Goal: Task Accomplishment & Management: Complete application form

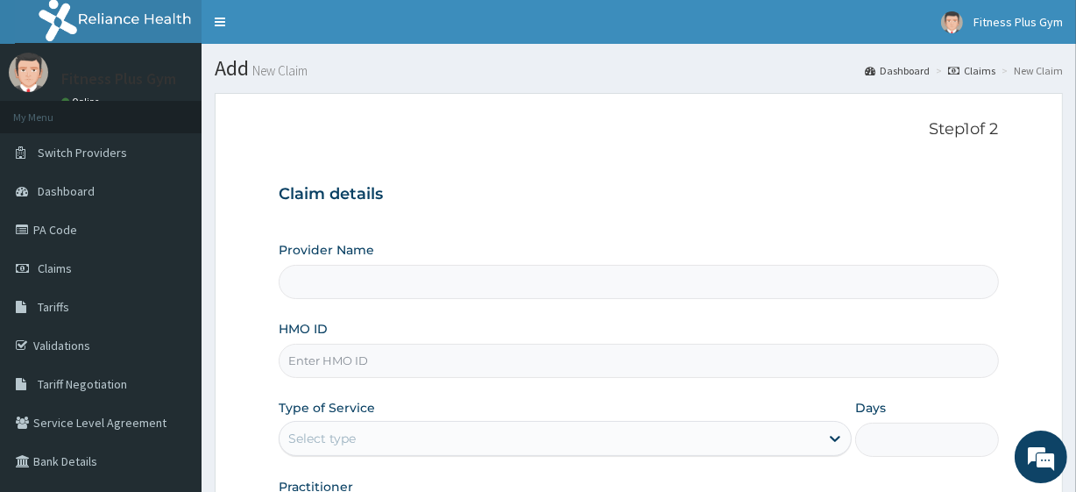
type input "Fitness plus Gym"
type input "1"
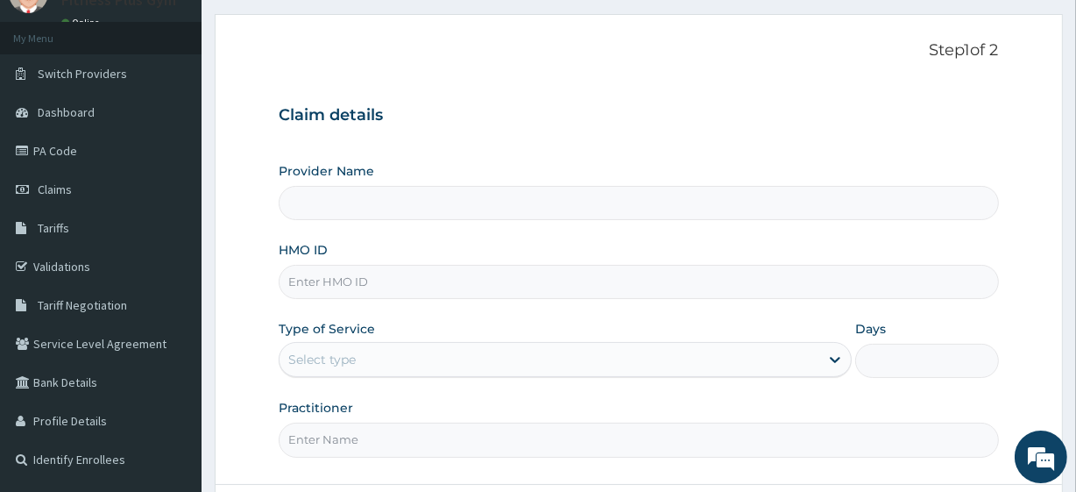
type input "Fitness plus Gym"
type input "1"
click at [307, 287] on input "HMO ID" at bounding box center [638, 282] width 719 height 34
type input "9"
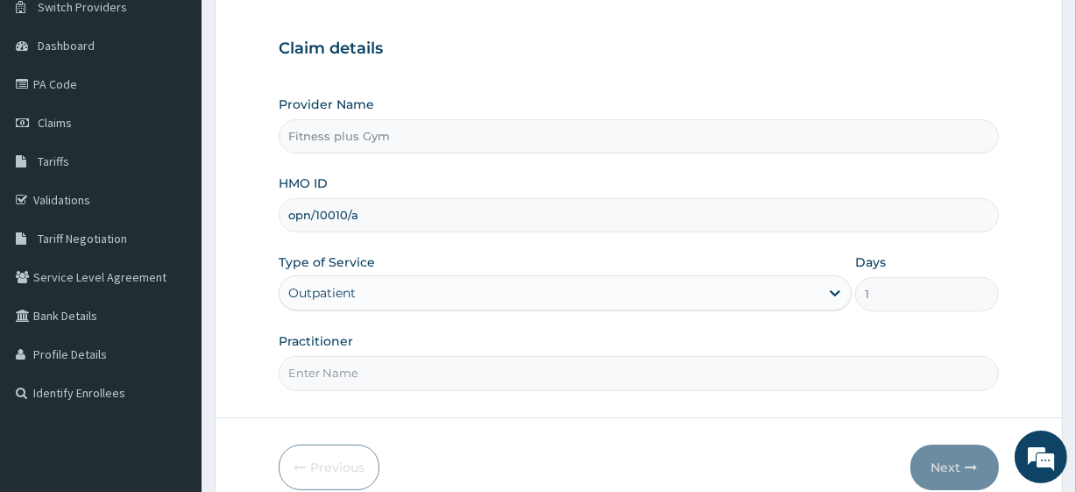
scroll to position [227, 0]
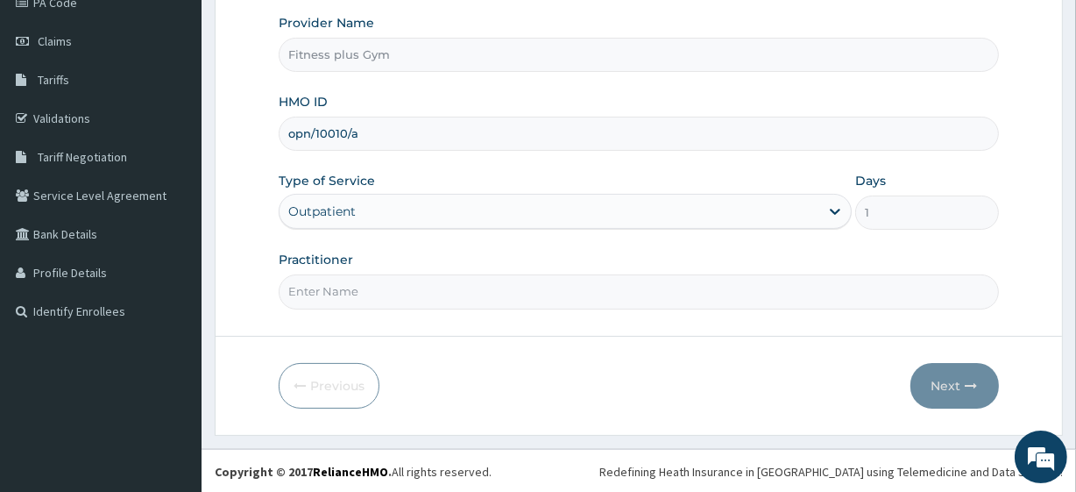
type input "opn/10010/a"
drag, startPoint x: 340, startPoint y: 307, endPoint x: 343, endPoint y: 280, distance: 27.3
click at [339, 294] on input "Practitioner" at bounding box center [638, 291] width 719 height 34
type input "fitness+"
click at [962, 389] on button "Next" at bounding box center [954, 386] width 88 height 46
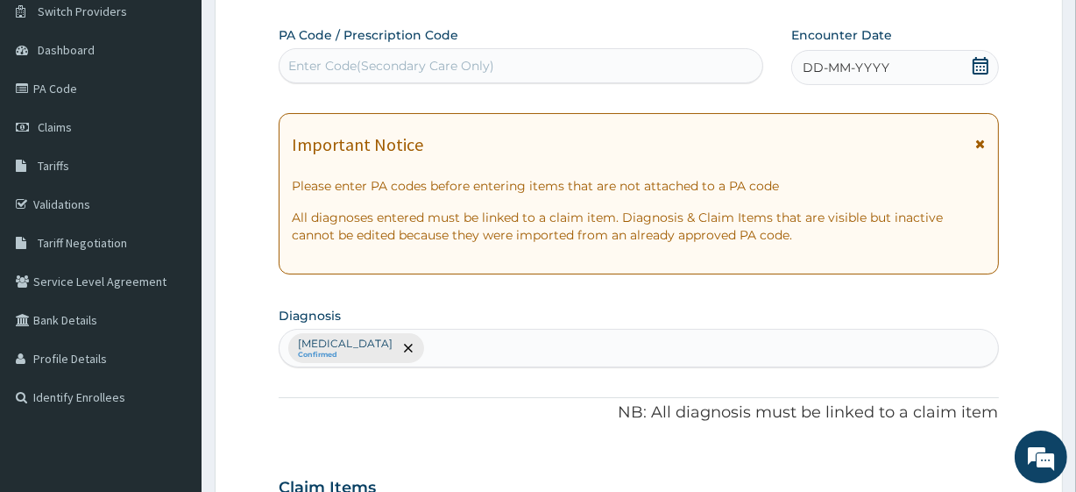
scroll to position [67, 0]
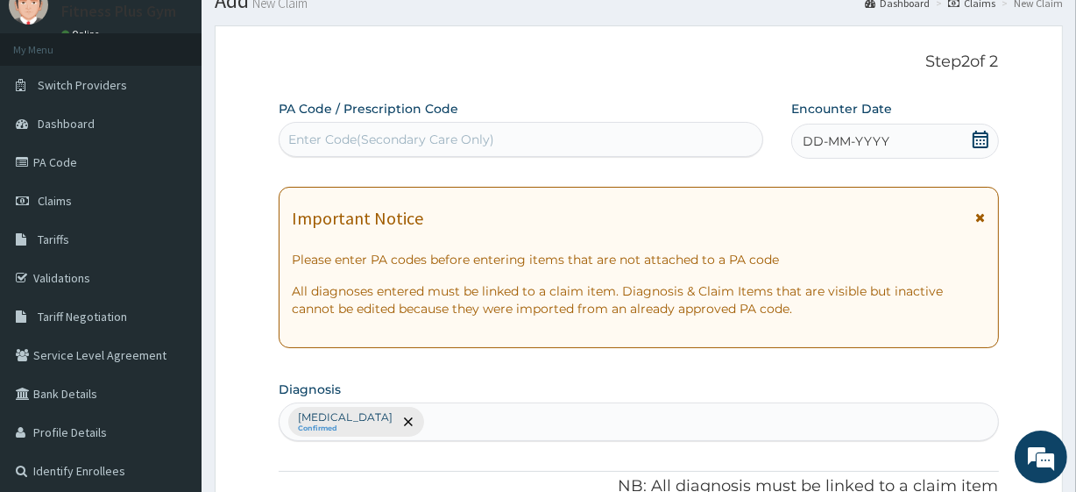
click at [508, 139] on div "Enter Code(Secondary Care Only)" at bounding box center [521, 139] width 482 height 28
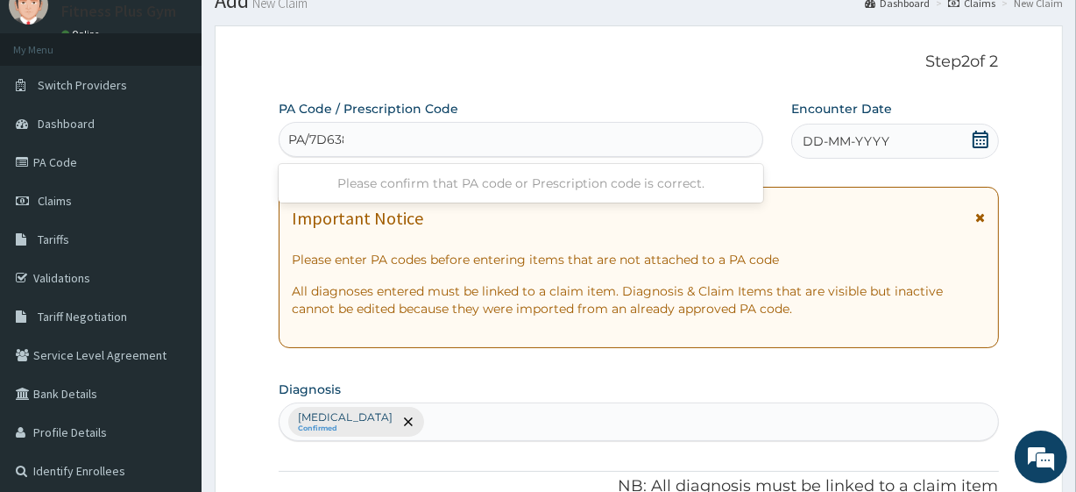
type input "PA/7D6388"
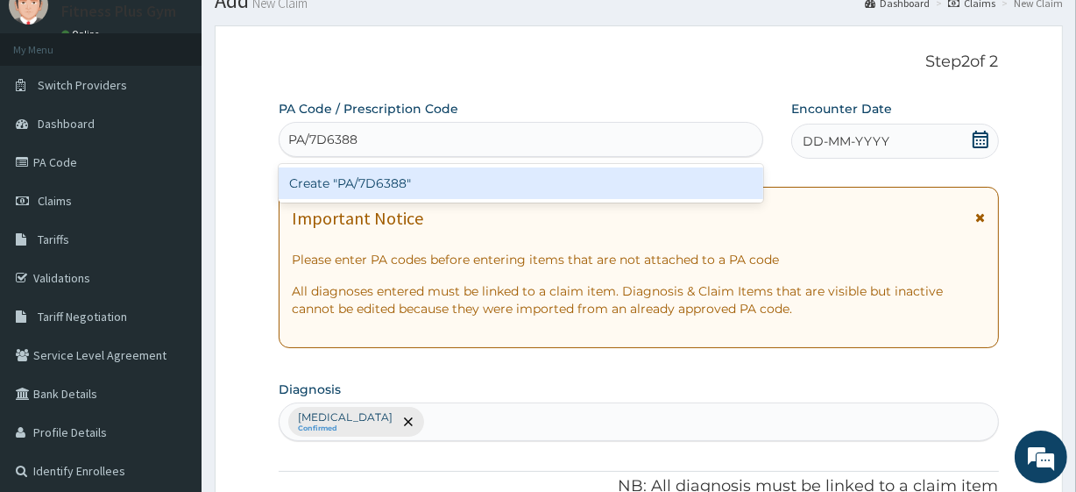
click at [407, 173] on div "Create "PA/7D6388"" at bounding box center [521, 183] width 484 height 32
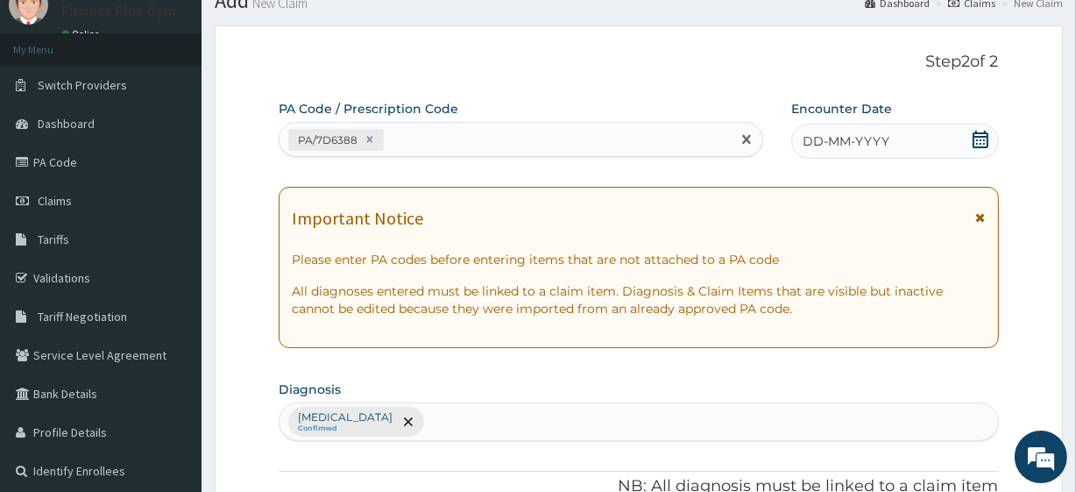
click at [980, 146] on icon at bounding box center [981, 140] width 16 height 18
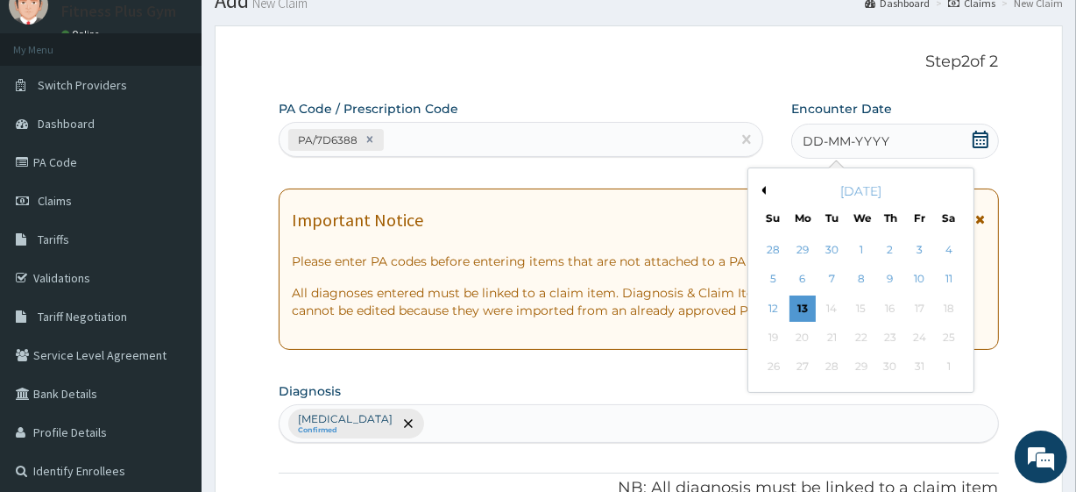
click at [802, 310] on div "13" at bounding box center [802, 308] width 26 height 26
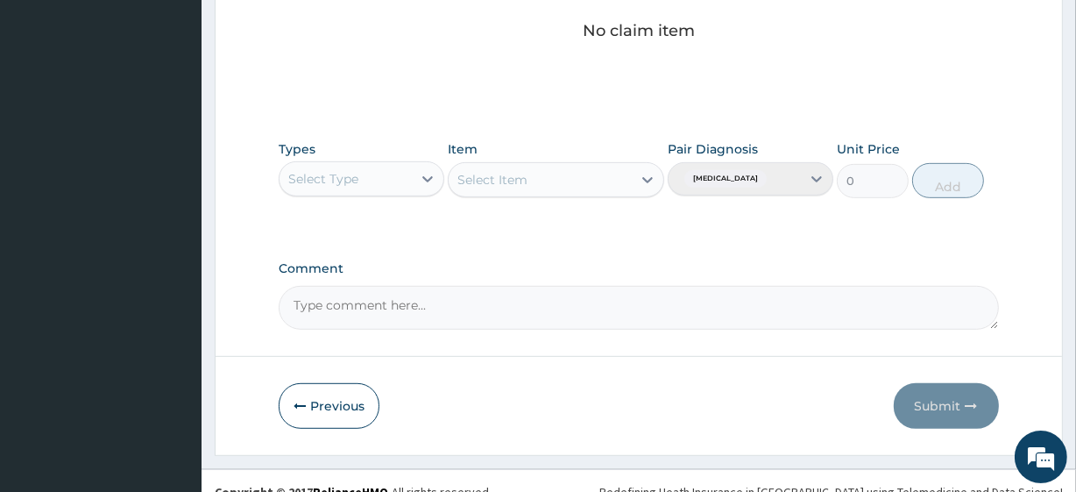
scroll to position [771, 0]
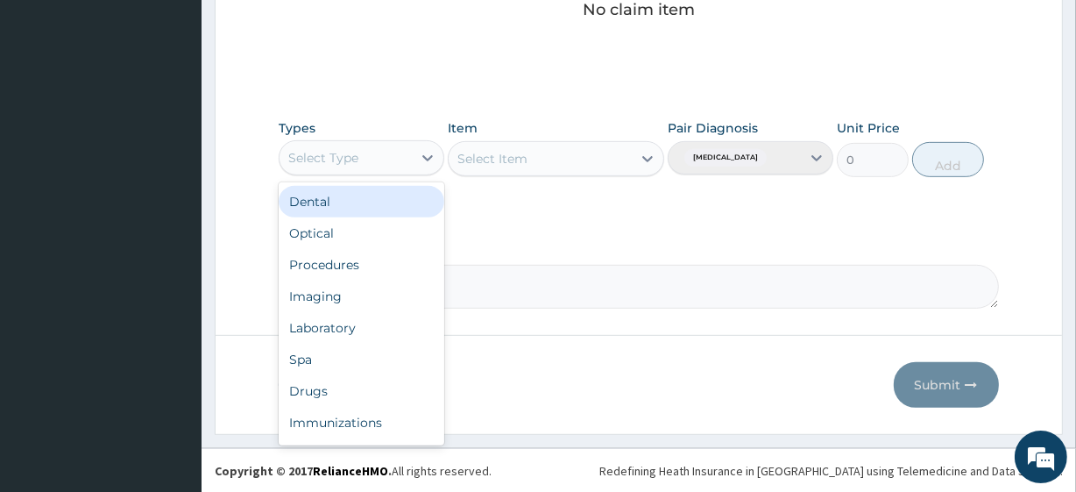
drag, startPoint x: 342, startPoint y: 149, endPoint x: 349, endPoint y: 277, distance: 128.1
click at [342, 152] on div "Select Type" at bounding box center [323, 158] width 70 height 18
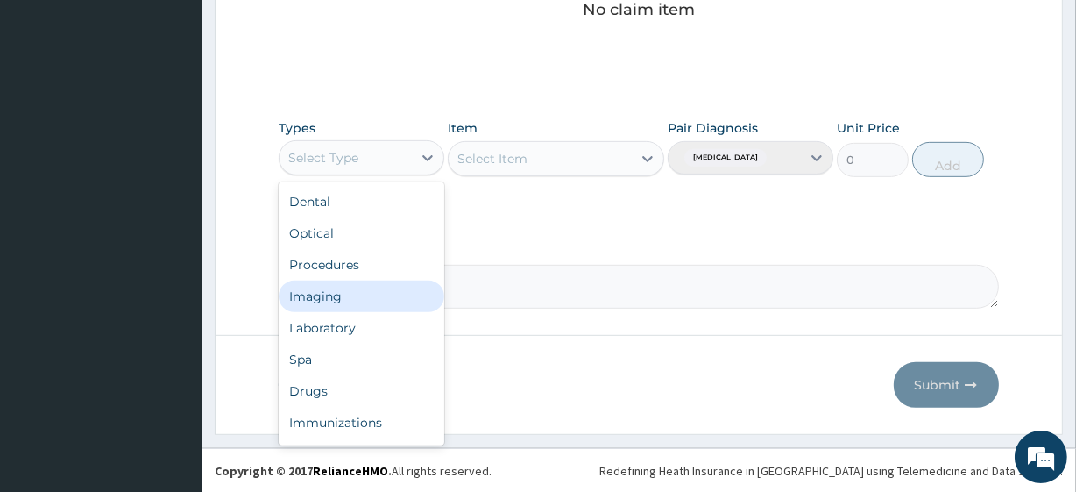
scroll to position [60, 0]
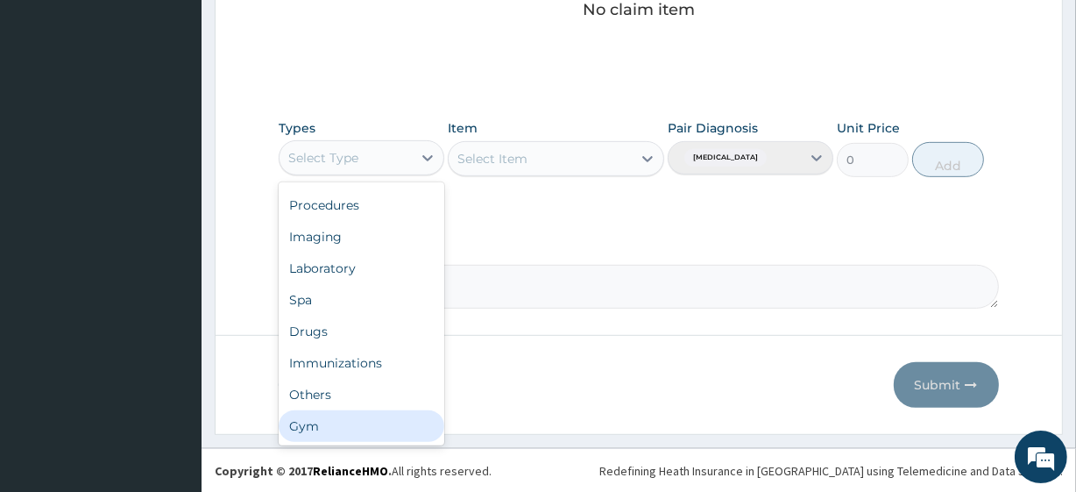
drag, startPoint x: 332, startPoint y: 428, endPoint x: 373, endPoint y: 369, distance: 72.4
click at [332, 426] on div "Gym" at bounding box center [362, 426] width 166 height 32
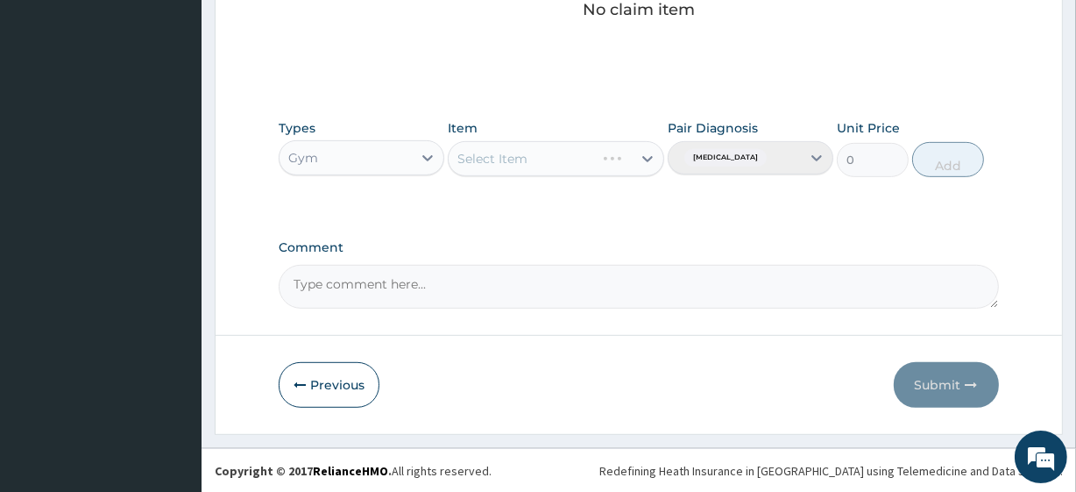
click at [520, 170] on div "Select Item" at bounding box center [556, 158] width 216 height 35
click at [526, 155] on div "Select Item" at bounding box center [556, 158] width 216 height 35
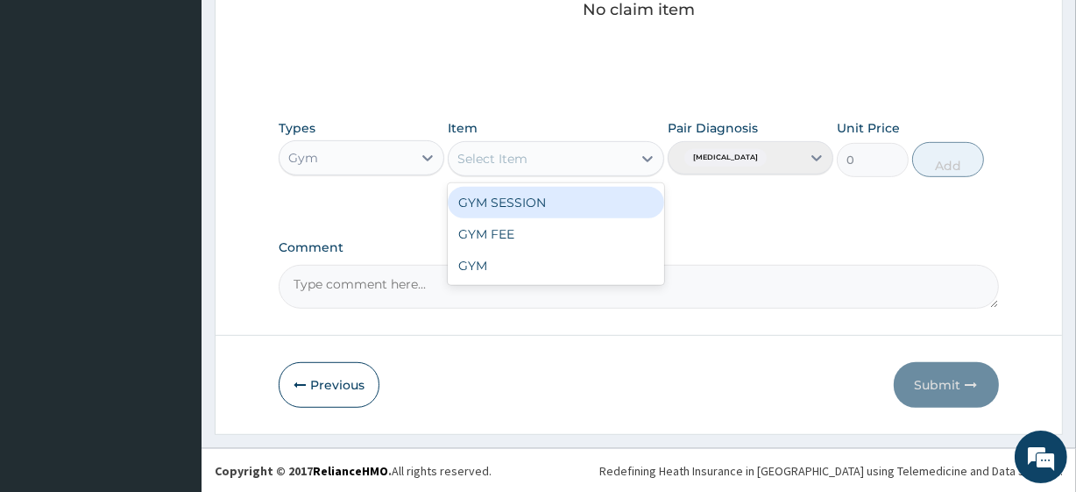
click at [522, 162] on div "Select Item" at bounding box center [492, 159] width 70 height 18
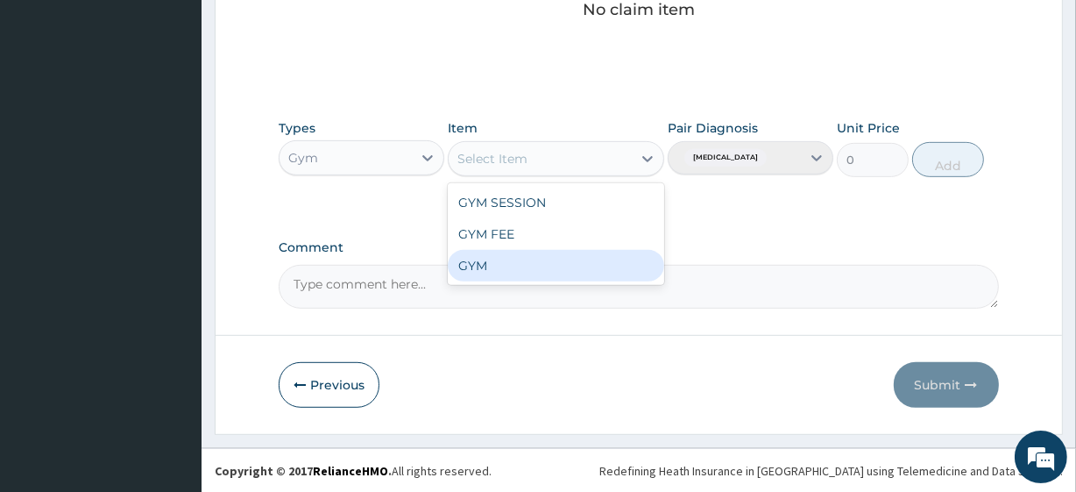
click at [490, 256] on div "GYM" at bounding box center [556, 266] width 216 height 32
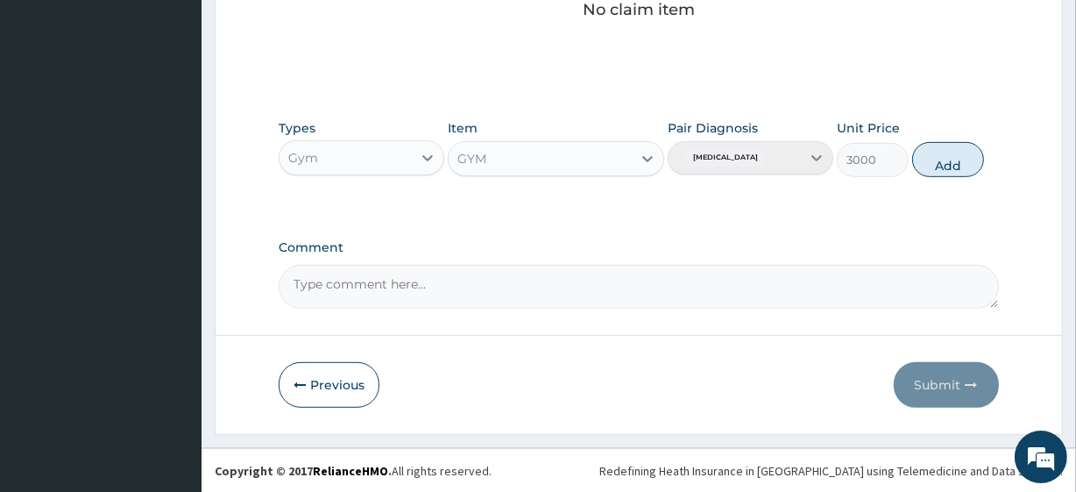
drag, startPoint x: 961, startPoint y: 152, endPoint x: 916, endPoint y: 199, distance: 65.1
click at [959, 152] on button "Add" at bounding box center [948, 159] width 72 height 35
type input "0"
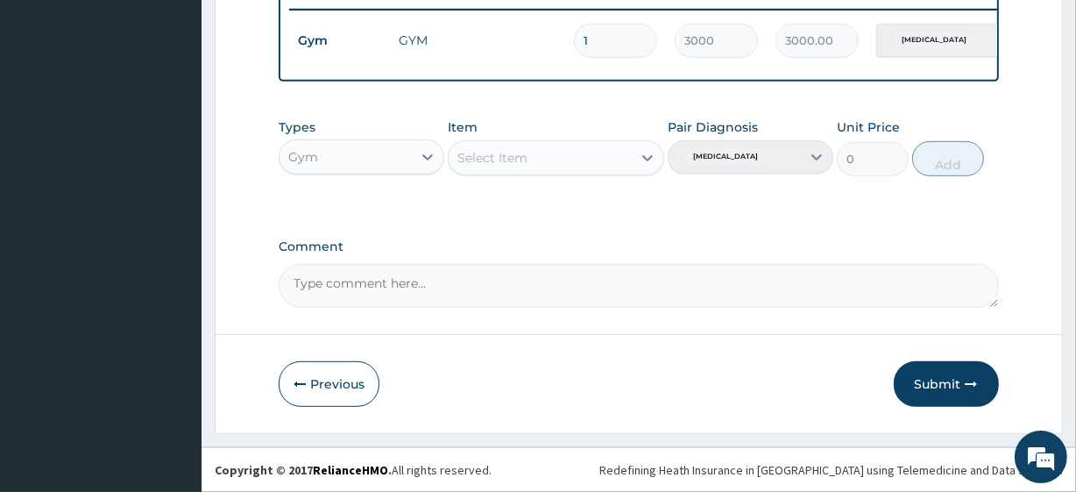
drag, startPoint x: 928, startPoint y: 393, endPoint x: 949, endPoint y: 364, distance: 36.5
click at [929, 393] on button "Submit" at bounding box center [946, 384] width 105 height 46
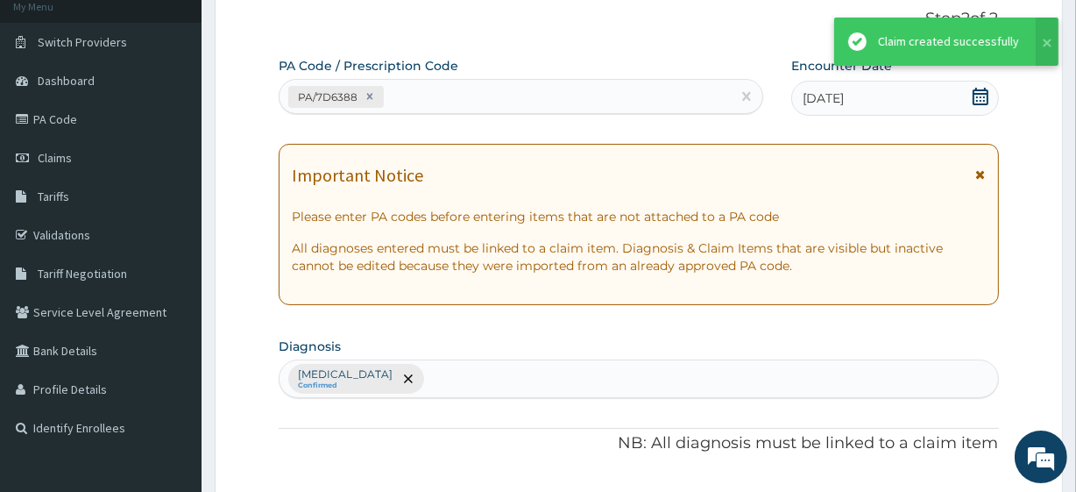
scroll to position [699, 0]
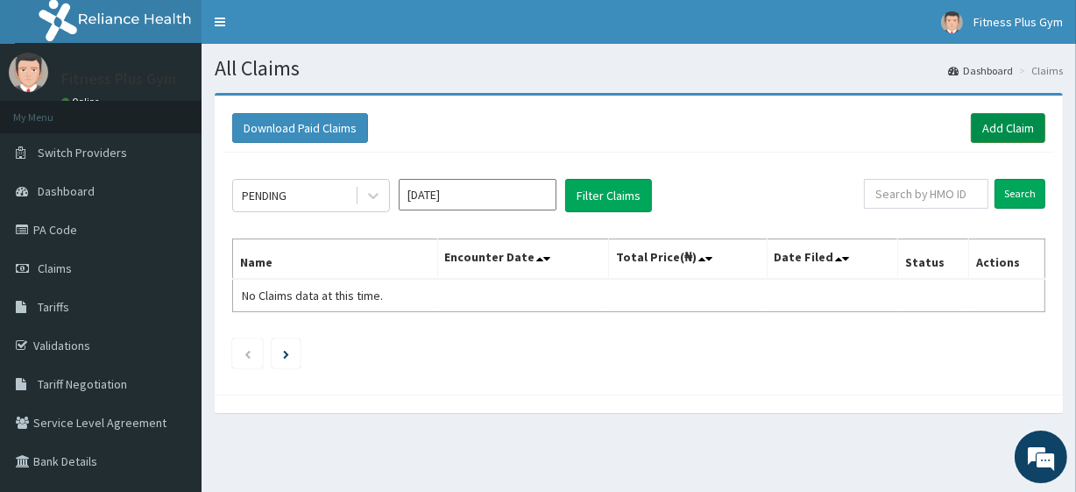
click at [994, 123] on link "Add Claim" at bounding box center [1008, 128] width 74 height 30
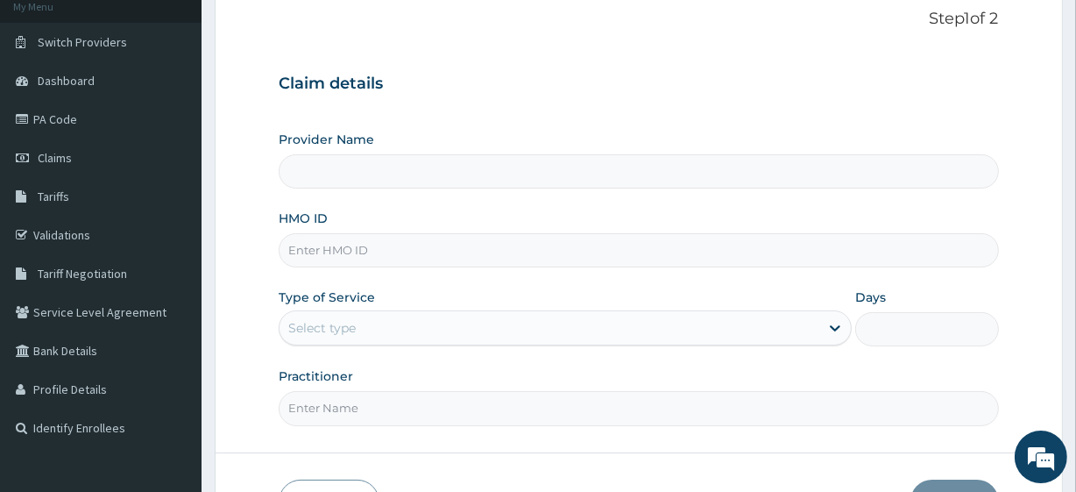
scroll to position [227, 0]
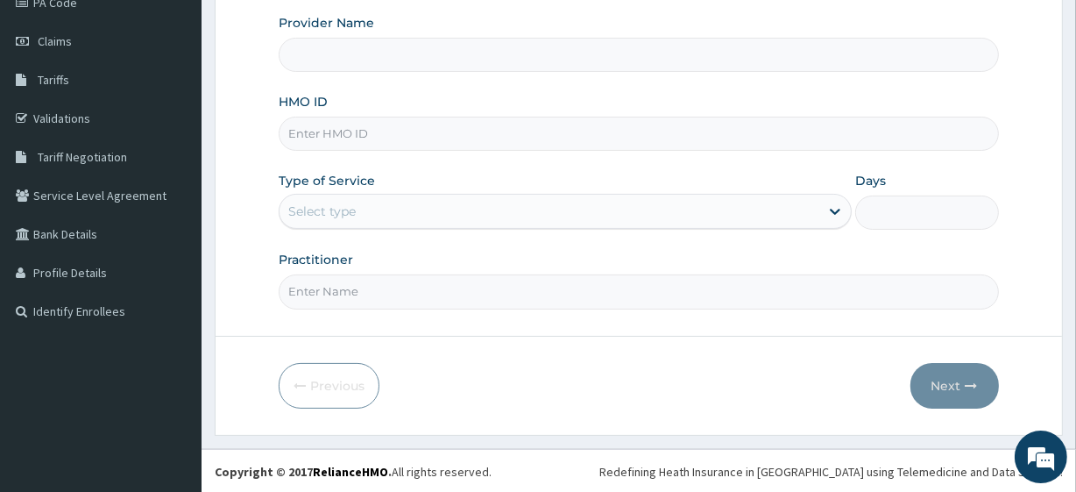
click at [329, 135] on input "HMO ID" at bounding box center [638, 134] width 719 height 34
type input "opn/"
type input "Fitness plus Gym"
type input "1"
type input "opn/10007/a"
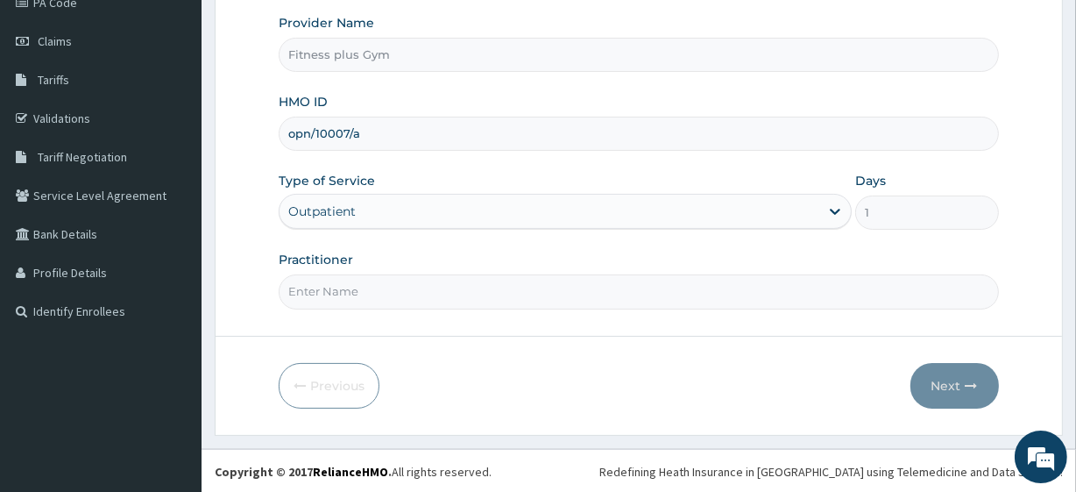
drag, startPoint x: 307, startPoint y: 290, endPoint x: 291, endPoint y: 297, distance: 17.3
click at [309, 291] on input "Practitioner" at bounding box center [638, 291] width 719 height 34
type input "fitness+"
click at [920, 378] on button "Next" at bounding box center [954, 386] width 88 height 46
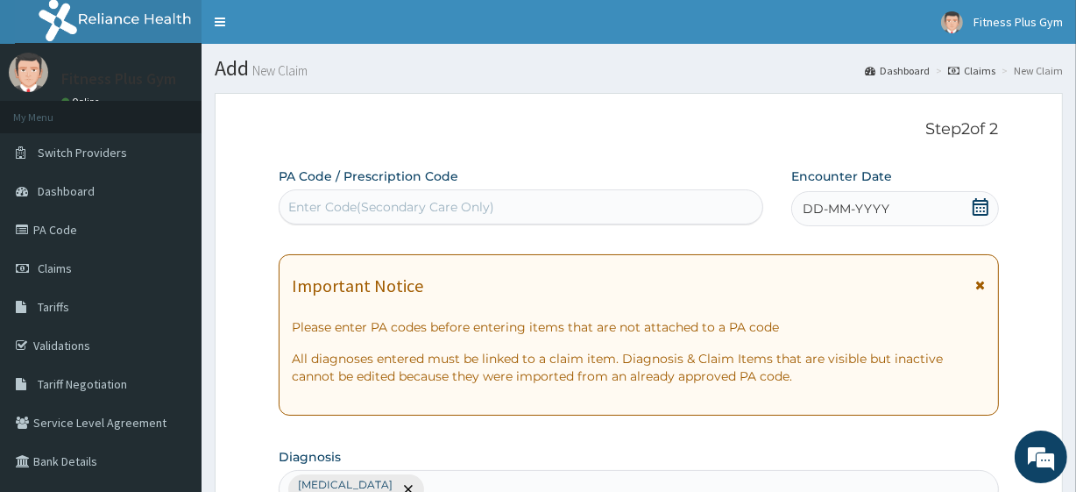
click at [457, 199] on div "Enter Code(Secondary Care Only)" at bounding box center [391, 207] width 206 height 18
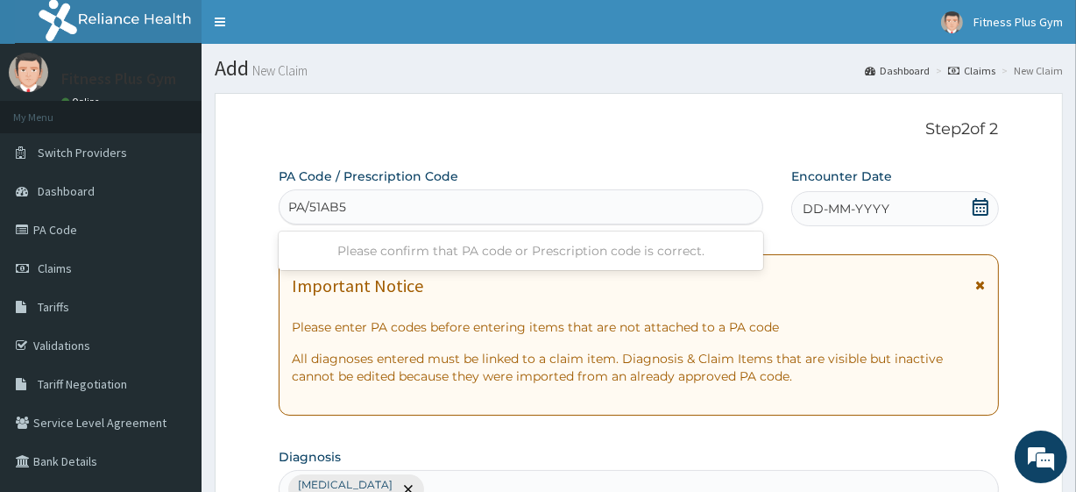
type input "PA/51AB58"
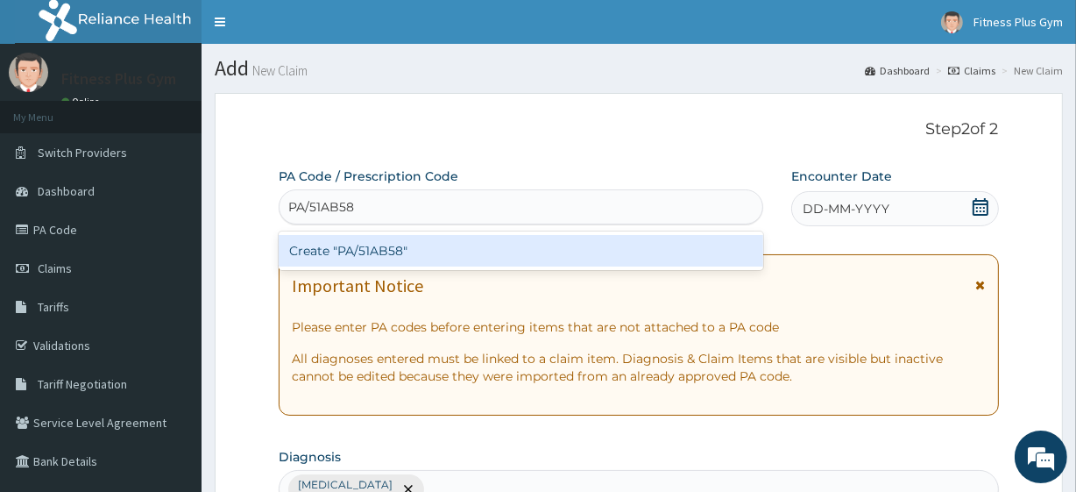
click at [366, 243] on div "Create "PA/51AB58"" at bounding box center [521, 251] width 484 height 32
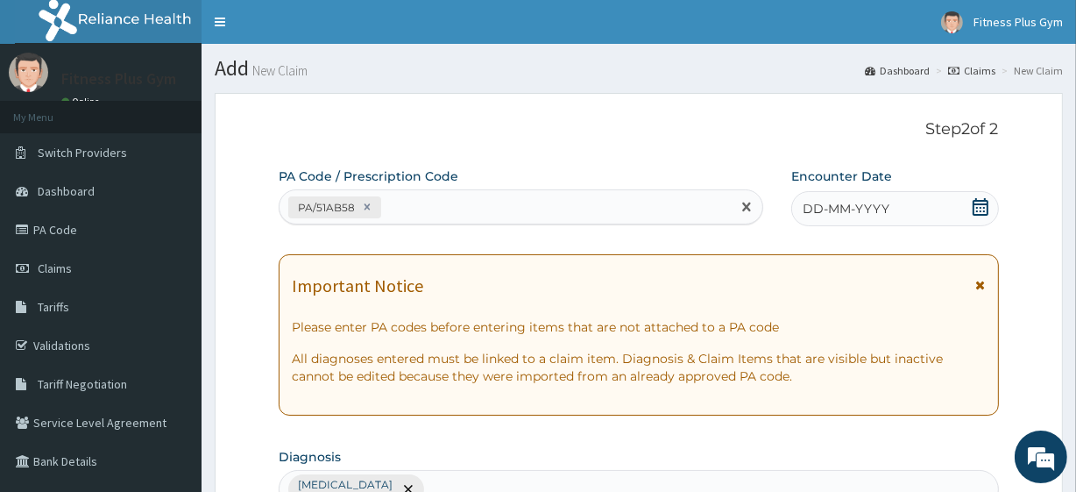
click at [989, 215] on div "DD-MM-YYYY" at bounding box center [895, 208] width 208 height 35
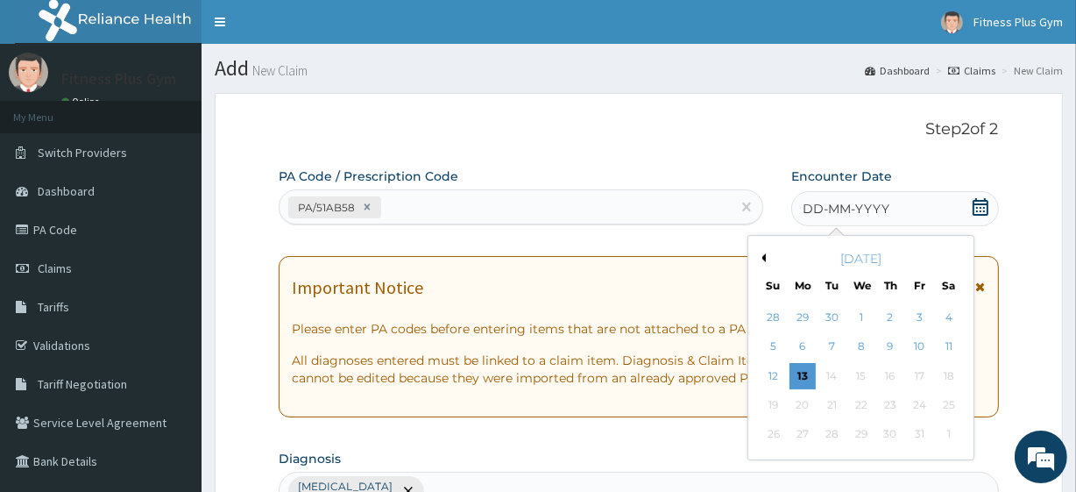
drag, startPoint x: 800, startPoint y: 374, endPoint x: 793, endPoint y: 368, distance: 9.3
click at [800, 372] on div "13" at bounding box center [802, 376] width 26 height 26
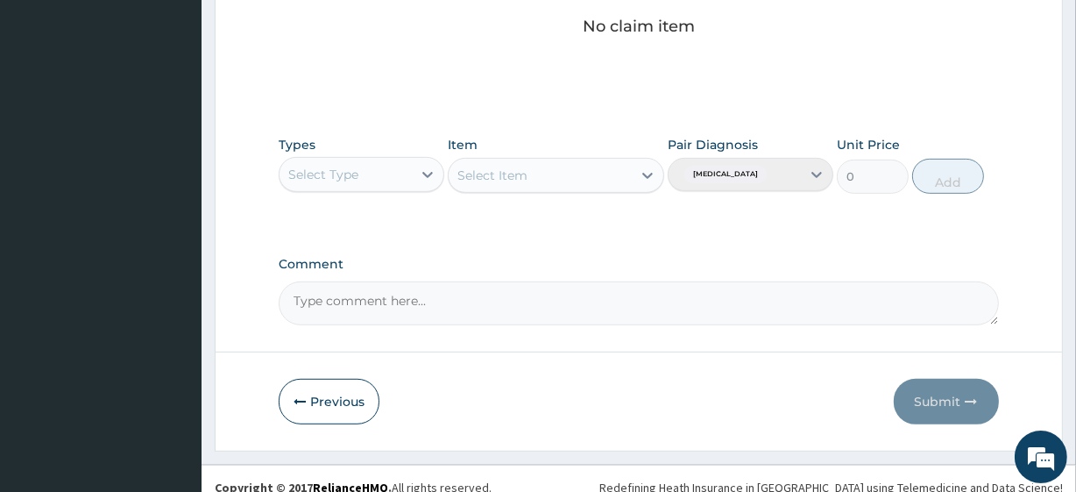
scroll to position [771, 0]
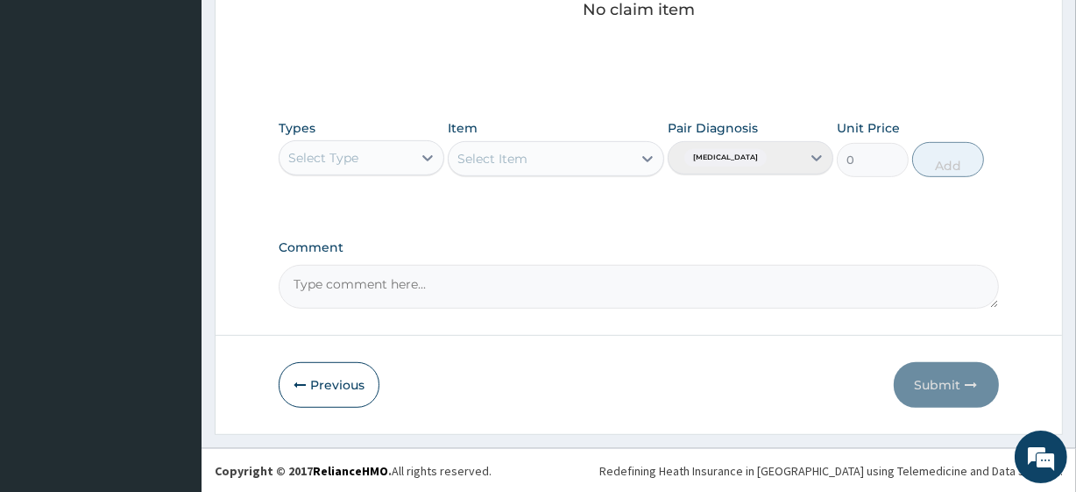
click at [326, 158] on div "Select Type" at bounding box center [323, 158] width 70 height 18
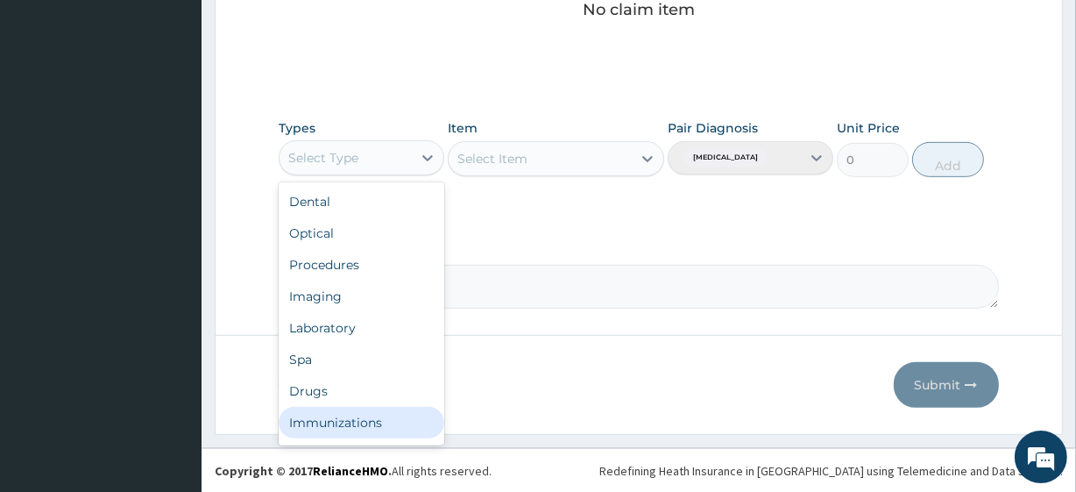
scroll to position [60, 0]
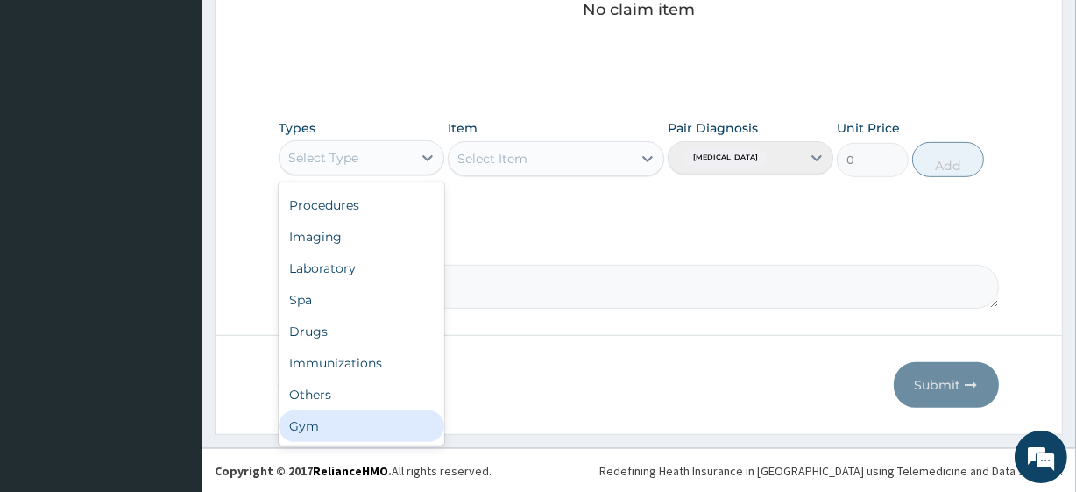
click at [316, 419] on div "Gym" at bounding box center [362, 426] width 166 height 32
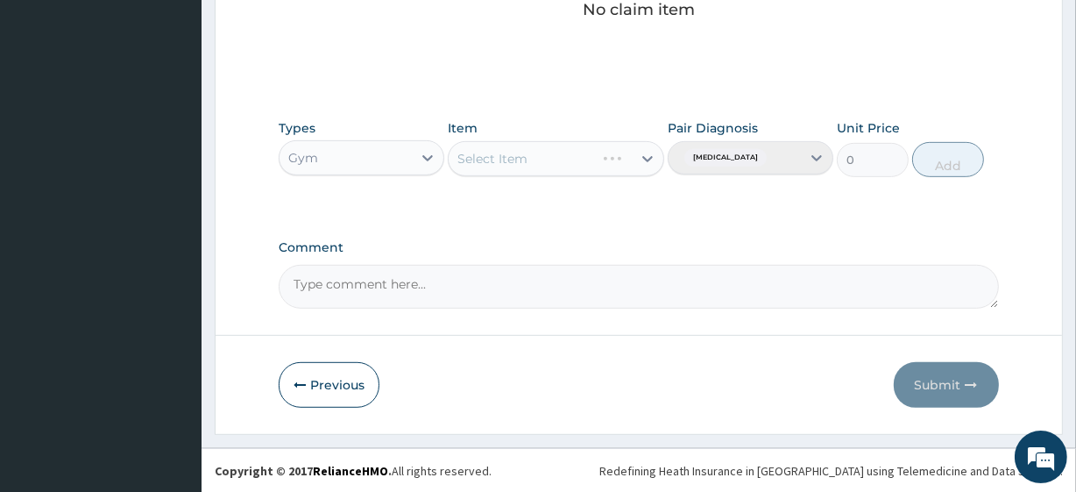
click at [540, 163] on div "Select Item" at bounding box center [556, 158] width 216 height 35
drag, startPoint x: 498, startPoint y: 152, endPoint x: 464, endPoint y: 216, distance: 73.3
click at [496, 152] on div "Select Item" at bounding box center [556, 158] width 216 height 35
click at [517, 166] on div "Select Item" at bounding box center [492, 159] width 70 height 18
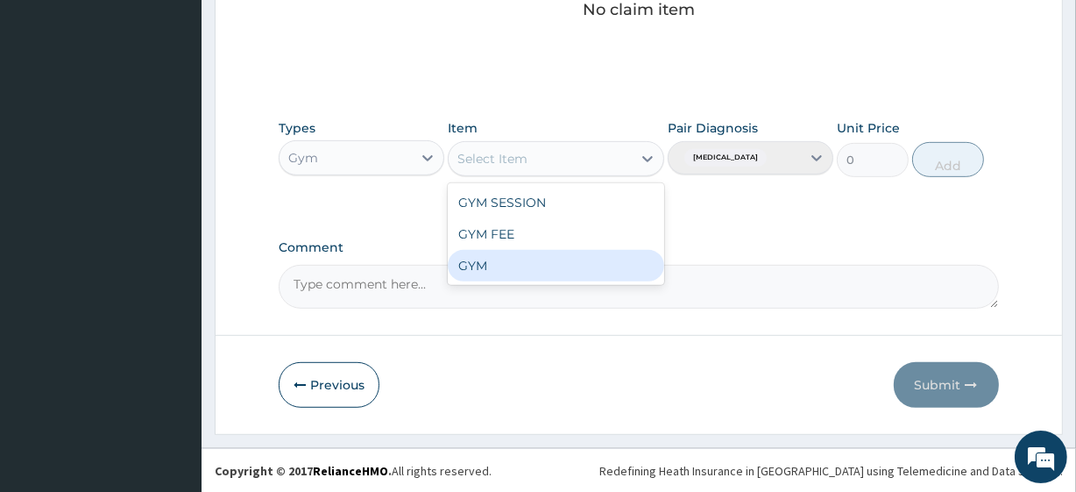
click at [495, 255] on div "GYM" at bounding box center [556, 266] width 216 height 32
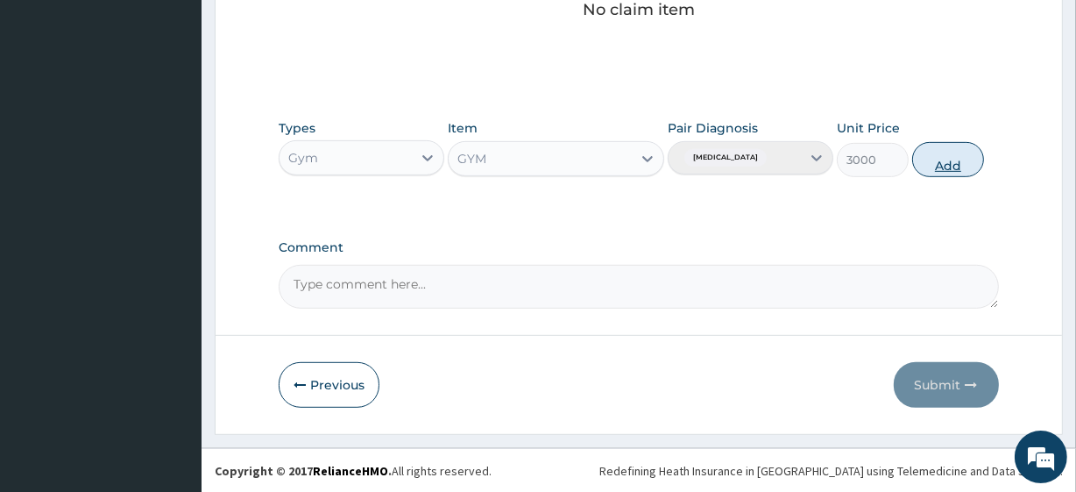
click at [939, 156] on button "Add" at bounding box center [948, 159] width 72 height 35
type input "0"
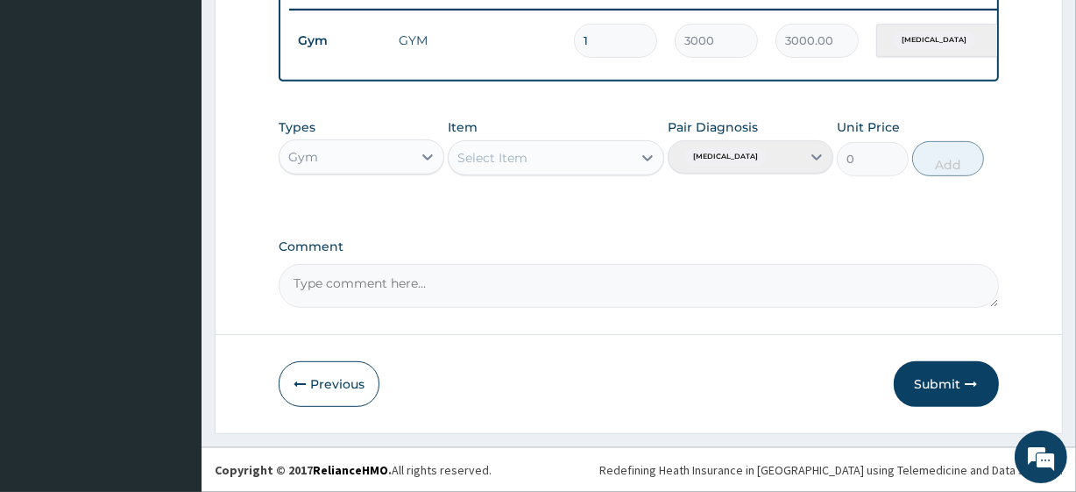
scroll to position [699, 0]
click at [913, 372] on button "Submit" at bounding box center [946, 384] width 105 height 46
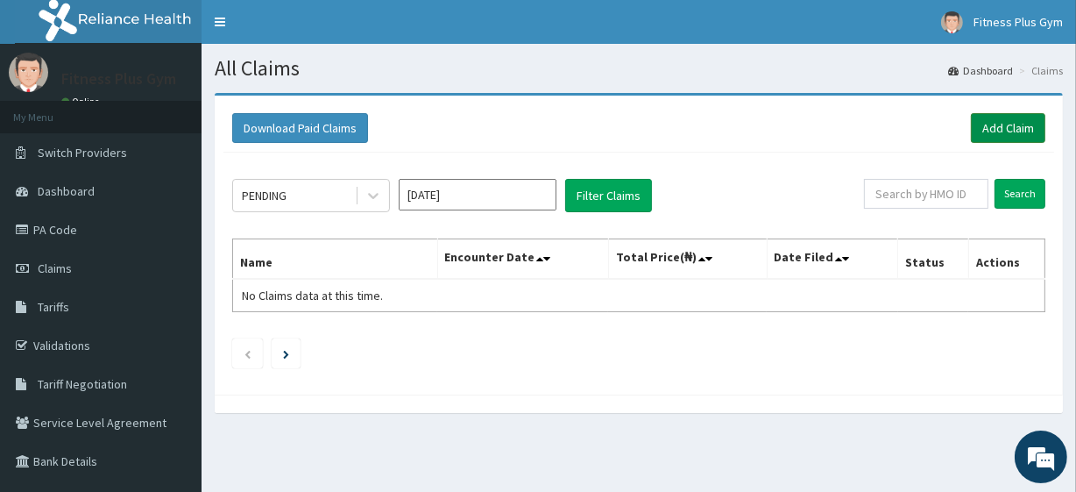
click at [986, 130] on link "Add Claim" at bounding box center [1008, 128] width 74 height 30
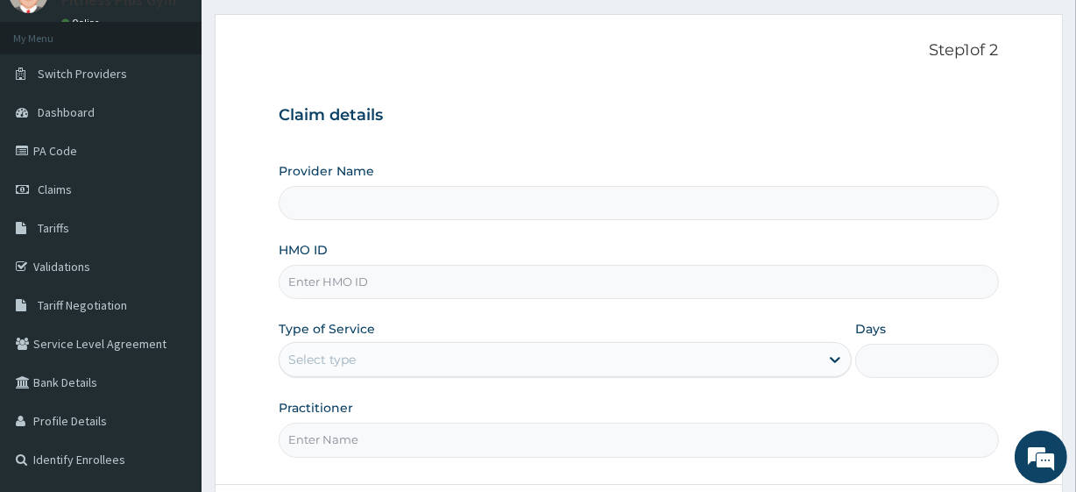
type input "Fitness plus Gym"
type input "1"
drag, startPoint x: 351, startPoint y: 291, endPoint x: 362, endPoint y: 261, distance: 31.6
click at [355, 281] on input "HMO ID" at bounding box center [638, 282] width 719 height 34
type input "Fitness plus Gym"
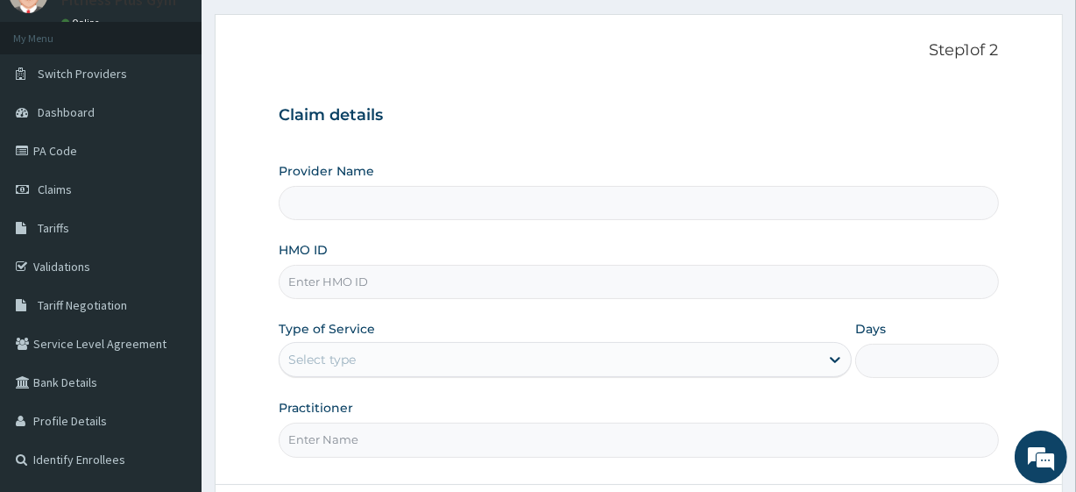
type input "1"
drag, startPoint x: 364, startPoint y: 280, endPoint x: 284, endPoint y: 276, distance: 80.7
click at [284, 276] on input "isw/10603/a" at bounding box center [638, 282] width 719 height 34
type input "isw/10603/a"
click at [339, 436] on input "Practitioner" at bounding box center [638, 439] width 719 height 34
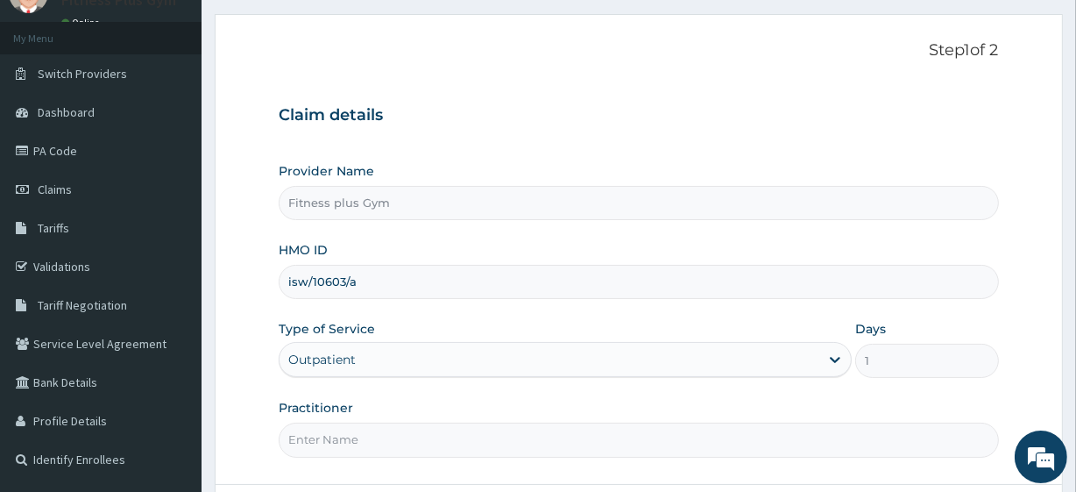
type input "fitness+"
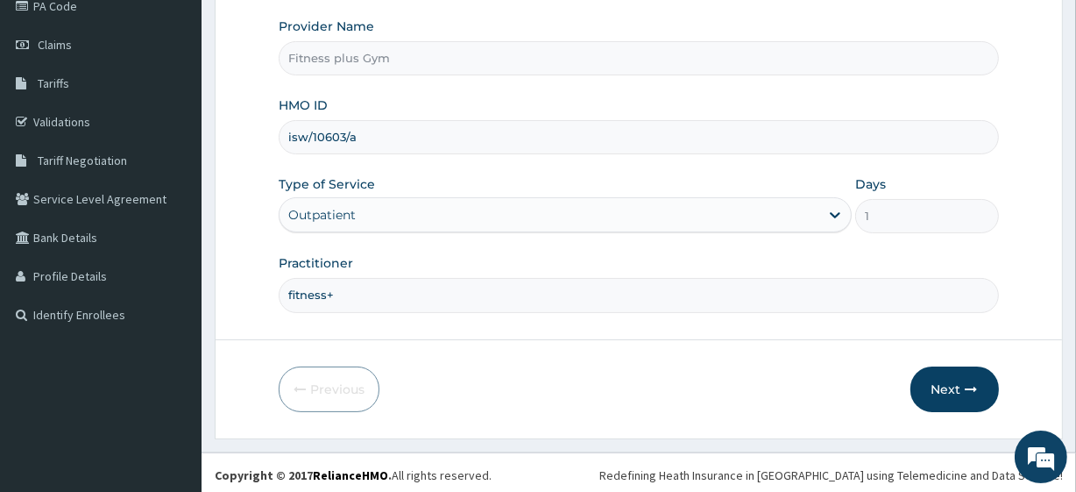
scroll to position [227, 0]
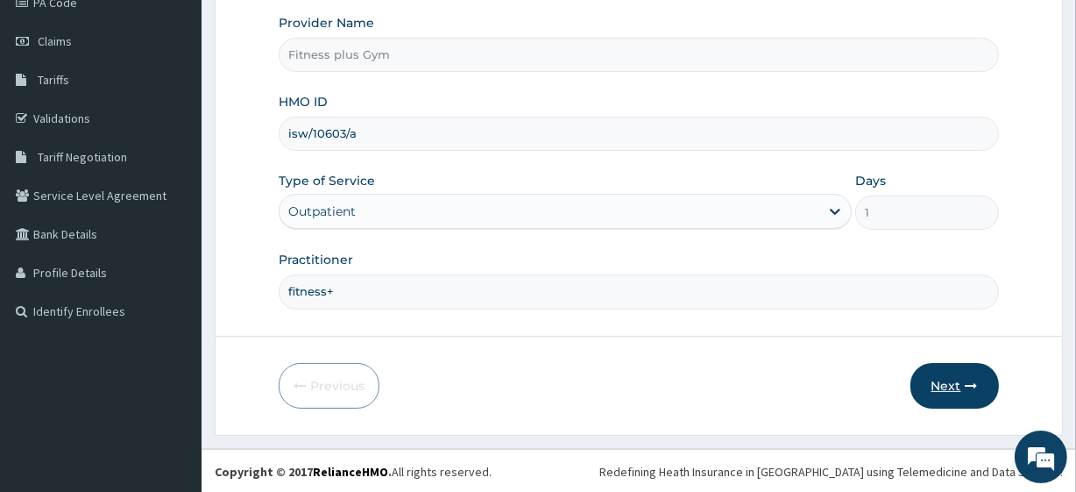
click at [938, 379] on button "Next" at bounding box center [954, 386] width 88 height 46
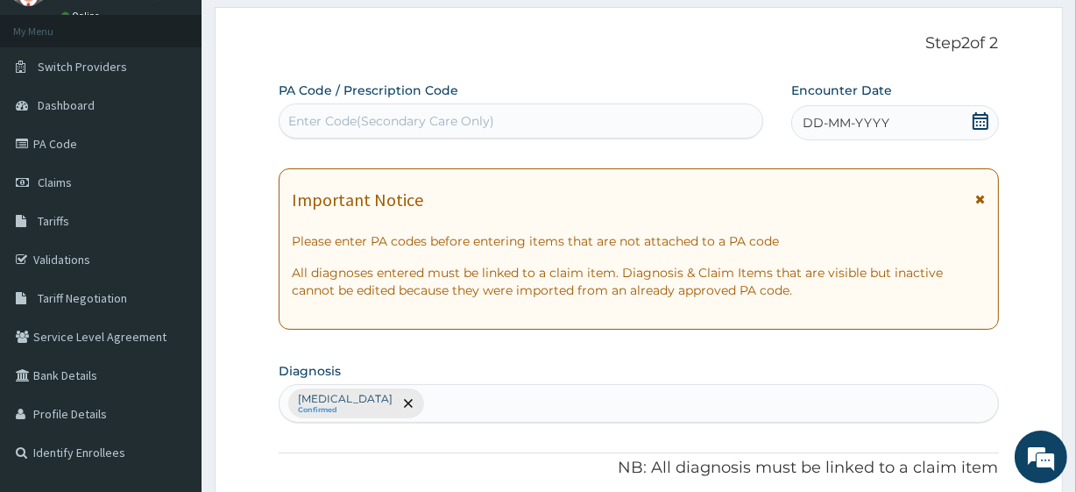
scroll to position [0, 0]
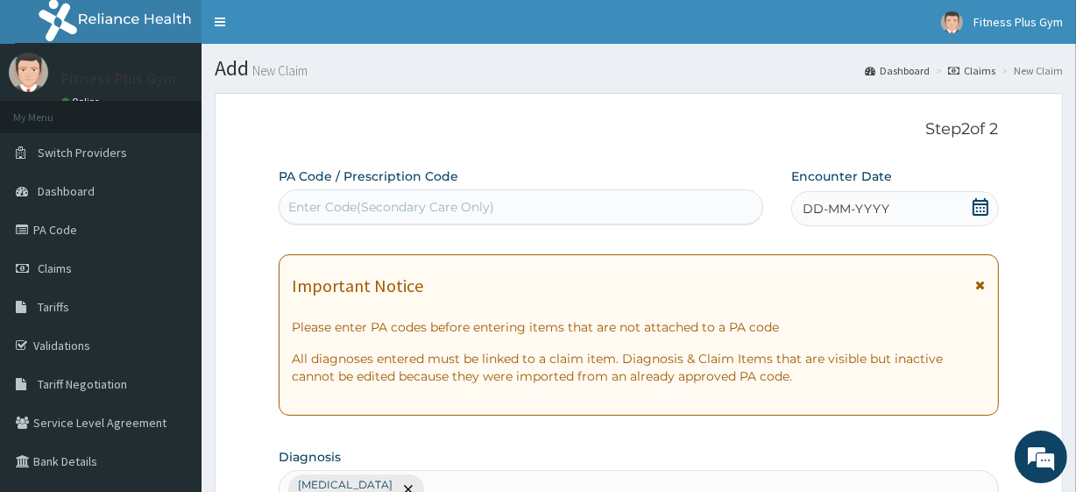
drag, startPoint x: 428, startPoint y: 190, endPoint x: 397, endPoint y: 245, distance: 63.6
click at [421, 199] on div "Enter Code(Secondary Care Only)" at bounding box center [521, 206] width 484 height 35
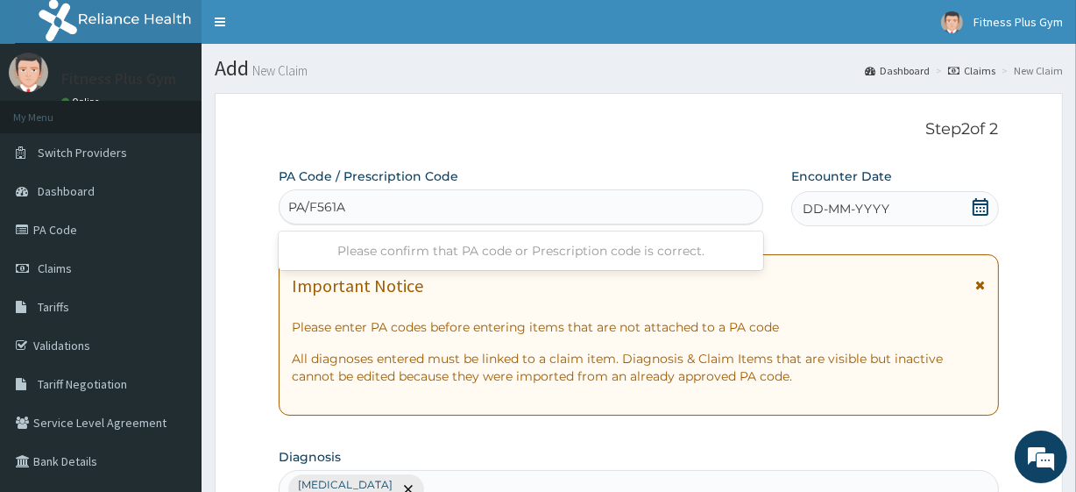
type input "PA/F561AE"
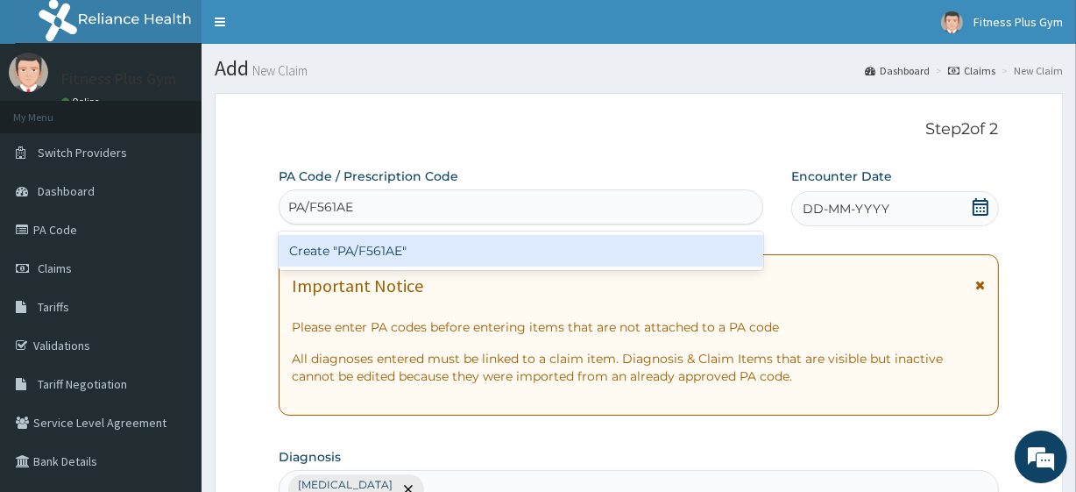
click at [398, 252] on div "Create "PA/F561AE"" at bounding box center [521, 251] width 484 height 32
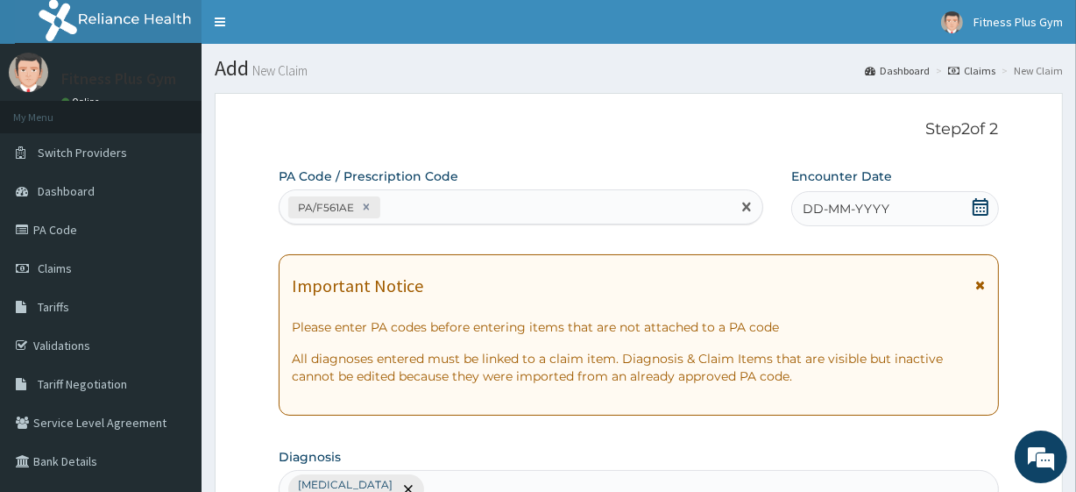
drag, startPoint x: 987, startPoint y: 205, endPoint x: 969, endPoint y: 232, distance: 32.3
click at [983, 205] on icon at bounding box center [981, 207] width 18 height 18
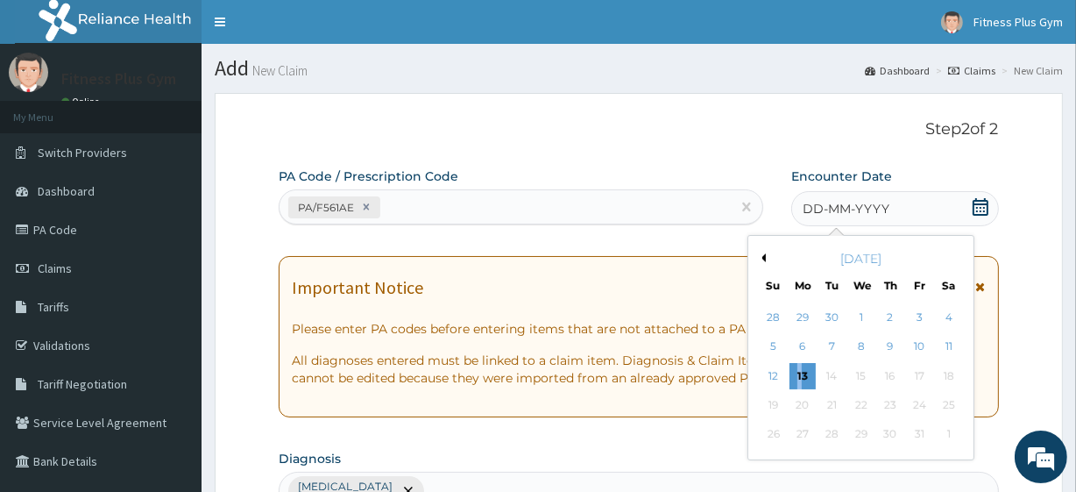
click at [799, 377] on div "13" at bounding box center [802, 376] width 26 height 26
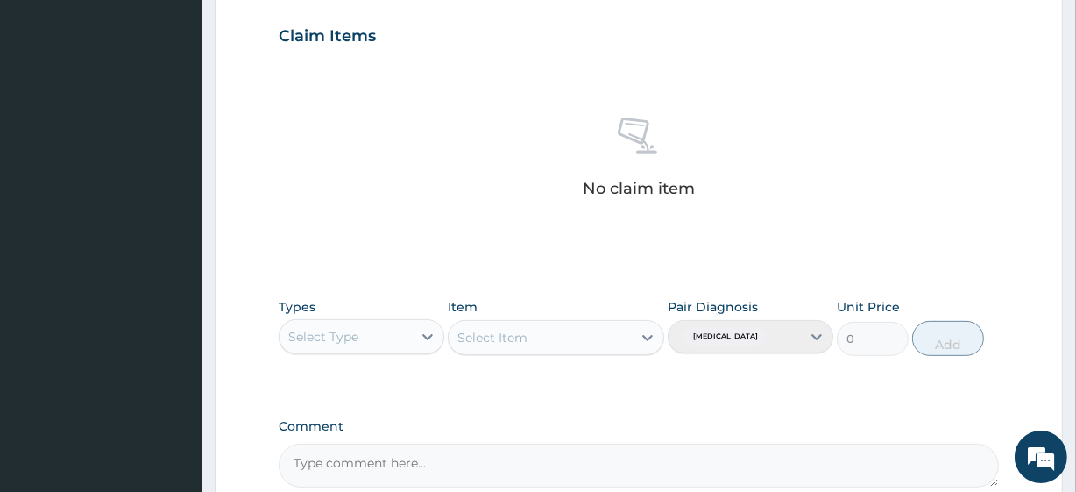
scroll to position [771, 0]
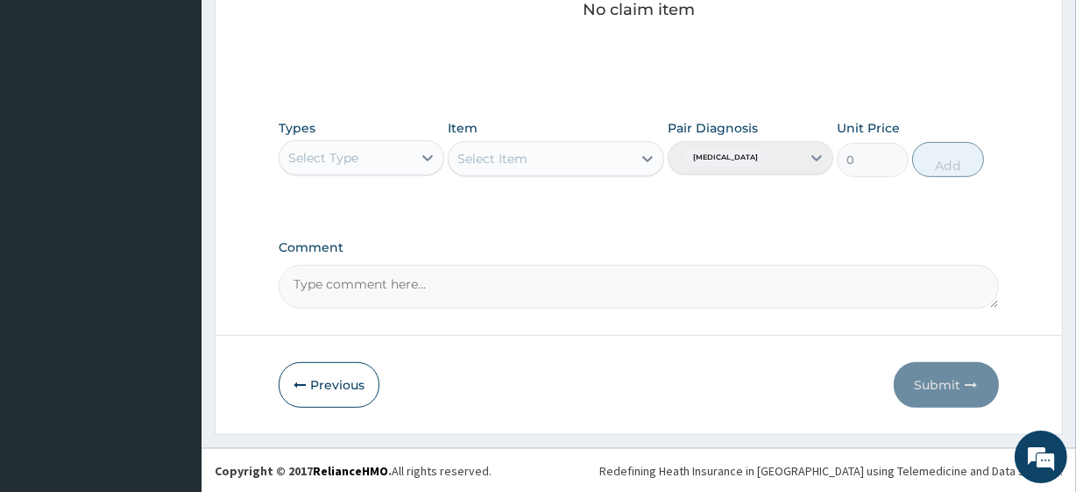
click at [376, 159] on div "Select Type" at bounding box center [346, 158] width 132 height 28
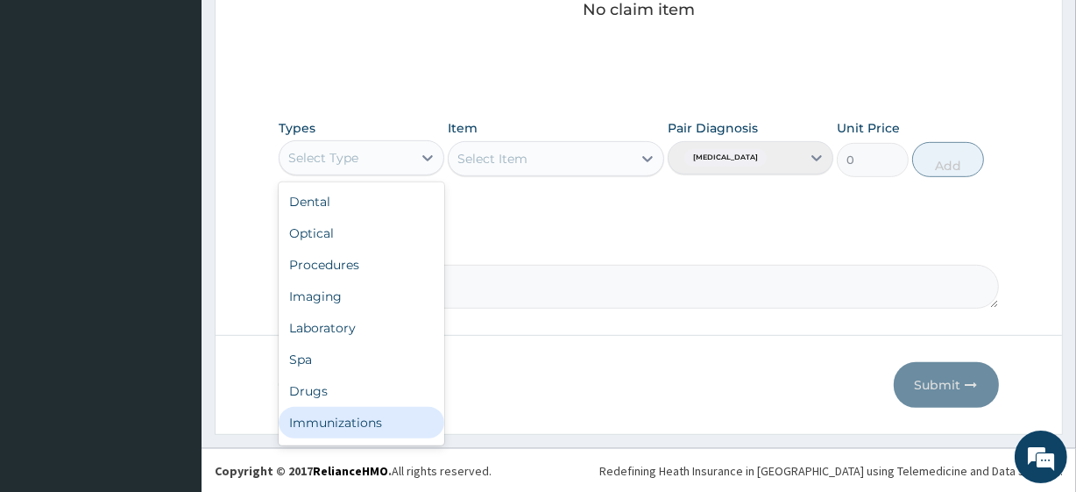
scroll to position [60, 0]
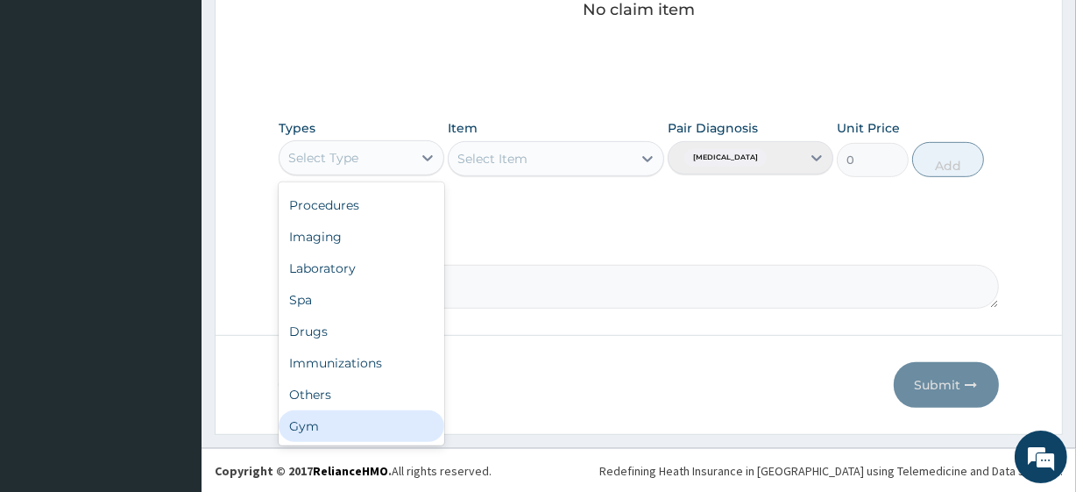
click at [328, 423] on div "Gym" at bounding box center [362, 426] width 166 height 32
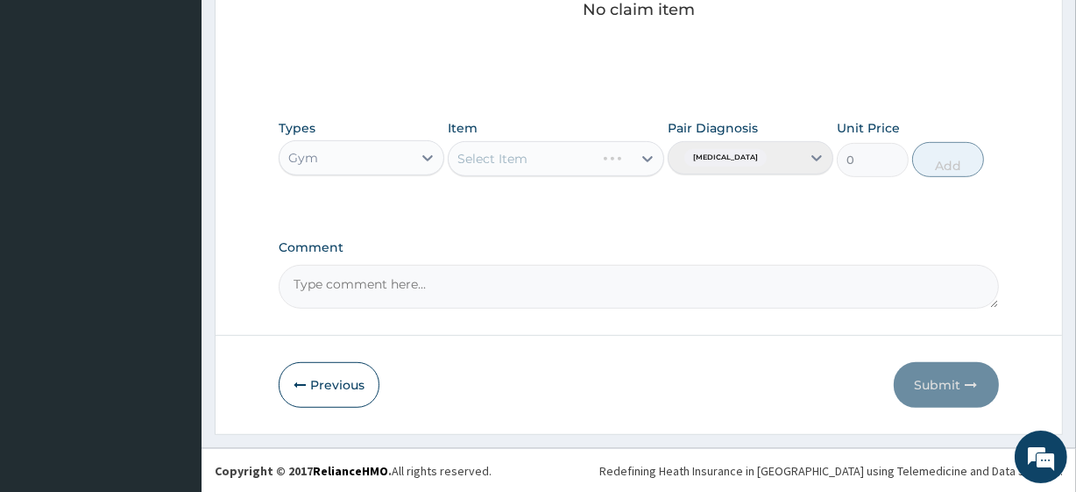
drag, startPoint x: 525, startPoint y: 134, endPoint x: 514, endPoint y: 146, distance: 16.2
click at [523, 135] on div "Item Select Item" at bounding box center [556, 148] width 216 height 58
click at [502, 156] on div "Select Item" at bounding box center [556, 158] width 216 height 35
click at [505, 154] on div "Select Item" at bounding box center [492, 159] width 70 height 18
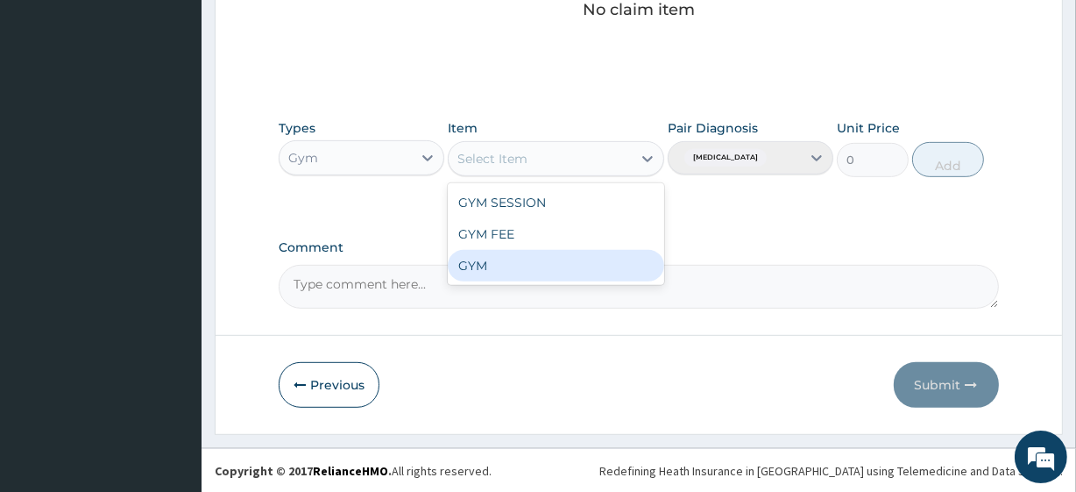
drag, startPoint x: 490, startPoint y: 266, endPoint x: 698, endPoint y: 200, distance: 218.9
click at [491, 266] on div "GYM" at bounding box center [556, 266] width 216 height 32
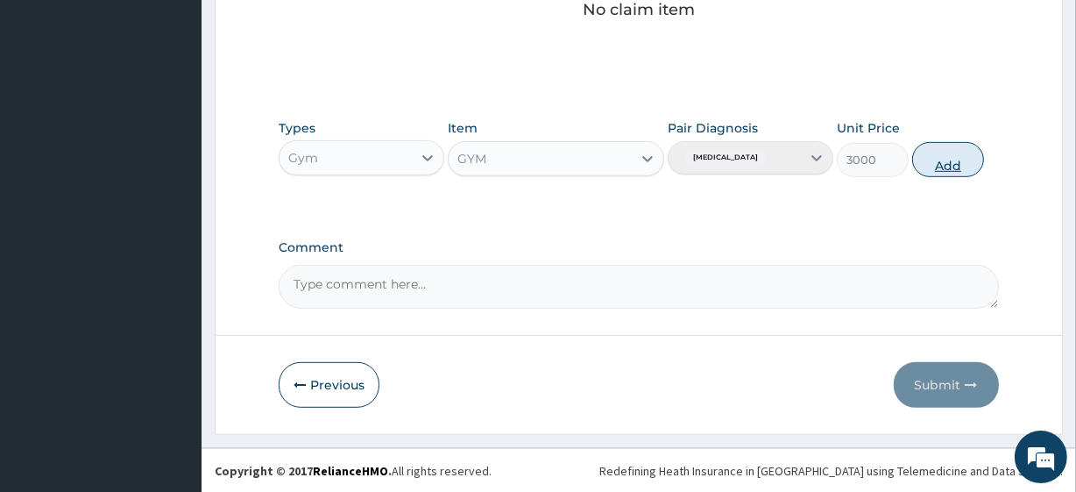
click at [973, 167] on button "Add" at bounding box center [948, 159] width 72 height 35
type input "0"
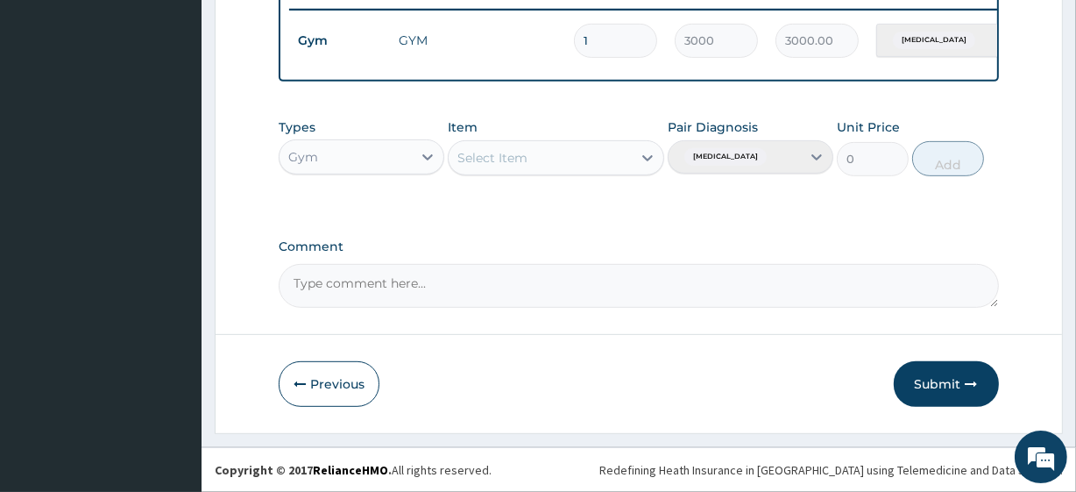
drag, startPoint x: 923, startPoint y: 388, endPoint x: 909, endPoint y: 329, distance: 61.2
click at [923, 387] on button "Submit" at bounding box center [946, 384] width 105 height 46
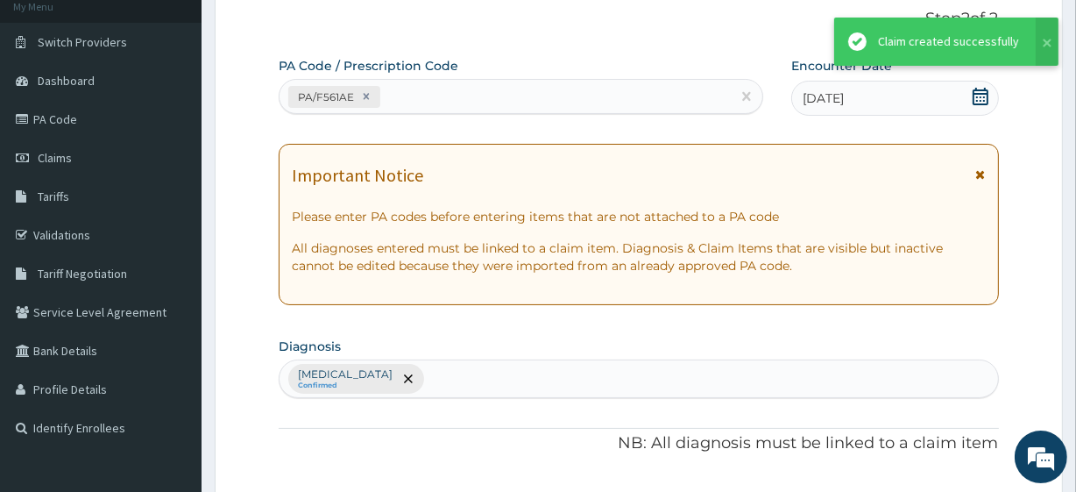
scroll to position [699, 0]
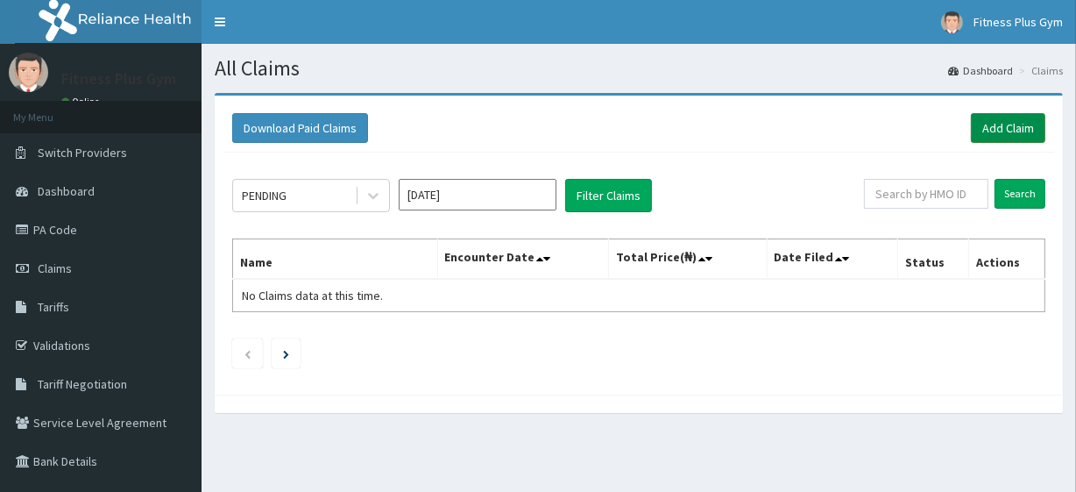
click at [991, 125] on link "Add Claim" at bounding box center [1008, 128] width 74 height 30
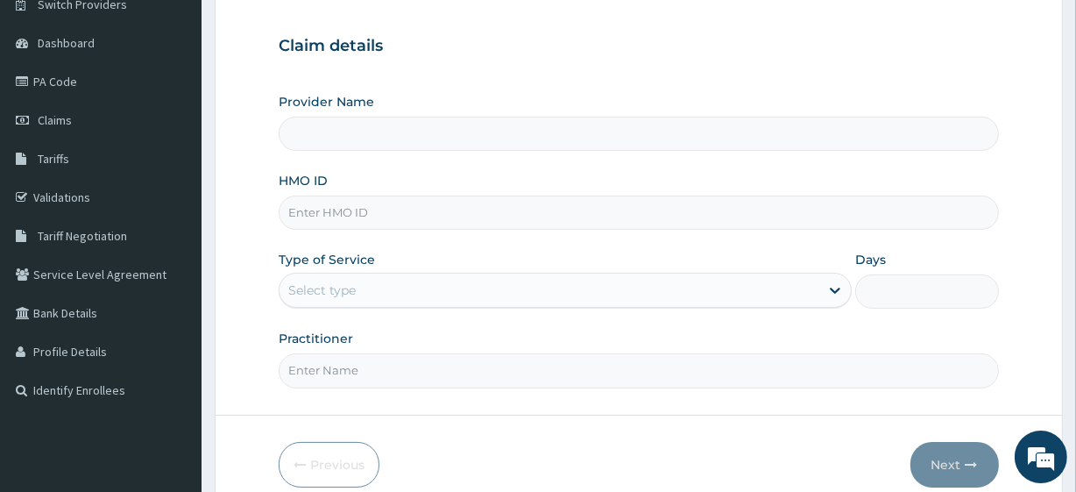
scroll to position [159, 0]
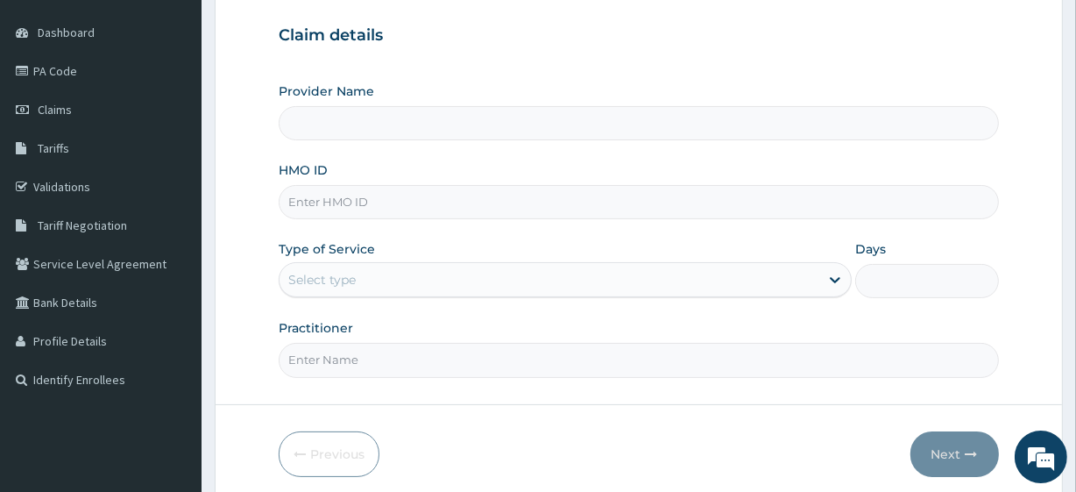
drag, startPoint x: 408, startPoint y: 213, endPoint x: 425, endPoint y: 197, distance: 22.9
click at [409, 213] on input "HMO ID" at bounding box center [638, 202] width 719 height 34
type input "[DEMOGRAPHIC_DATA]/106"
type input "Fitness plus Gym"
type input "1"
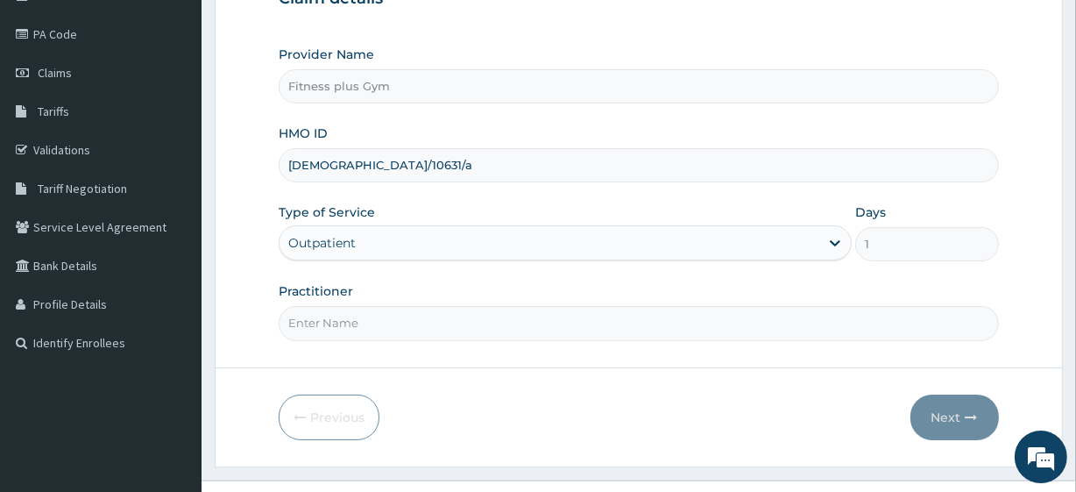
scroll to position [227, 0]
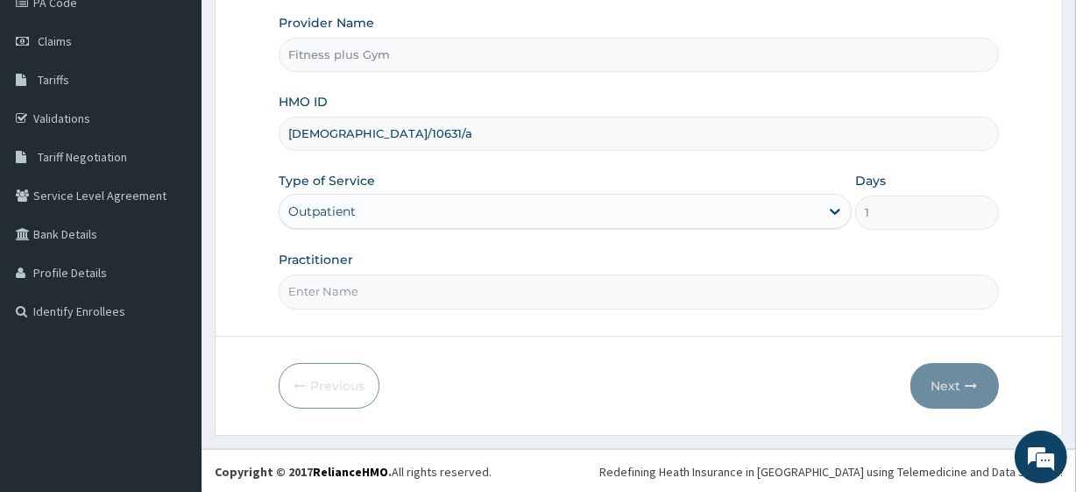
type input "[DEMOGRAPHIC_DATA]/10631/a"
drag, startPoint x: 384, startPoint y: 296, endPoint x: 373, endPoint y: 301, distance: 11.8
click at [384, 296] on input "Practitioner" at bounding box center [638, 291] width 719 height 34
type input "fitness+"
click at [923, 376] on button "Next" at bounding box center [954, 386] width 88 height 46
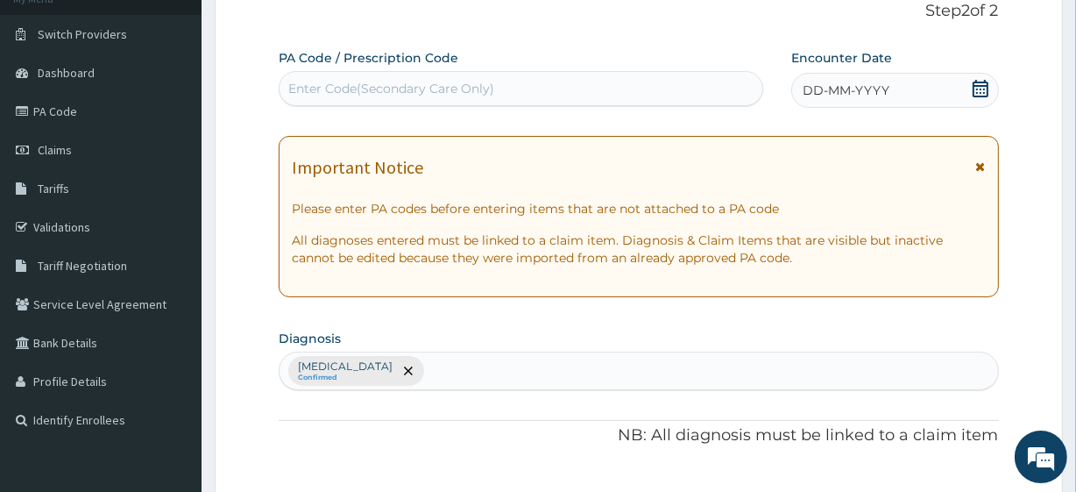
scroll to position [0, 0]
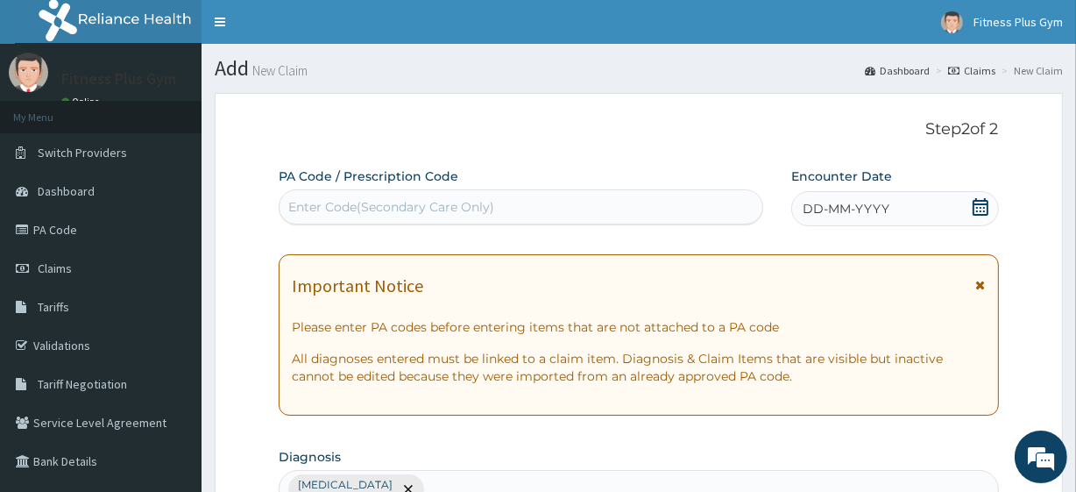
click at [380, 203] on div "Enter Code(Secondary Care Only)" at bounding box center [391, 207] width 206 height 18
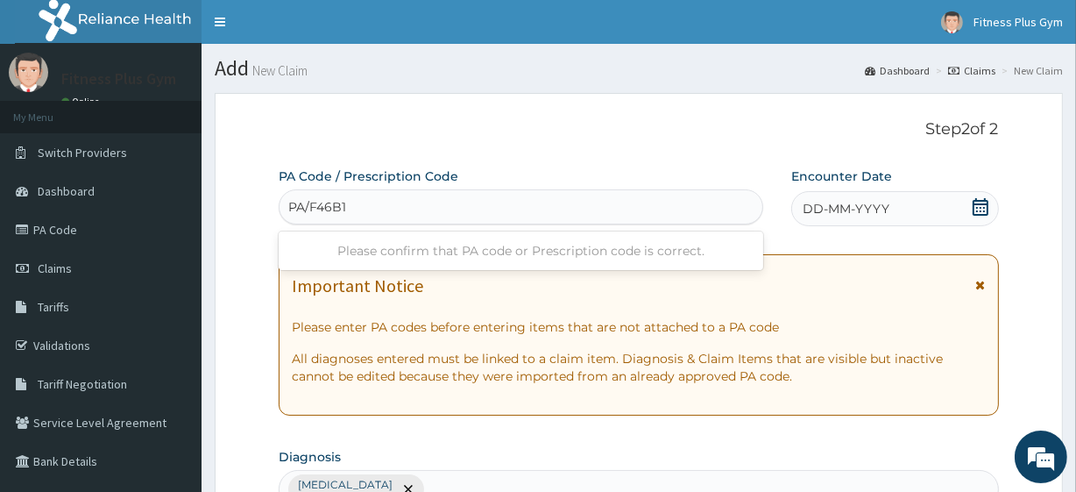
type input "PA/F46B10"
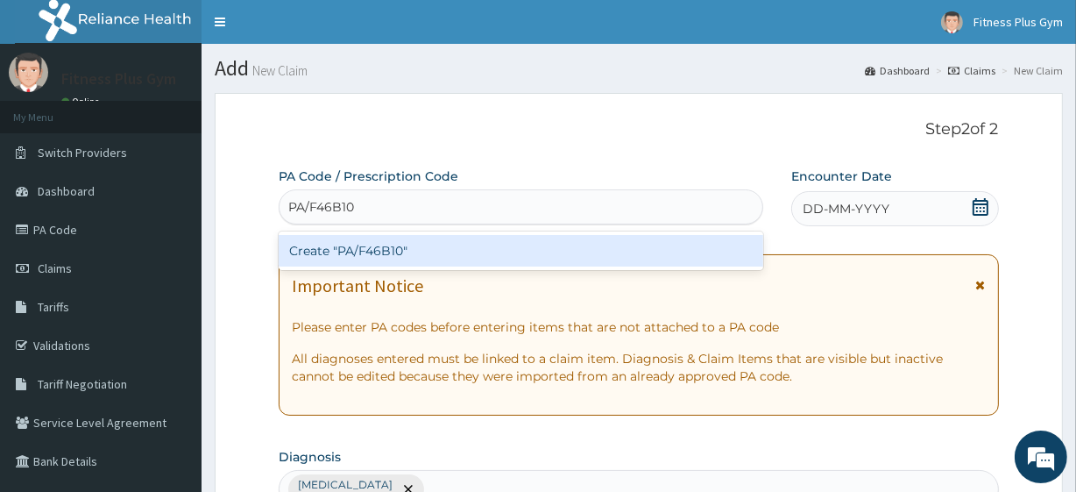
click at [375, 258] on div "Create "PA/F46B10"" at bounding box center [521, 251] width 484 height 32
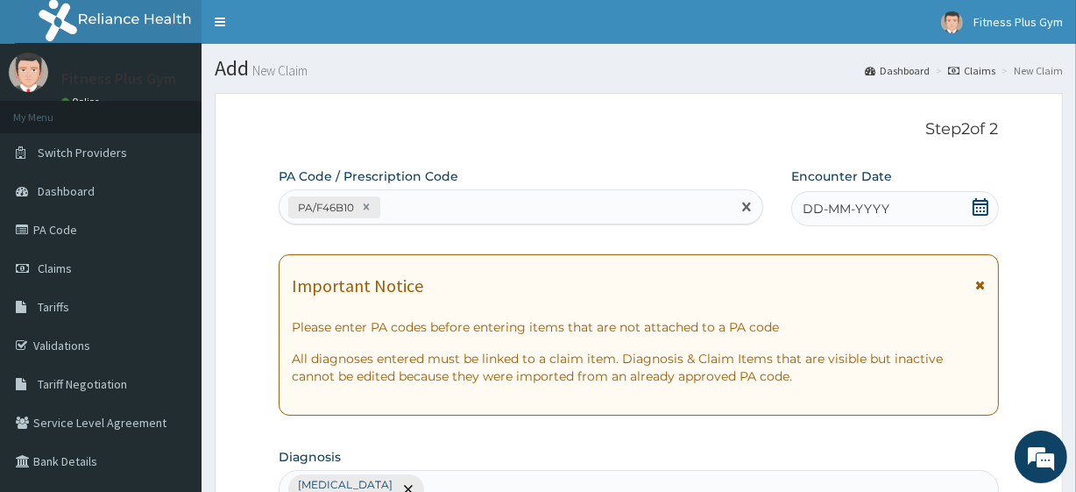
click at [978, 202] on icon at bounding box center [981, 207] width 18 height 18
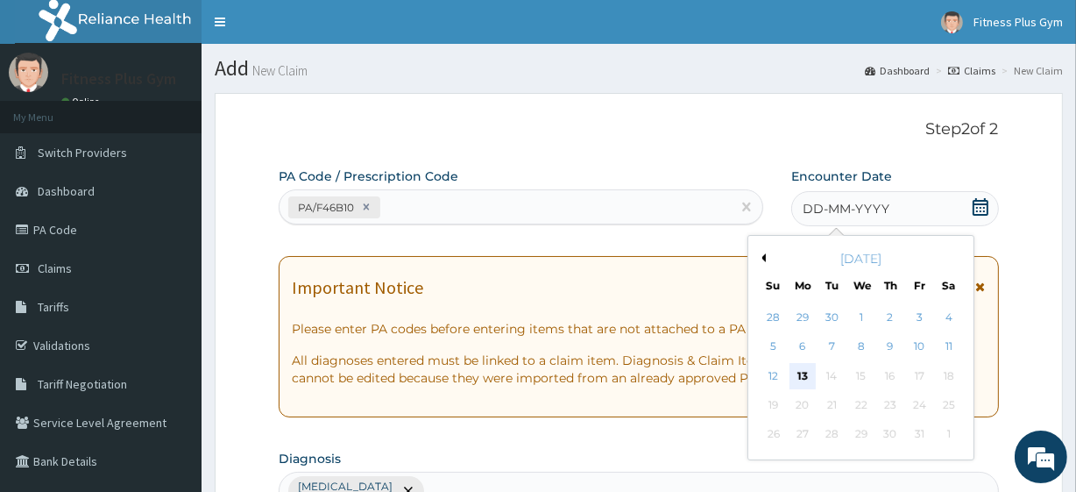
click at [801, 374] on div "13" at bounding box center [802, 376] width 26 height 26
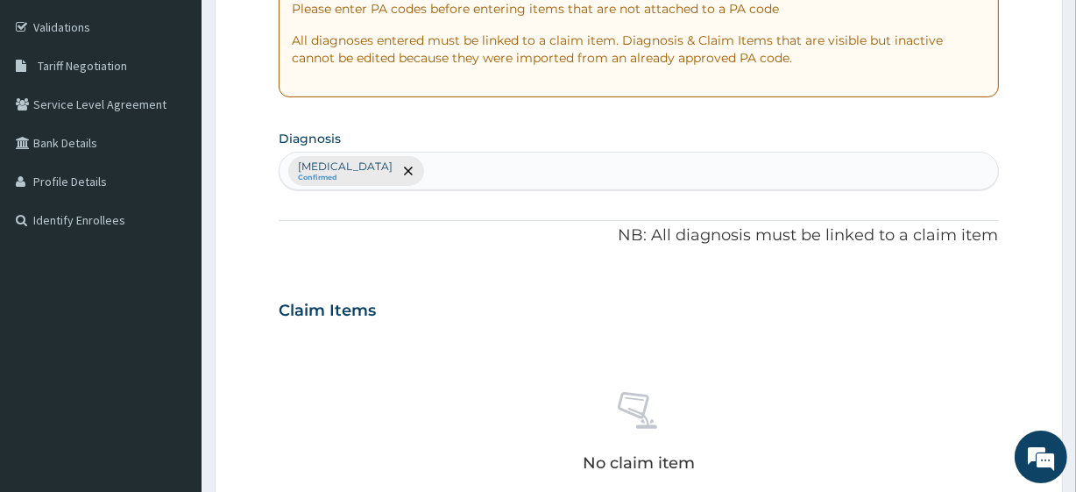
scroll to position [717, 0]
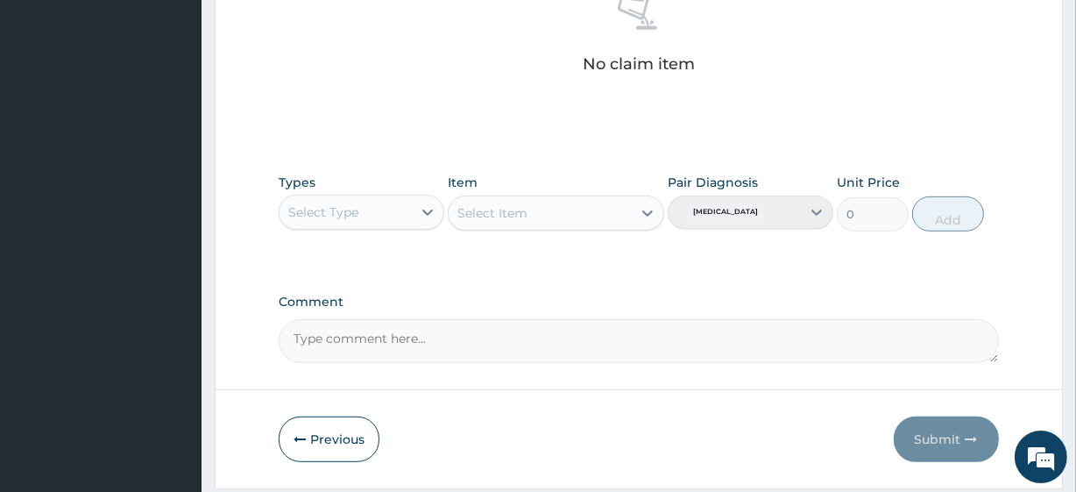
click at [380, 209] on div "Select Type" at bounding box center [346, 212] width 132 height 28
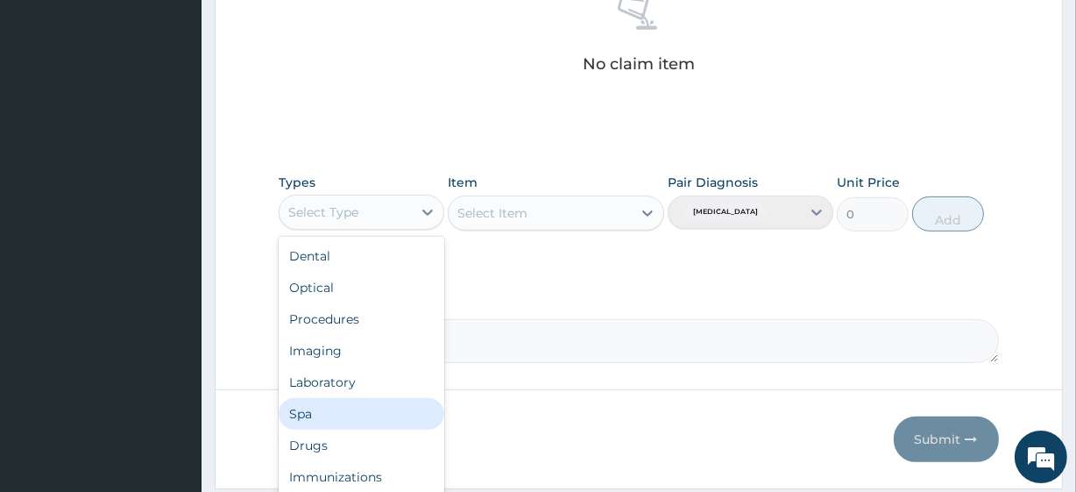
scroll to position [60, 0]
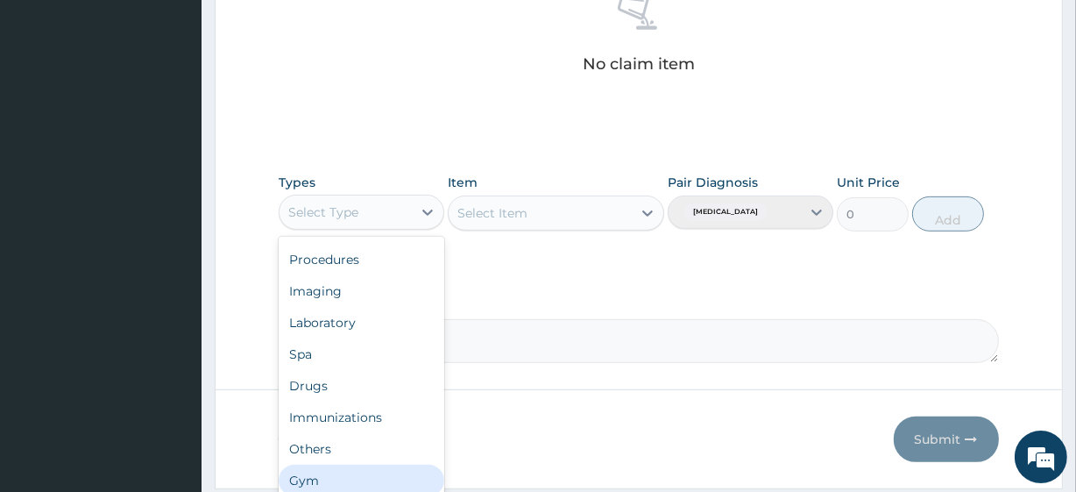
drag, startPoint x: 325, startPoint y: 469, endPoint x: 393, endPoint y: 370, distance: 119.8
click at [325, 469] on div "Gym" at bounding box center [362, 480] width 166 height 32
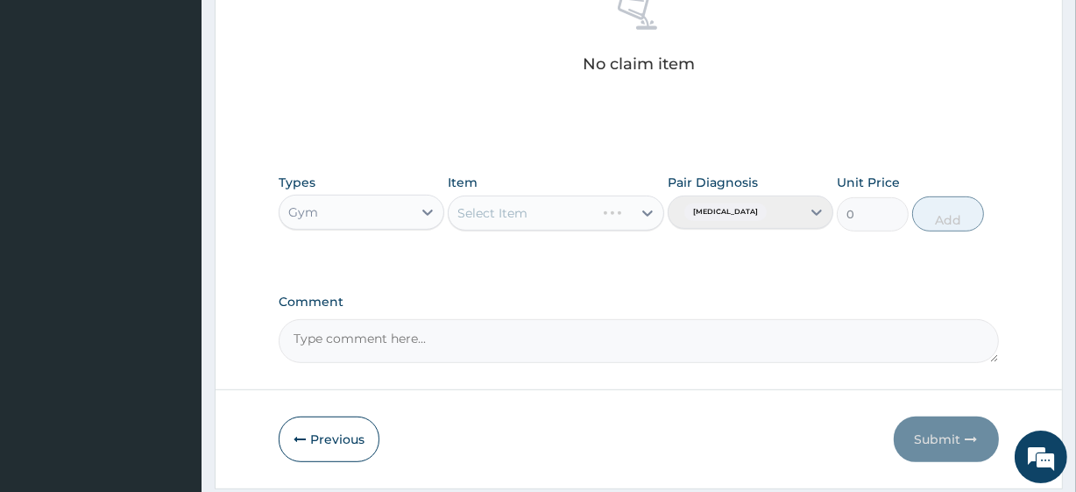
click at [505, 200] on div "Select Item" at bounding box center [556, 212] width 216 height 35
click at [496, 223] on div "Select Item" at bounding box center [556, 212] width 216 height 35
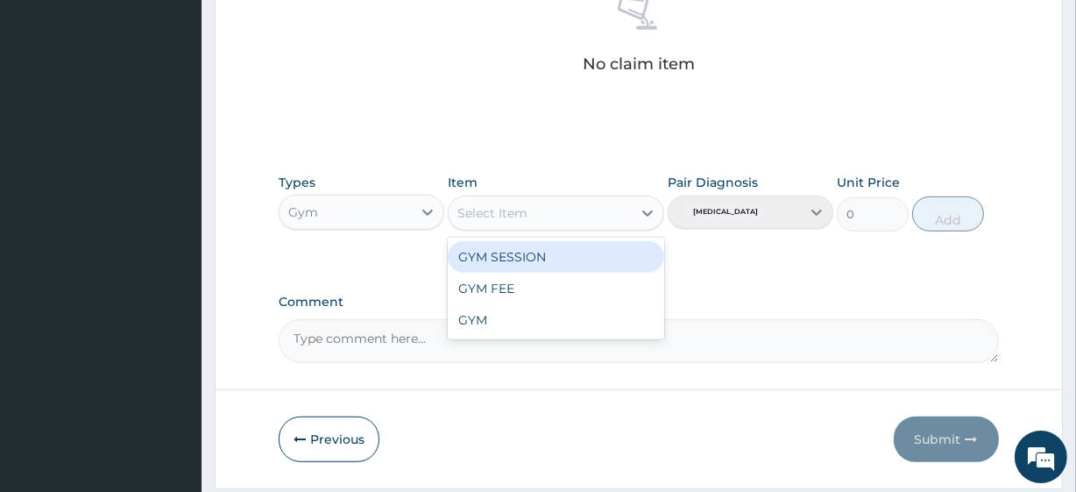
click at [509, 216] on div "Select Item" at bounding box center [492, 213] width 70 height 18
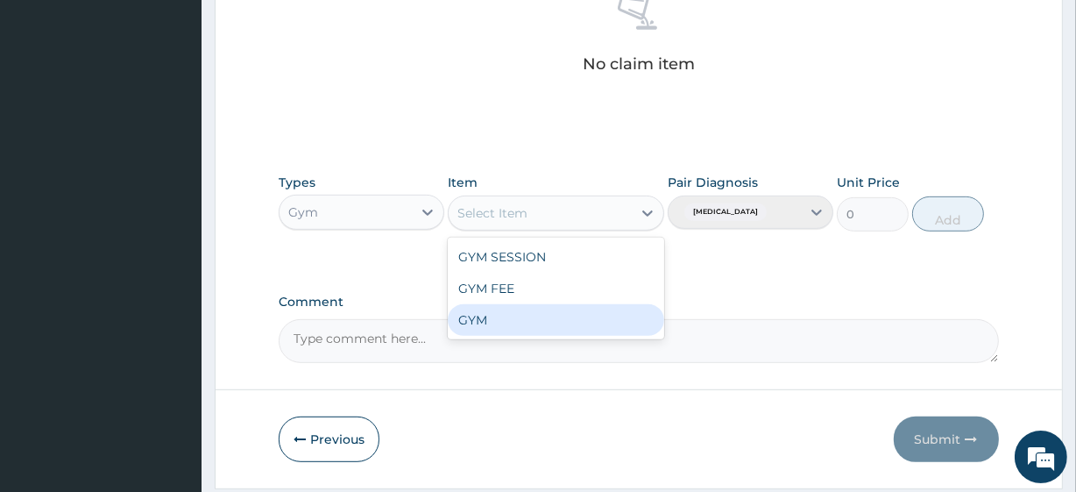
drag, startPoint x: 503, startPoint y: 324, endPoint x: 561, endPoint y: 283, distance: 71.0
click at [503, 322] on div "GYM" at bounding box center [556, 320] width 216 height 32
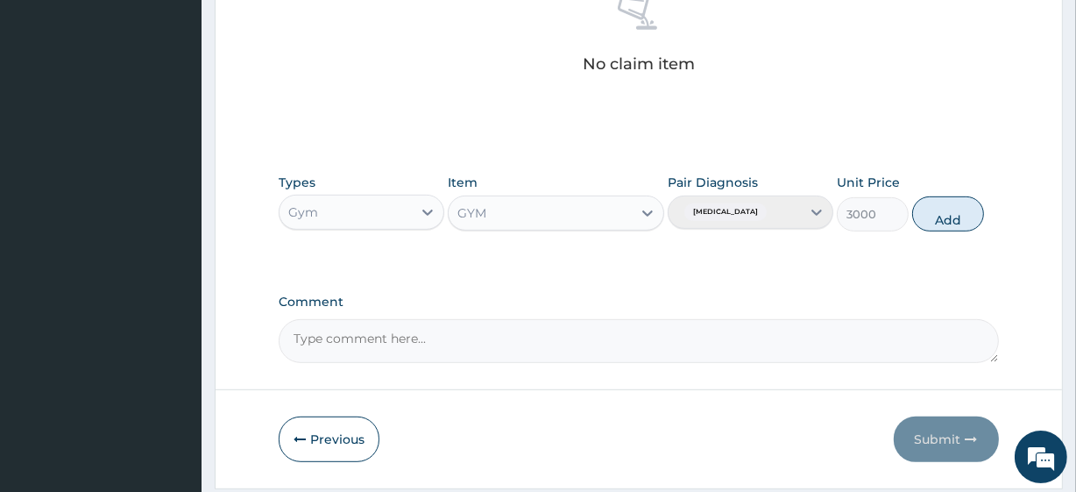
click at [938, 222] on button "Add" at bounding box center [948, 213] width 72 height 35
type input "0"
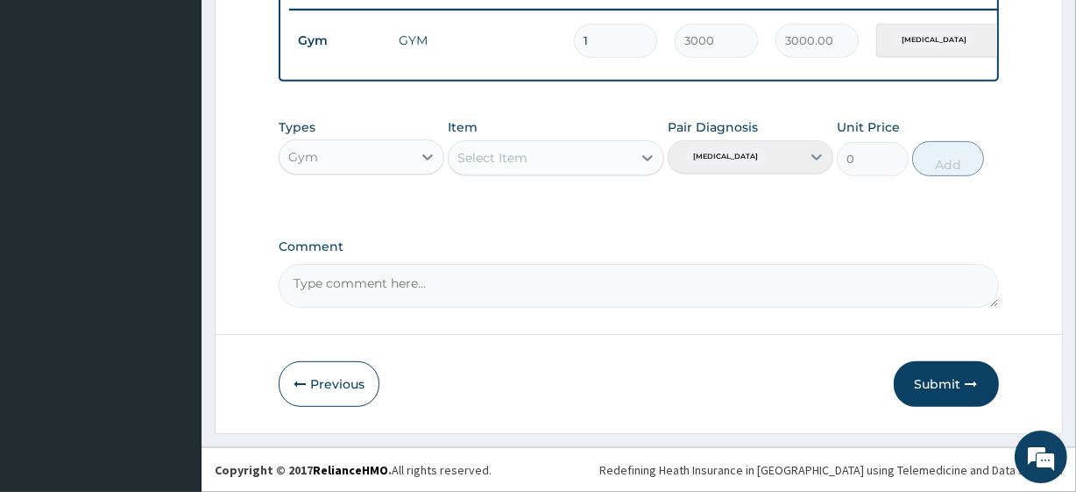
scroll to position [699, 0]
click at [920, 376] on button "Submit" at bounding box center [946, 384] width 105 height 46
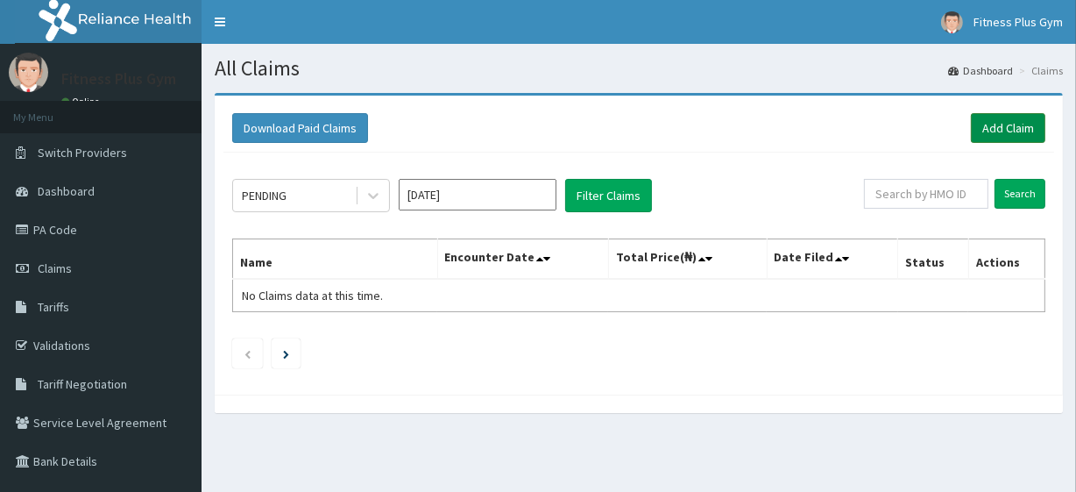
click at [994, 128] on link "Add Claim" at bounding box center [1008, 128] width 74 height 30
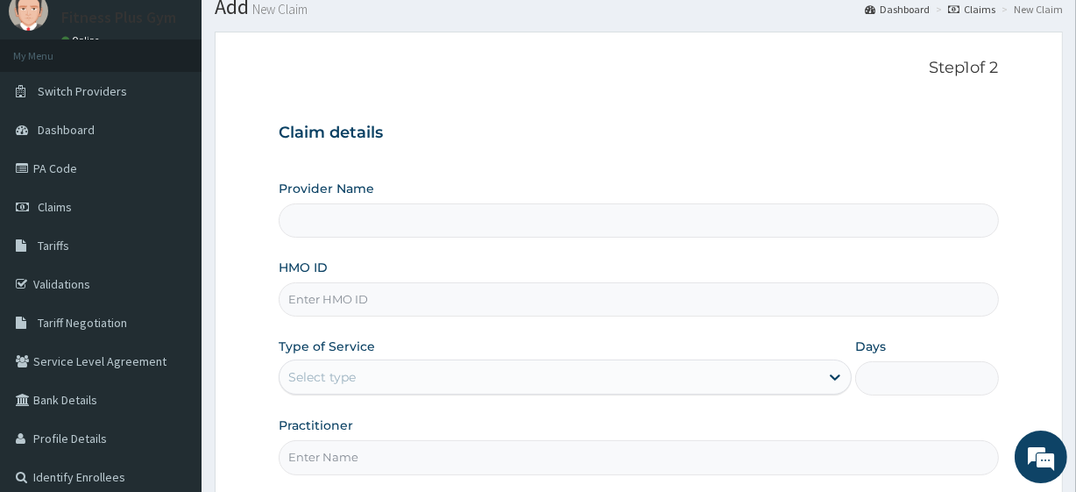
scroll to position [79, 0]
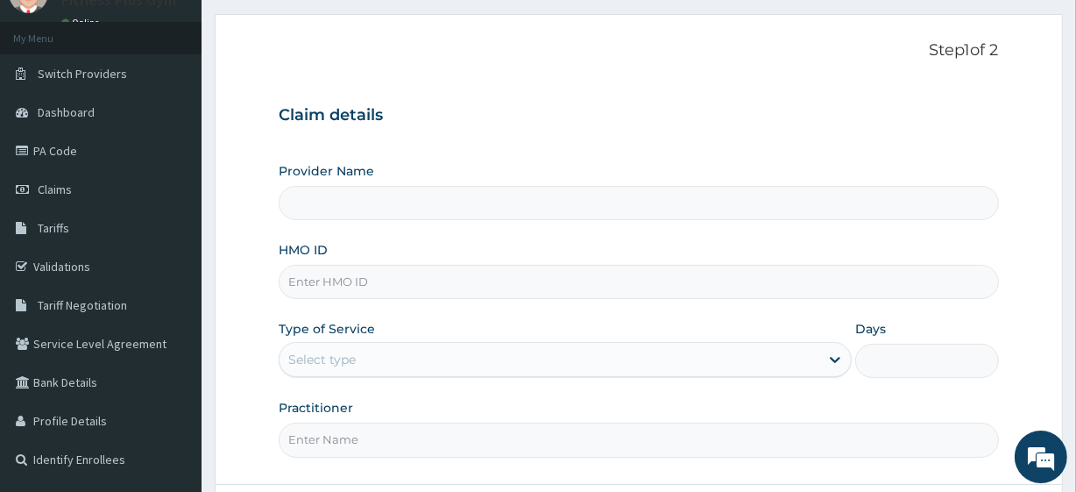
type input "Fitness plus Gym"
type input "1"
click at [325, 273] on input "HMO ID" at bounding box center [638, 282] width 719 height 34
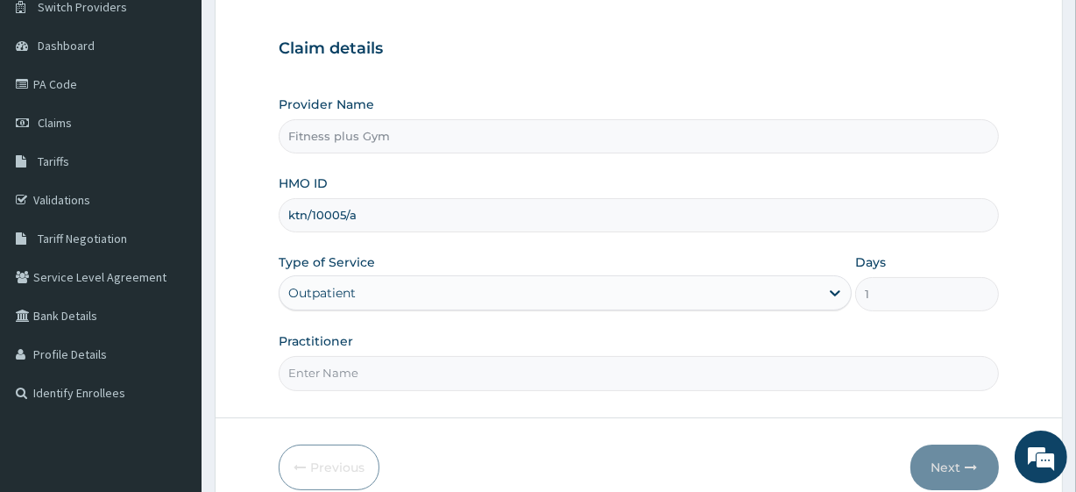
scroll to position [227, 0]
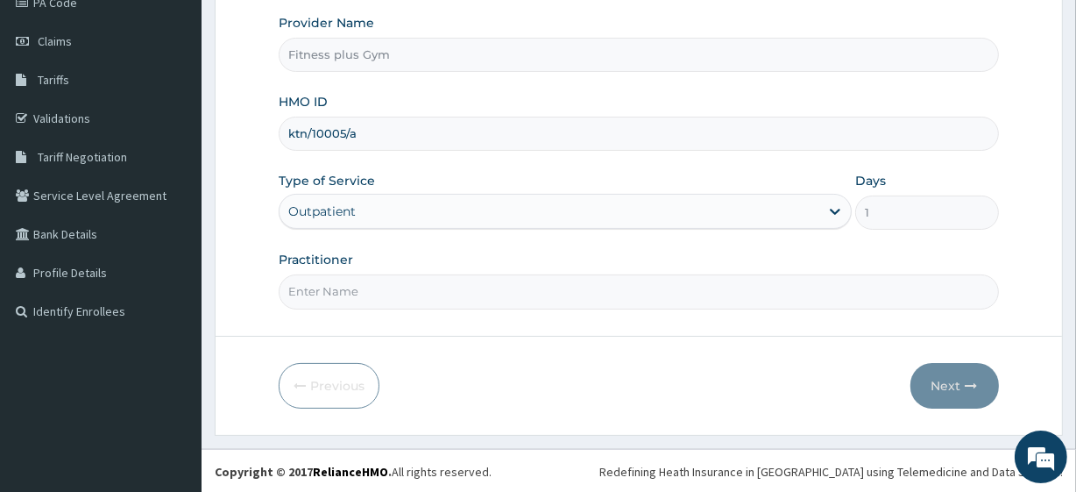
type input "ktn/10005/a"
click at [344, 285] on input "Practitioner" at bounding box center [638, 291] width 719 height 34
type input "fitness+"
click at [937, 377] on button "Next" at bounding box center [954, 386] width 88 height 46
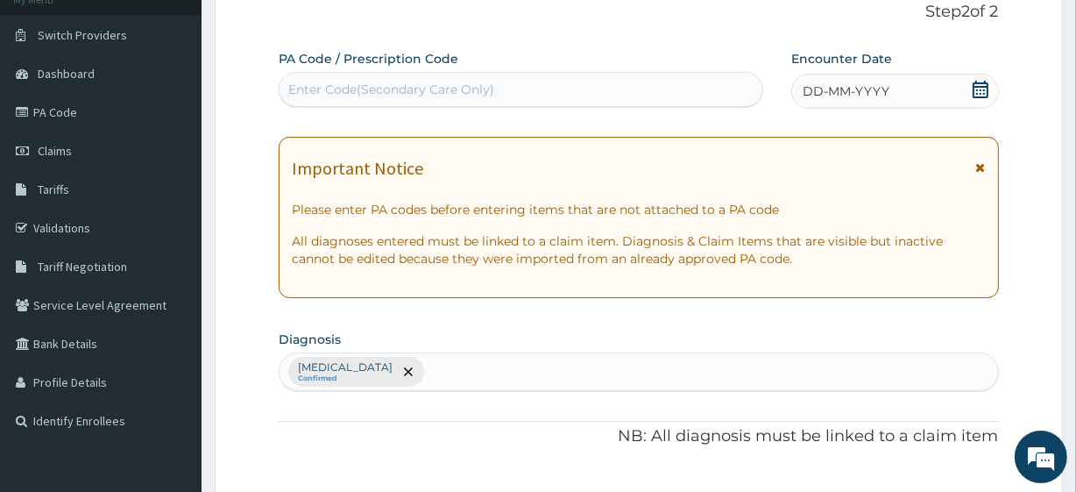
scroll to position [0, 0]
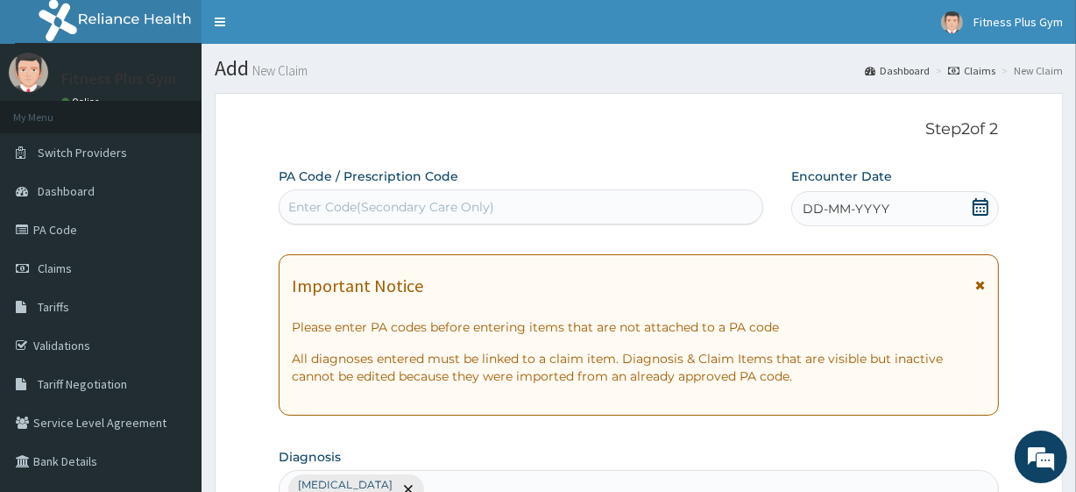
drag, startPoint x: 533, startPoint y: 205, endPoint x: 520, endPoint y: 171, distance: 36.3
click at [533, 202] on div "Enter Code(Secondary Care Only)" at bounding box center [521, 207] width 482 height 28
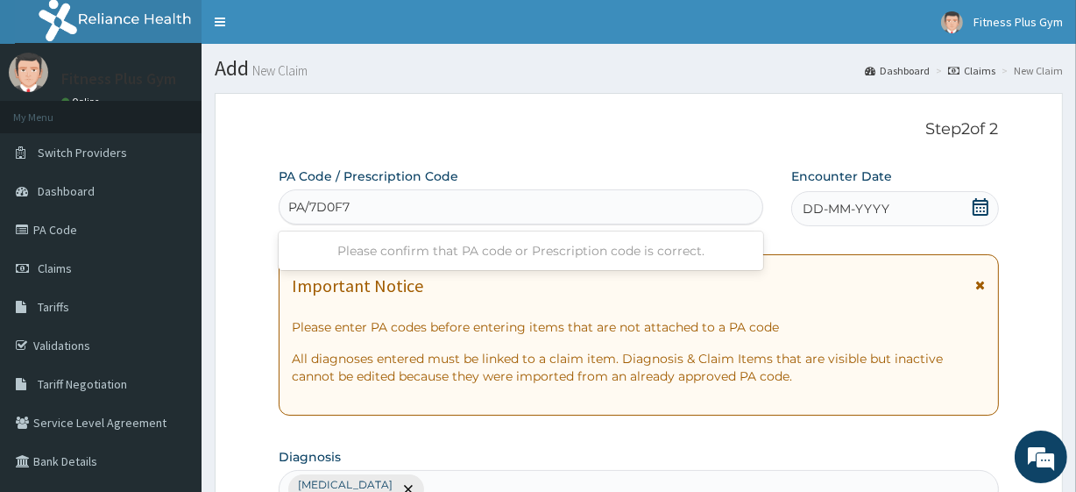
type input "PA/7D0F7E"
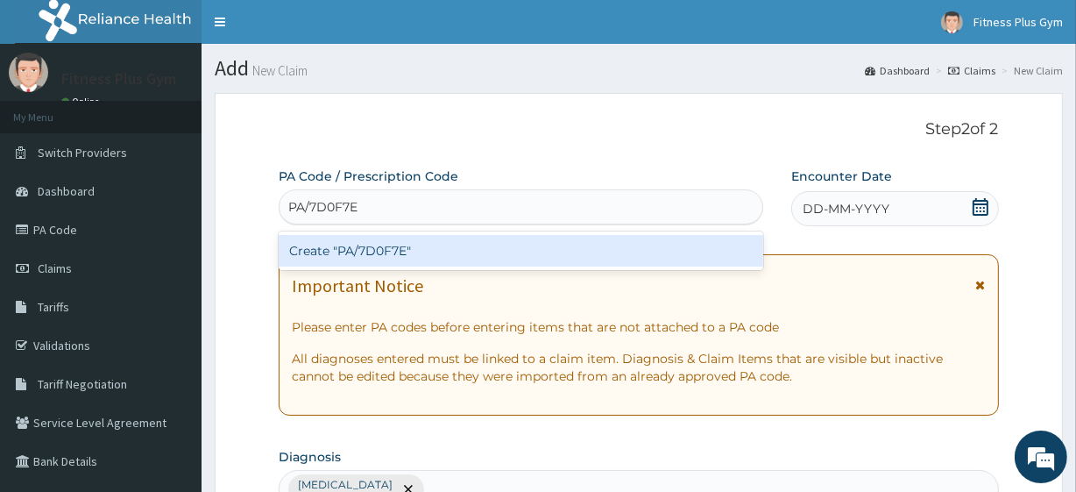
click at [386, 251] on div "Create "PA/7D0F7E"" at bounding box center [521, 251] width 484 height 32
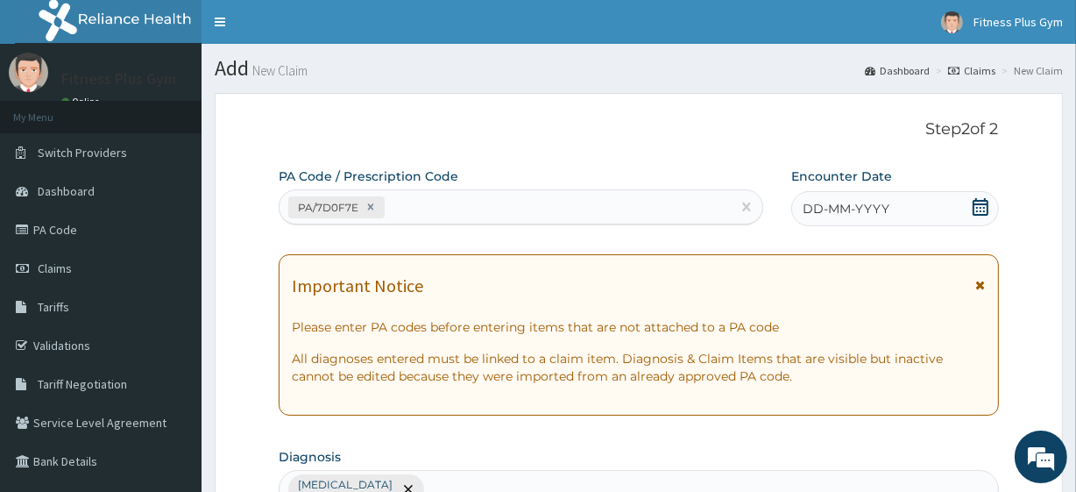
click at [980, 209] on icon at bounding box center [981, 207] width 18 height 18
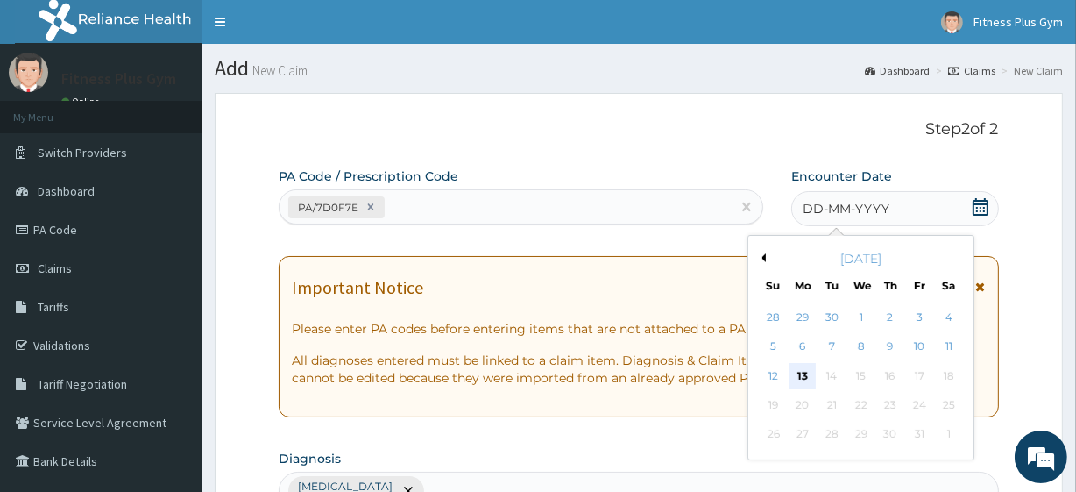
click at [802, 377] on div "13" at bounding box center [802, 376] width 26 height 26
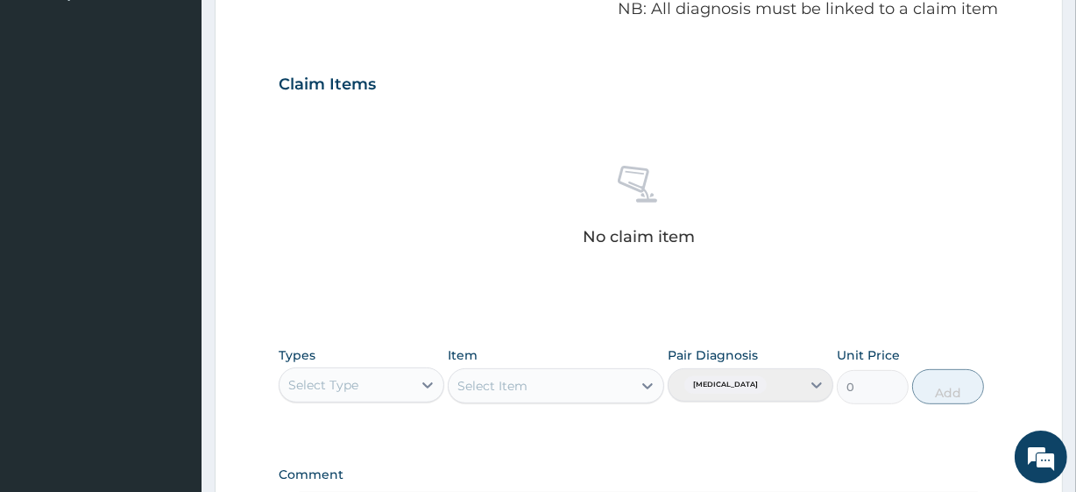
scroll to position [771, 0]
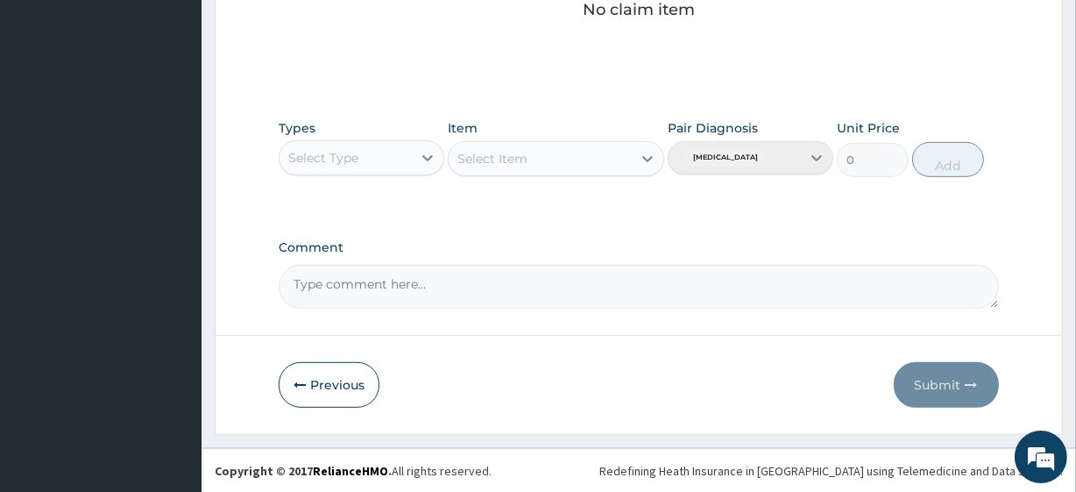
click at [381, 158] on div "Select Type" at bounding box center [346, 158] width 132 height 28
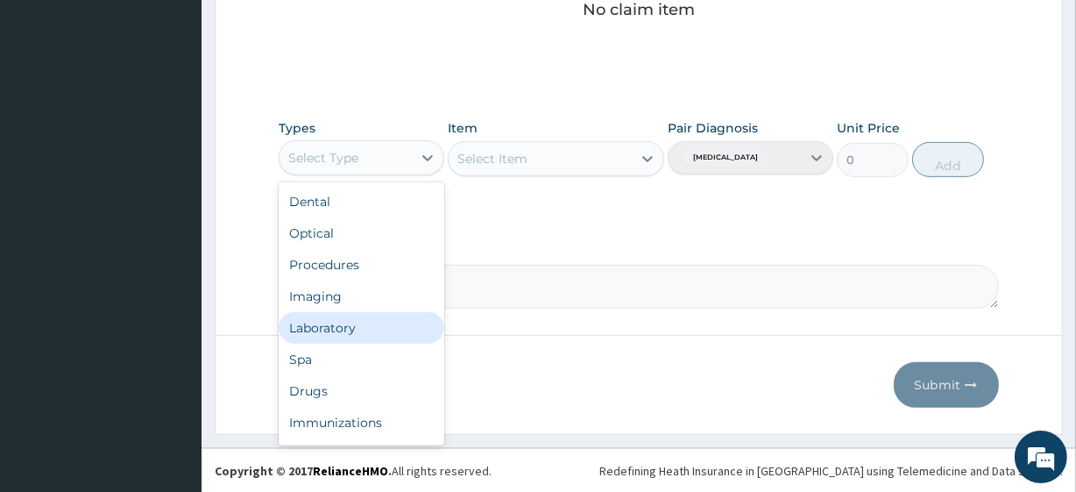
scroll to position [60, 0]
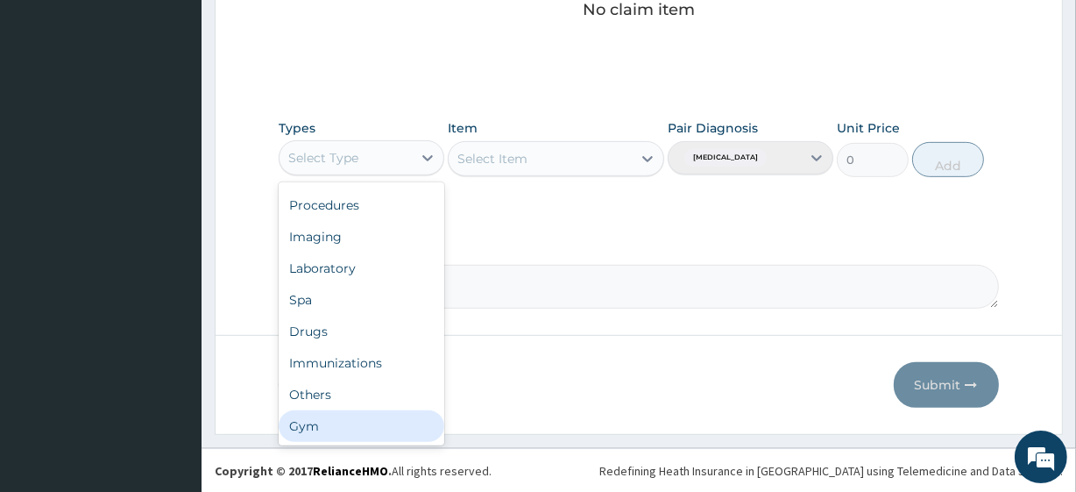
drag, startPoint x: 308, startPoint y: 421, endPoint x: 434, endPoint y: 209, distance: 247.5
click at [319, 407] on div "Dental Optical Procedures Imaging Laboratory Spa Drugs Immunizations Others Gym" at bounding box center [362, 313] width 166 height 263
drag, startPoint x: 309, startPoint y: 421, endPoint x: 329, endPoint y: 386, distance: 41.2
click at [311, 419] on div "Gym" at bounding box center [362, 426] width 166 height 32
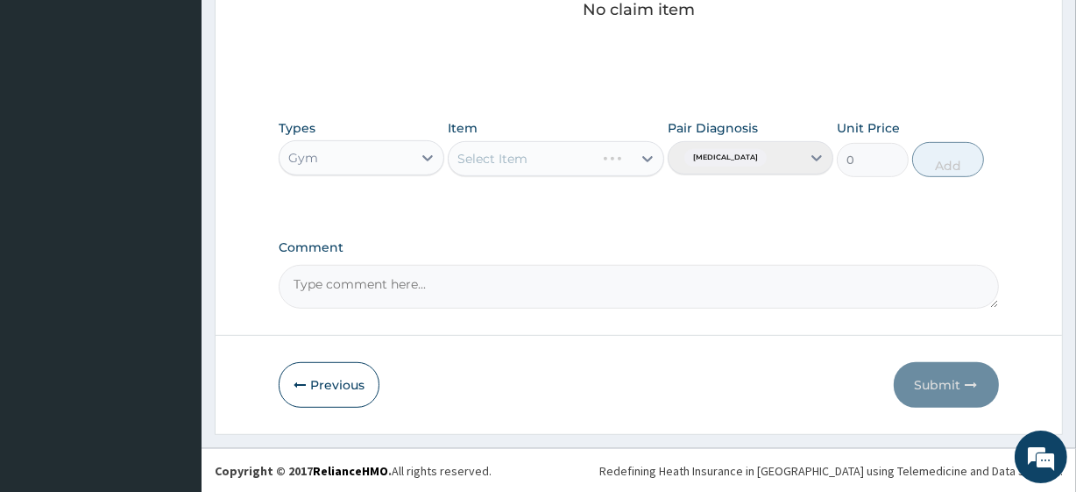
click at [564, 159] on div "Select Item" at bounding box center [556, 158] width 216 height 35
click at [564, 158] on div "Select Item" at bounding box center [540, 159] width 182 height 28
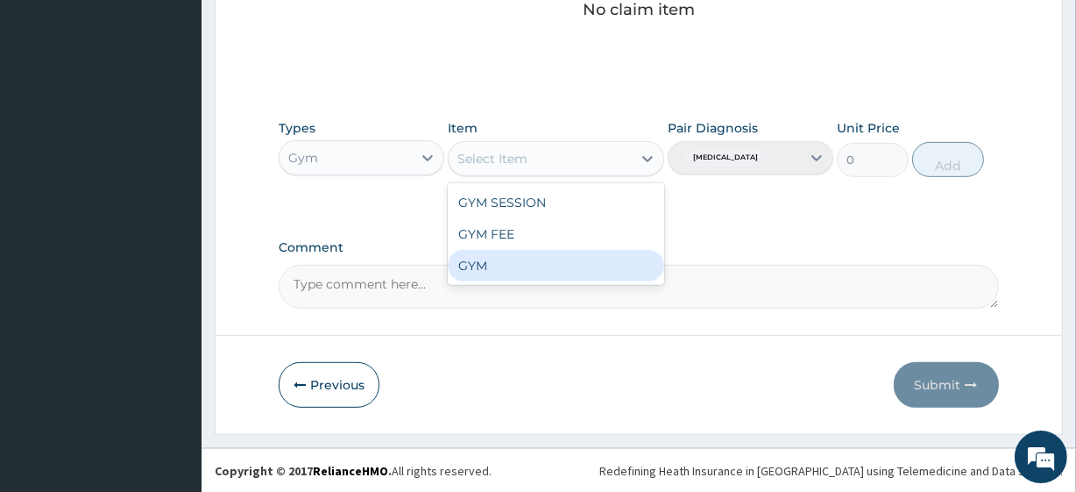
drag, startPoint x: 519, startPoint y: 256, endPoint x: 833, endPoint y: 196, distance: 320.1
click at [518, 254] on div "GYM" at bounding box center [556, 266] width 216 height 32
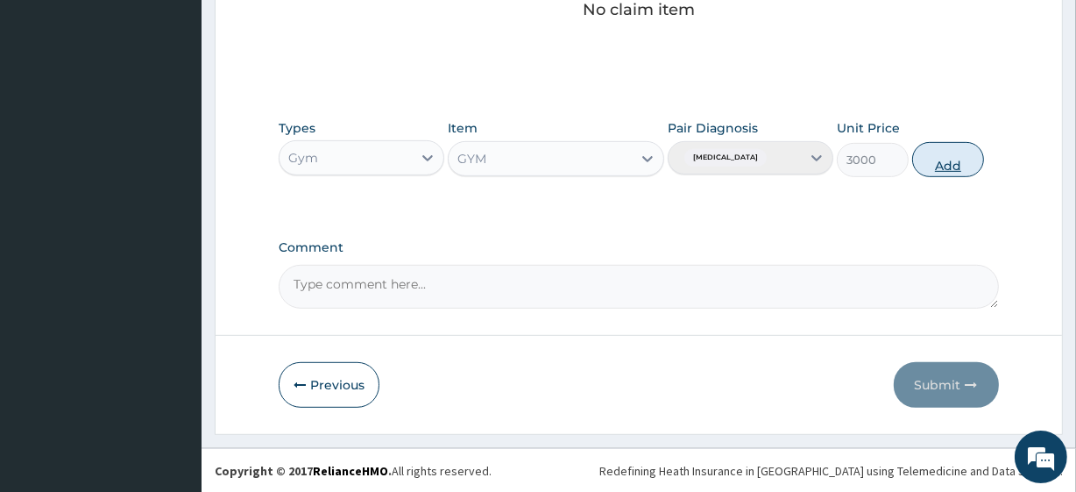
click at [923, 153] on button "Add" at bounding box center [948, 159] width 72 height 35
type input "0"
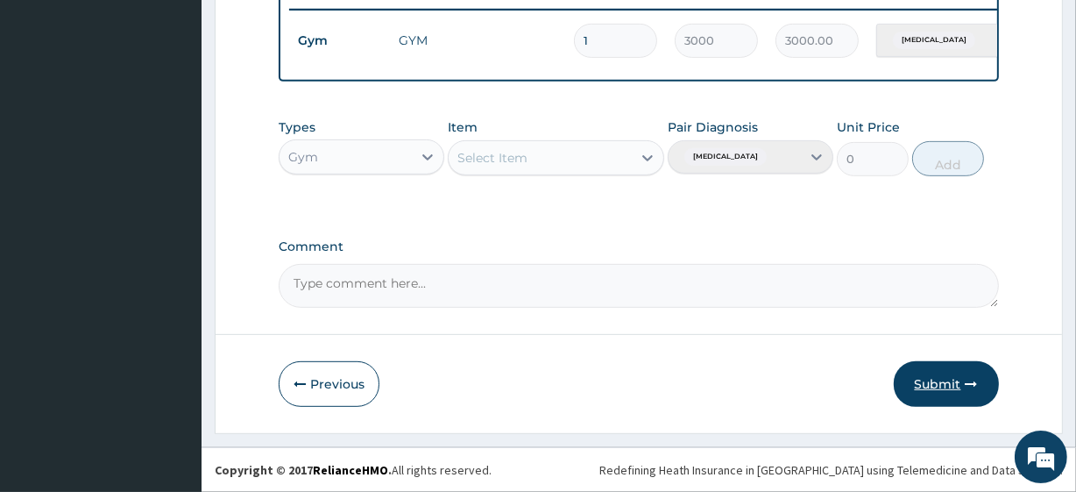
click at [945, 388] on button "Submit" at bounding box center [946, 384] width 105 height 46
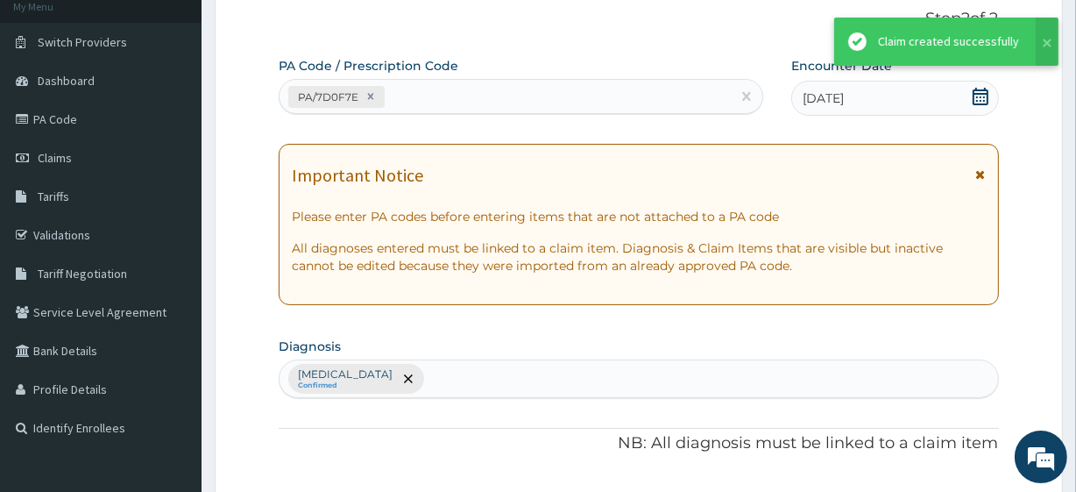
scroll to position [699, 0]
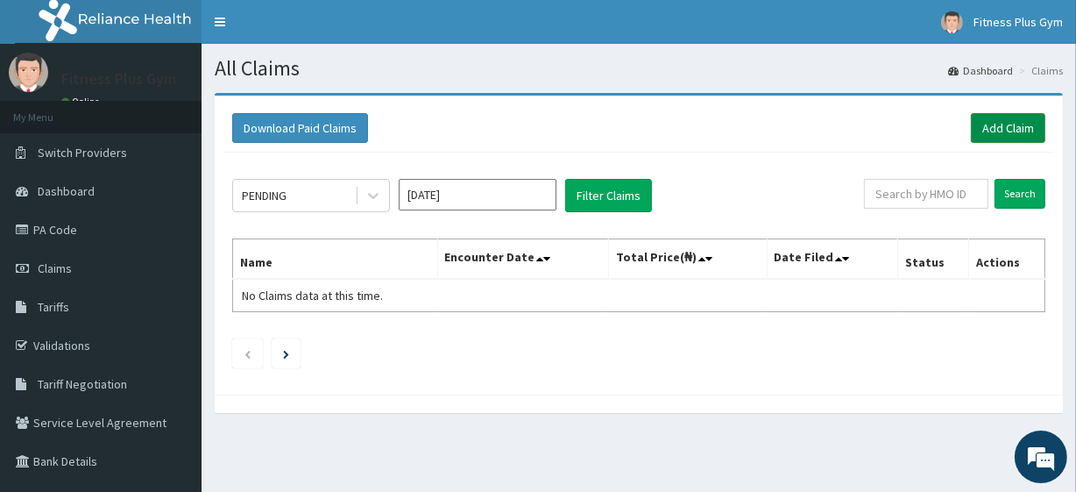
click at [1015, 124] on link "Add Claim" at bounding box center [1008, 128] width 74 height 30
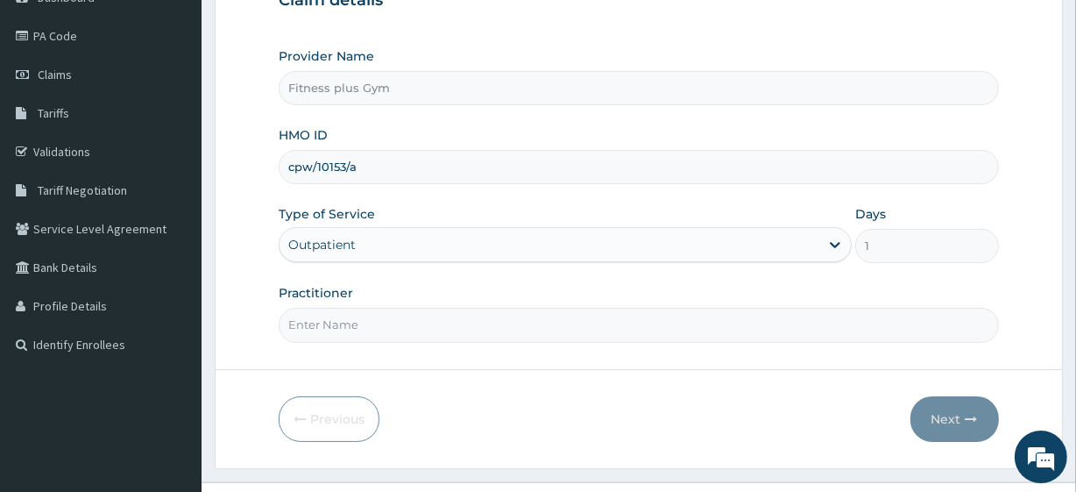
scroll to position [227, 0]
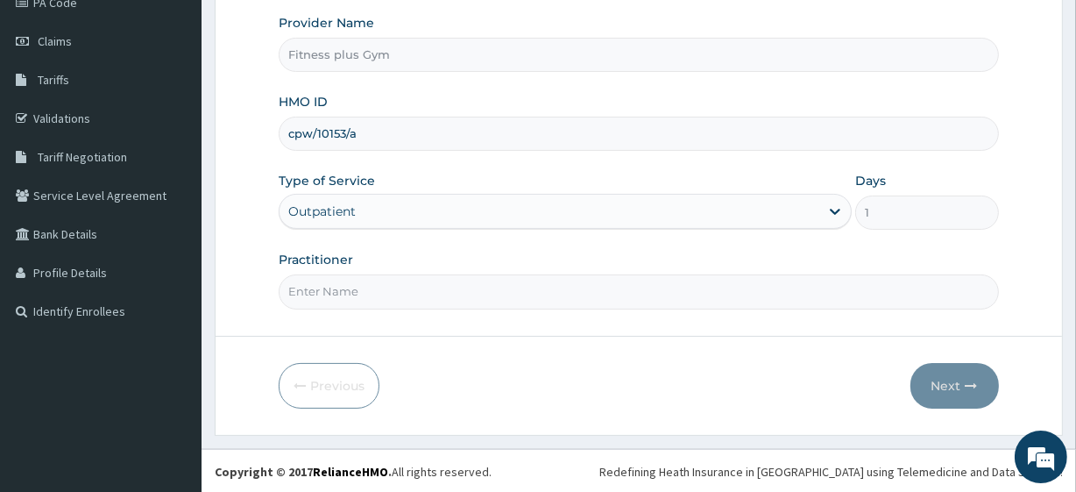
type input "cpw/10153/a"
click at [386, 298] on input "Practitioner" at bounding box center [638, 291] width 719 height 34
type input "fitness+"
click at [937, 379] on button "Next" at bounding box center [954, 386] width 88 height 46
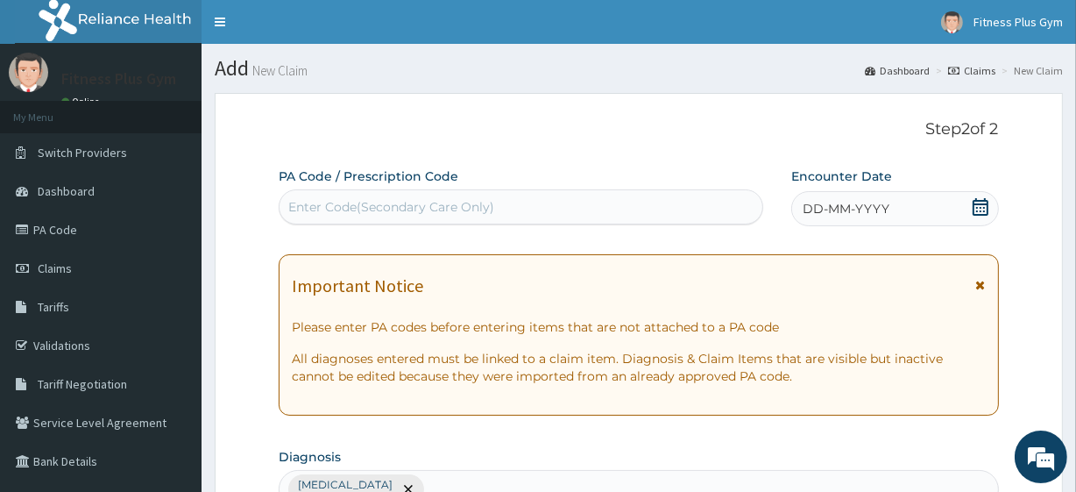
click at [456, 196] on div "Enter Code(Secondary Care Only)" at bounding box center [521, 207] width 482 height 28
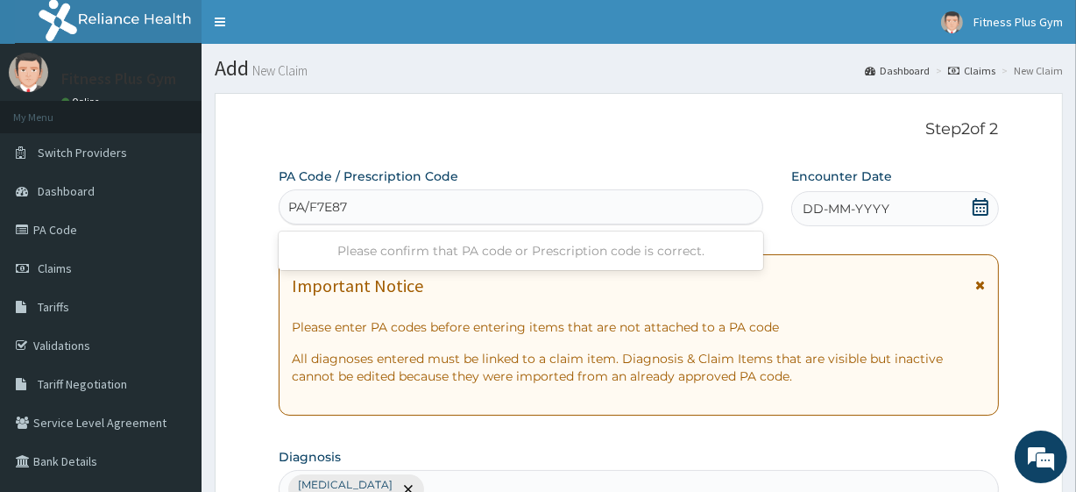
type input "PA/F7E879"
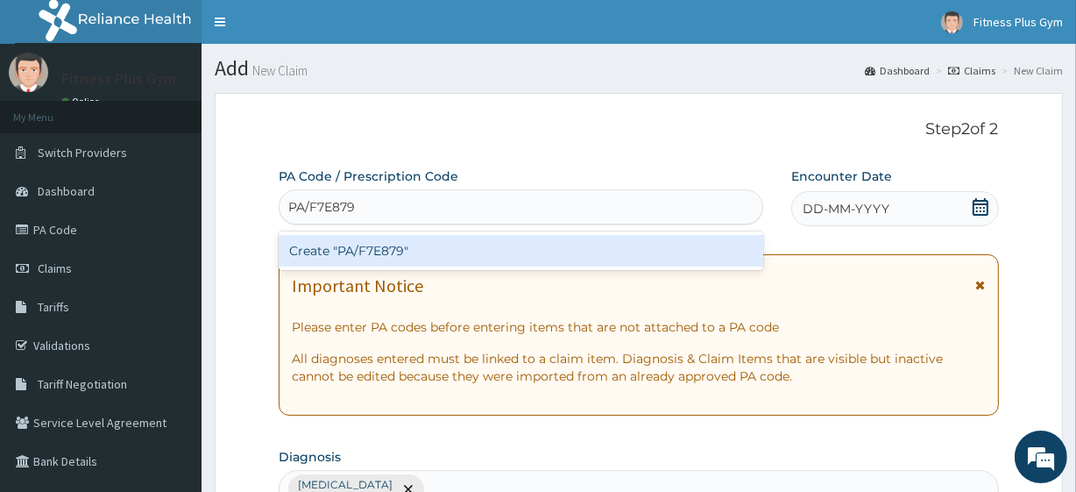
click at [378, 248] on div "Create "PA/F7E879"" at bounding box center [521, 251] width 484 height 32
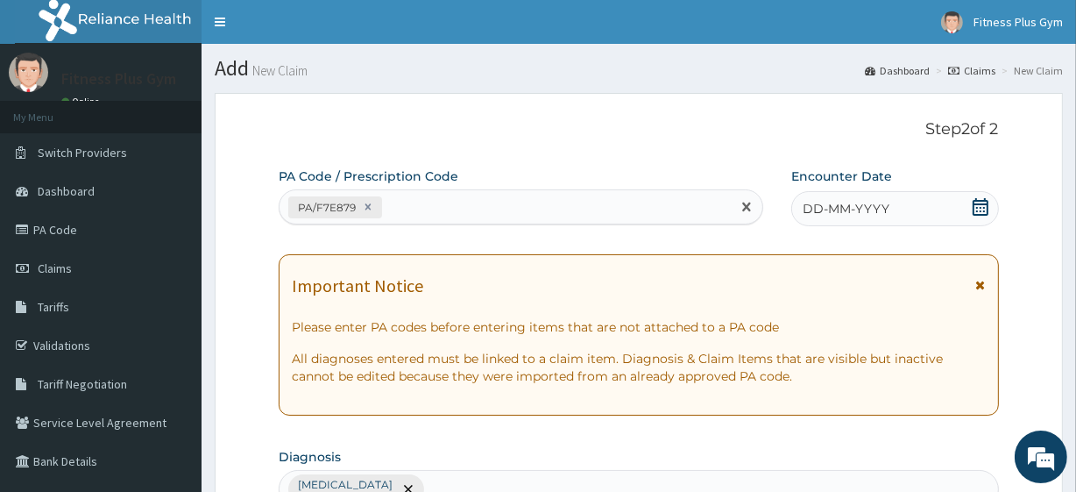
click at [977, 212] on icon at bounding box center [981, 207] width 18 height 18
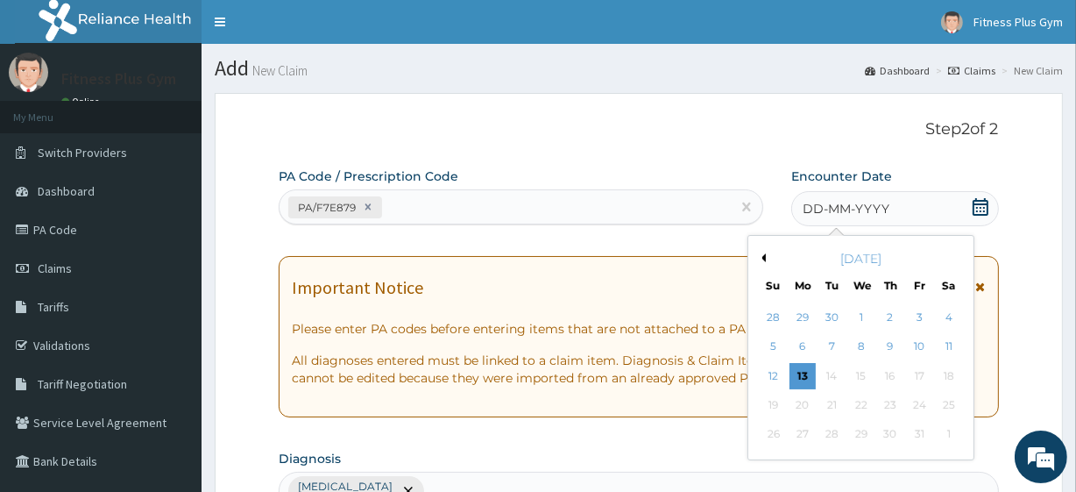
click at [803, 373] on div "13" at bounding box center [802, 376] width 26 height 26
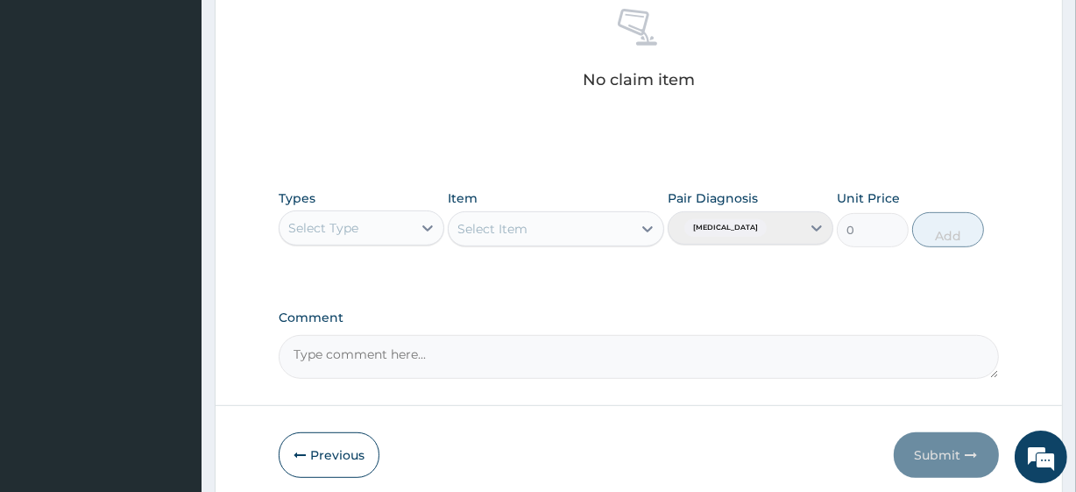
scroll to position [771, 0]
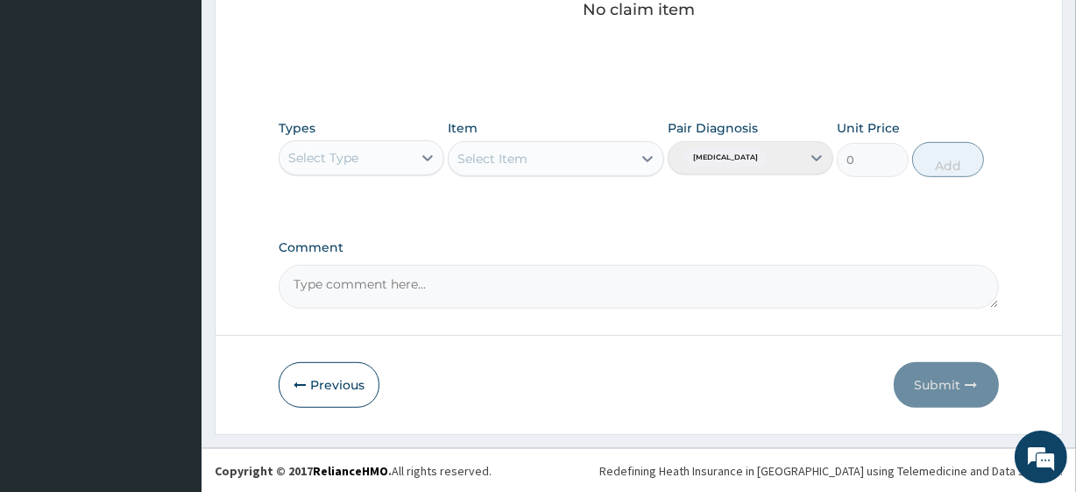
click at [333, 158] on div "Select Type" at bounding box center [323, 158] width 70 height 18
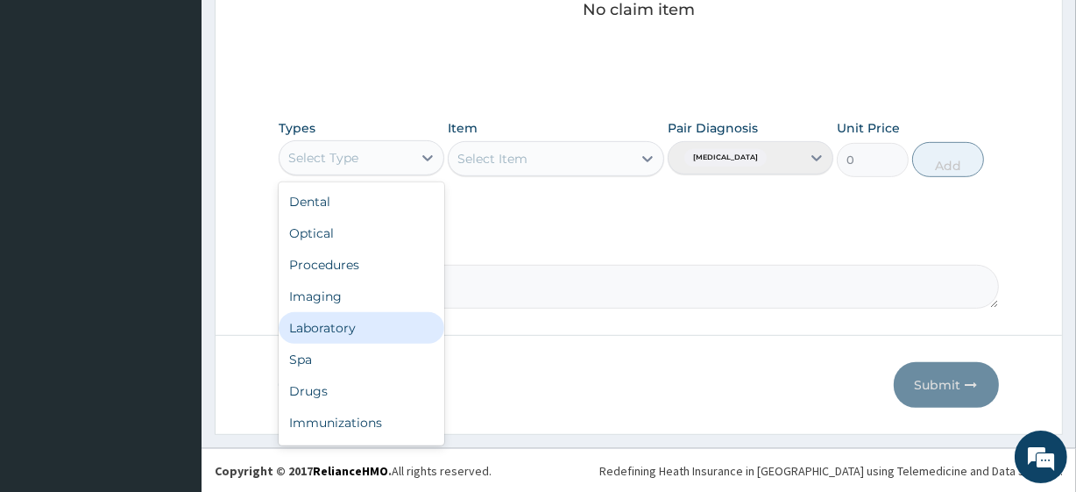
scroll to position [60, 0]
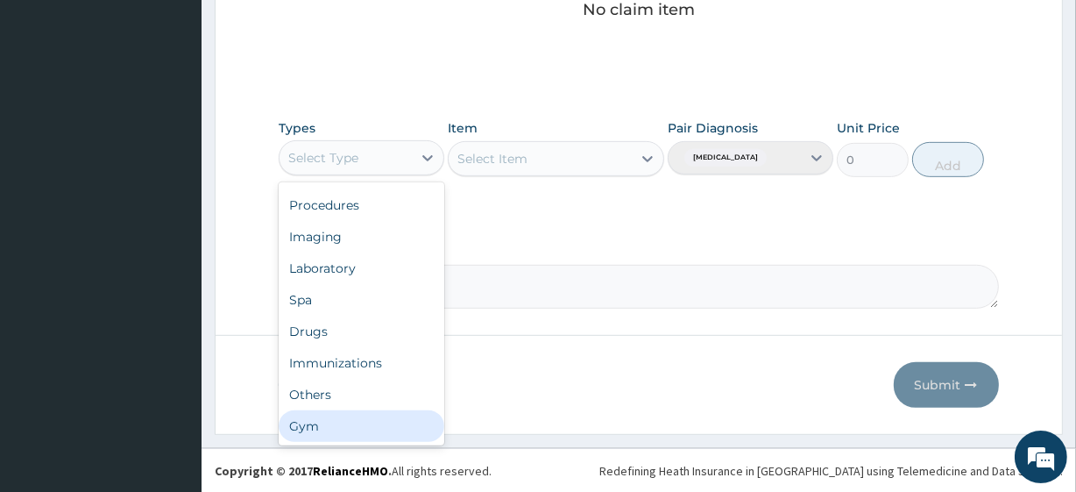
drag, startPoint x: 307, startPoint y: 421, endPoint x: 321, endPoint y: 392, distance: 32.9
click at [307, 420] on div "Gym" at bounding box center [362, 426] width 166 height 32
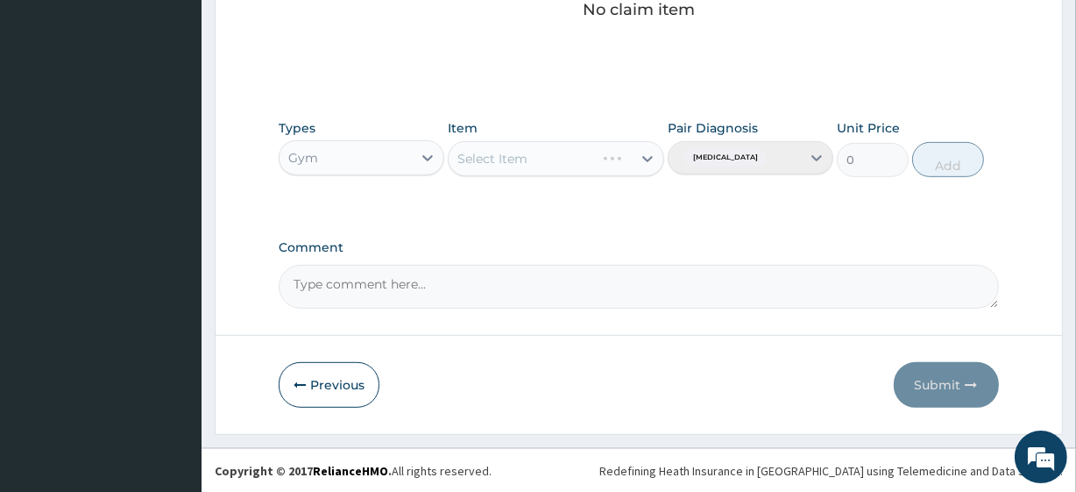
click at [536, 156] on div "Select Item" at bounding box center [556, 158] width 216 height 35
click at [507, 159] on div "Select Item" at bounding box center [556, 158] width 216 height 35
click at [531, 160] on div "Select Item" at bounding box center [540, 159] width 182 height 28
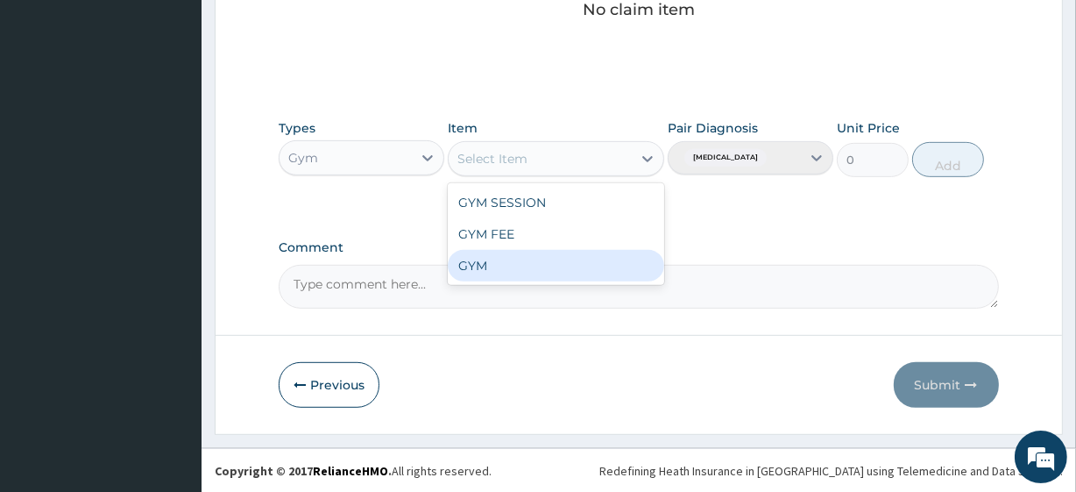
click at [478, 254] on div "GYM" at bounding box center [556, 266] width 216 height 32
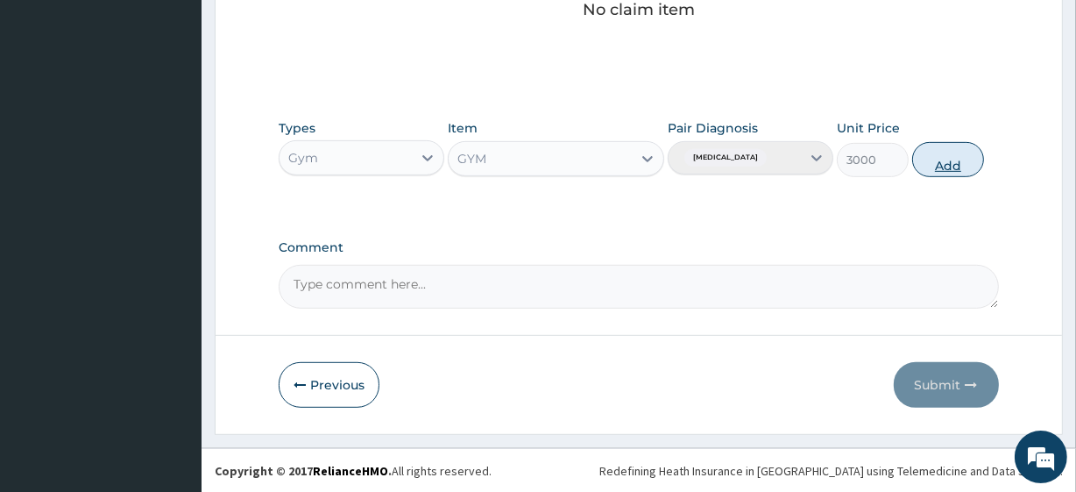
click at [946, 158] on button "Add" at bounding box center [948, 159] width 72 height 35
type input "0"
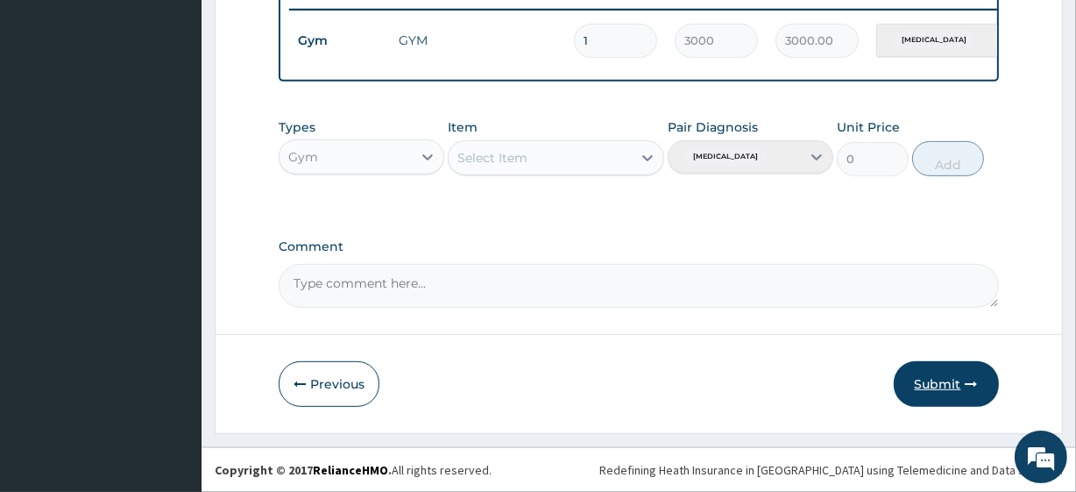
click at [923, 391] on button "Submit" at bounding box center [946, 384] width 105 height 46
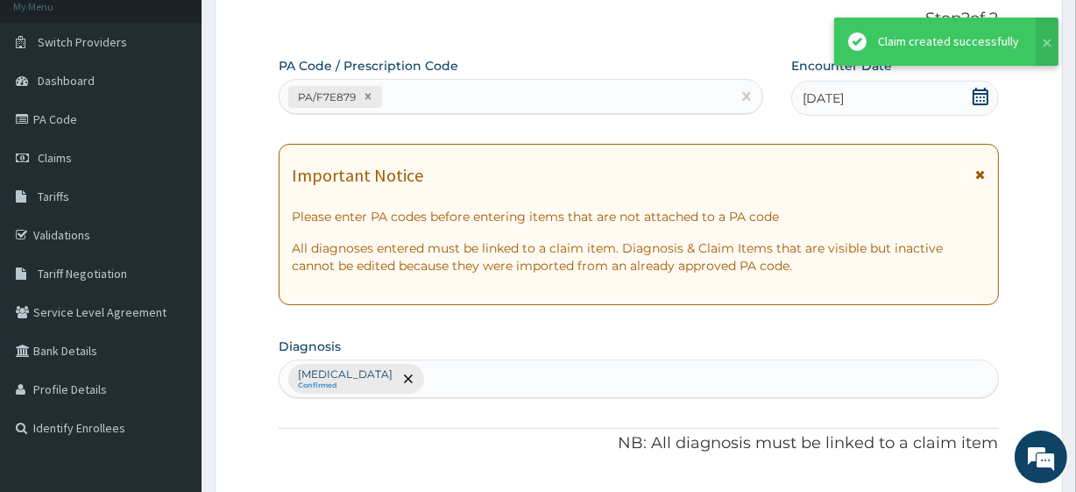
scroll to position [699, 0]
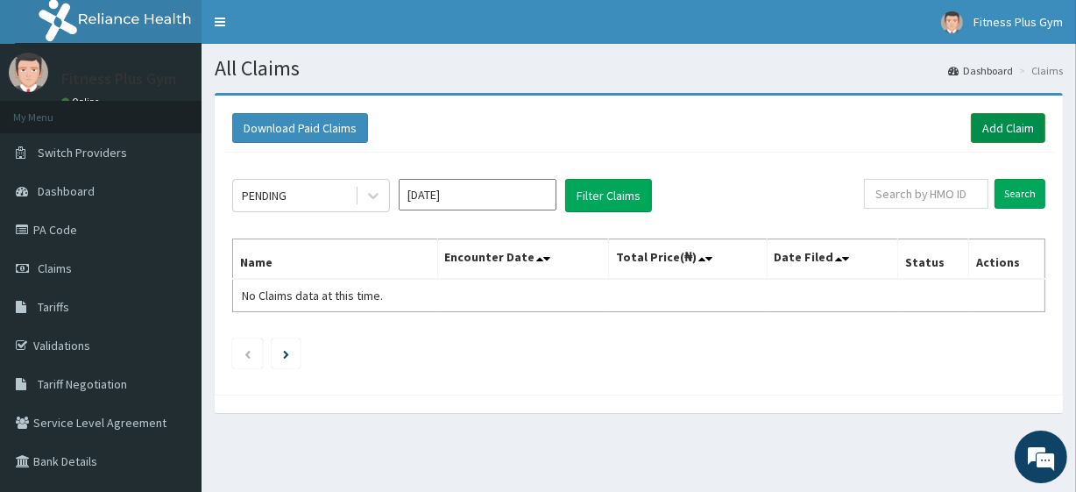
click at [992, 127] on link "Add Claim" at bounding box center [1008, 128] width 74 height 30
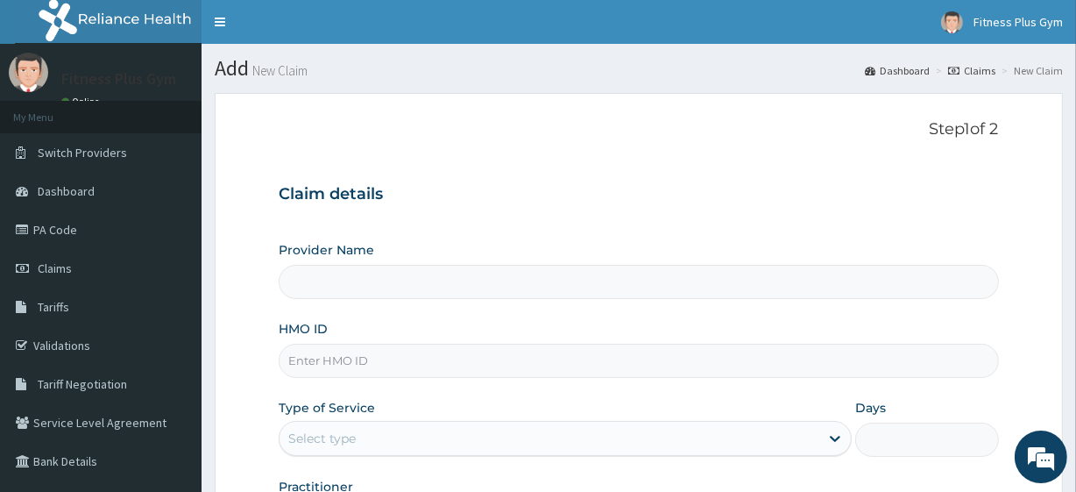
type input "Fitness plus Gym"
type input "1"
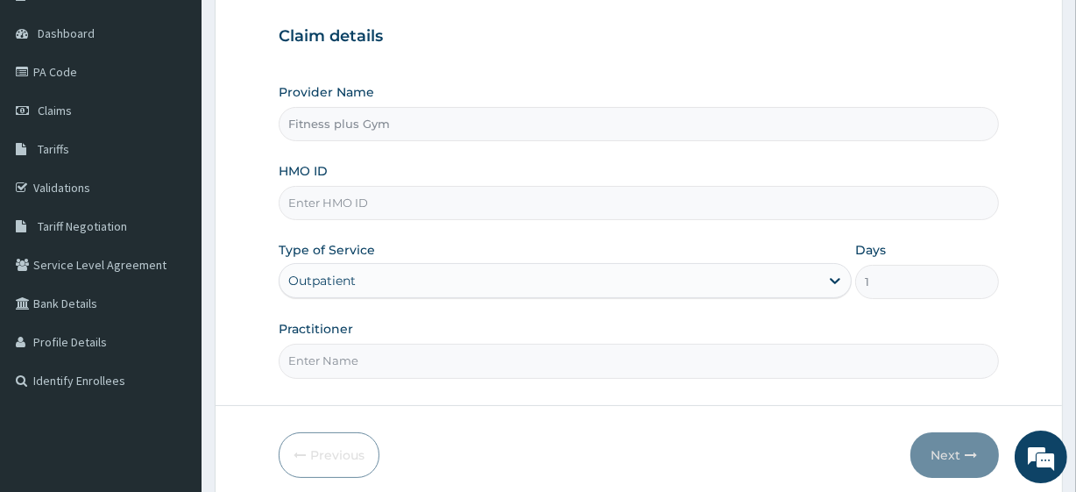
scroll to position [159, 0]
click at [359, 192] on input "HMO ID" at bounding box center [638, 202] width 719 height 34
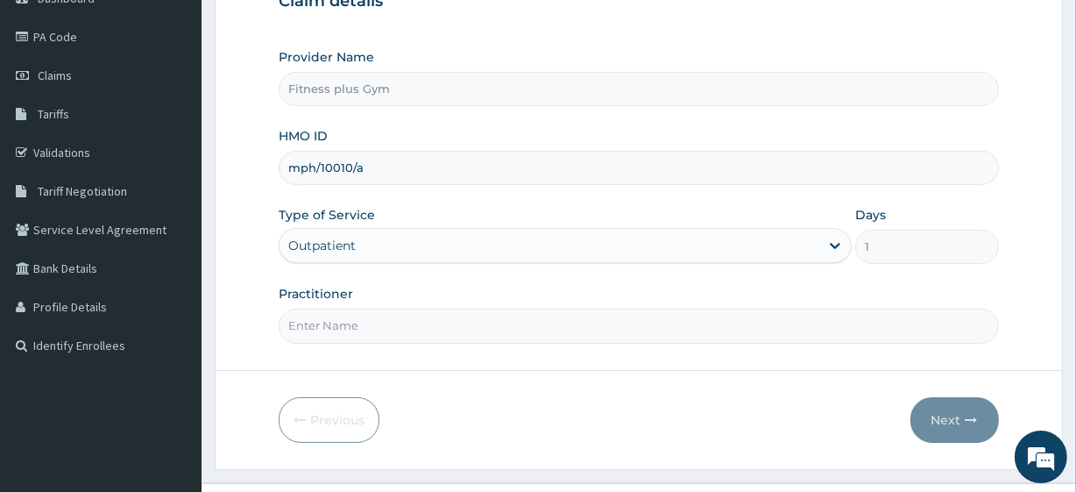
scroll to position [227, 0]
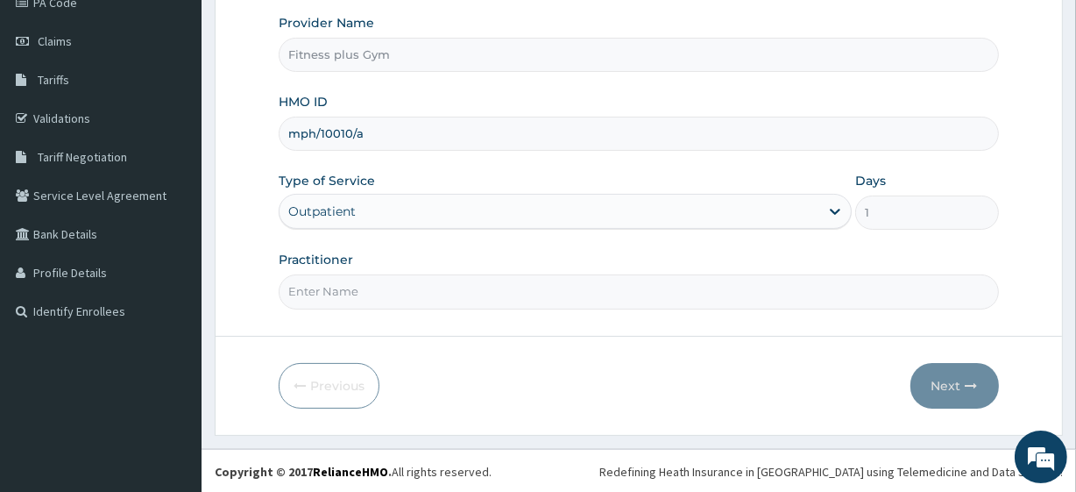
type input "mph/10010/a"
drag, startPoint x: 347, startPoint y: 284, endPoint x: 362, endPoint y: 288, distance: 15.5
click at [347, 284] on input "Practitioner" at bounding box center [638, 291] width 719 height 34
type input "fitness+"
click at [934, 376] on button "Next" at bounding box center [954, 386] width 88 height 46
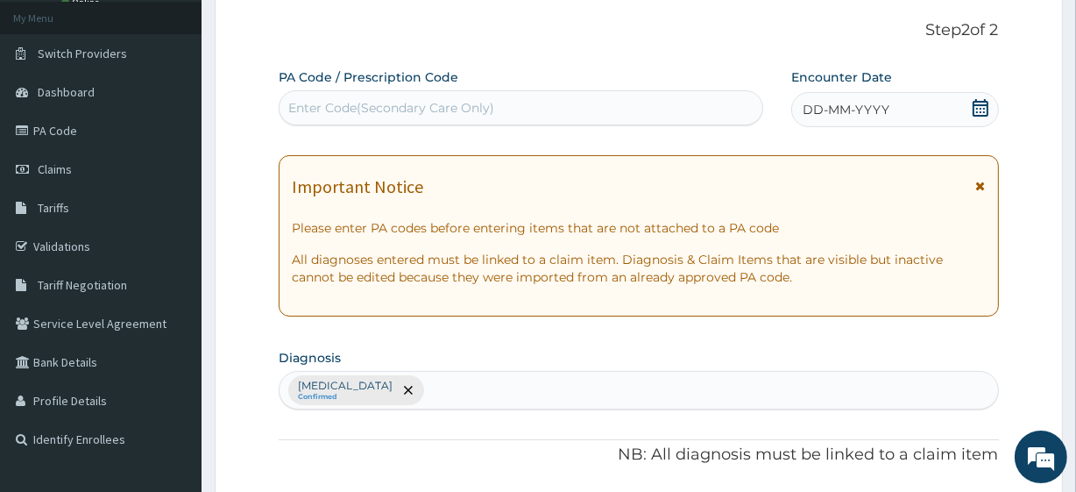
scroll to position [0, 0]
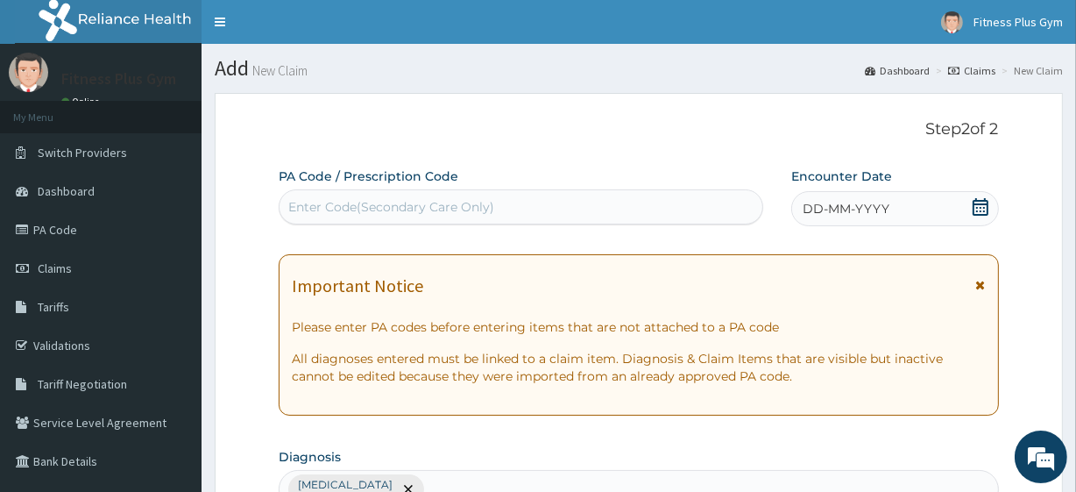
click at [426, 205] on div "Enter Code(Secondary Care Only)" at bounding box center [391, 207] width 206 height 18
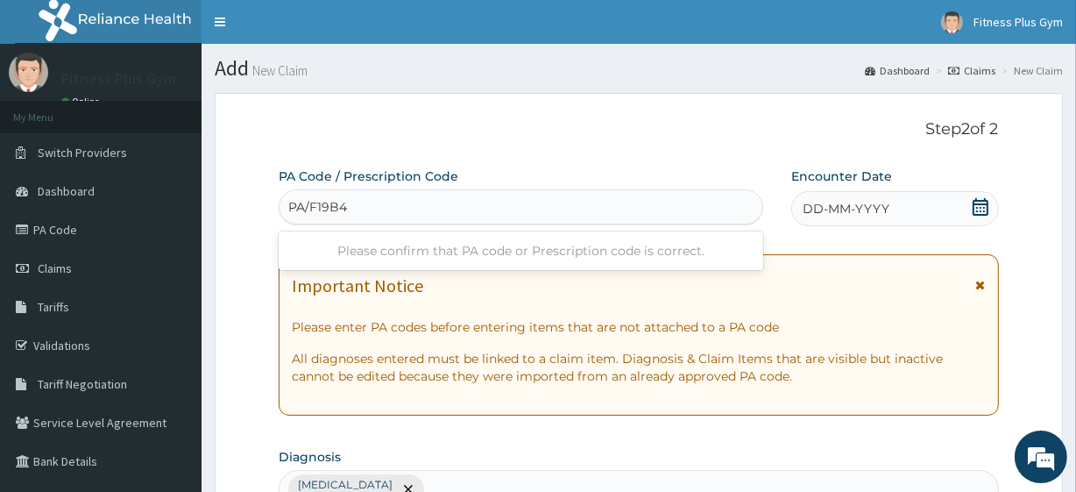
type input "PA/F19B4C"
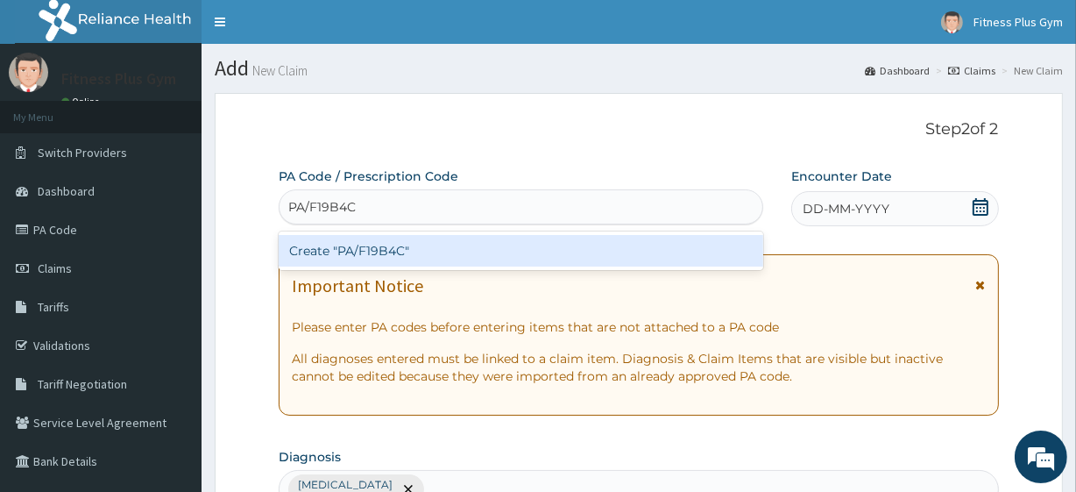
click at [391, 245] on div "Create "PA/F19B4C"" at bounding box center [521, 251] width 484 height 32
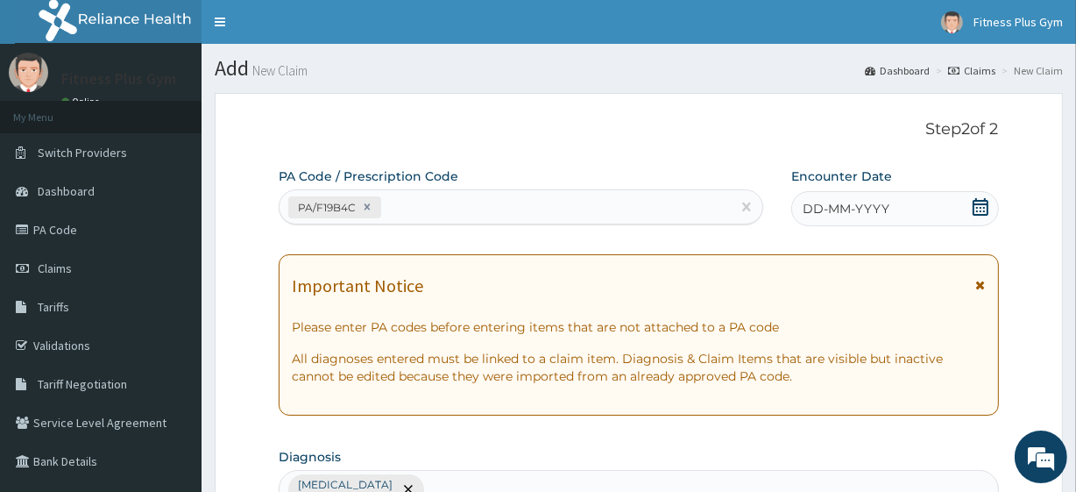
click at [982, 202] on icon at bounding box center [981, 207] width 16 height 18
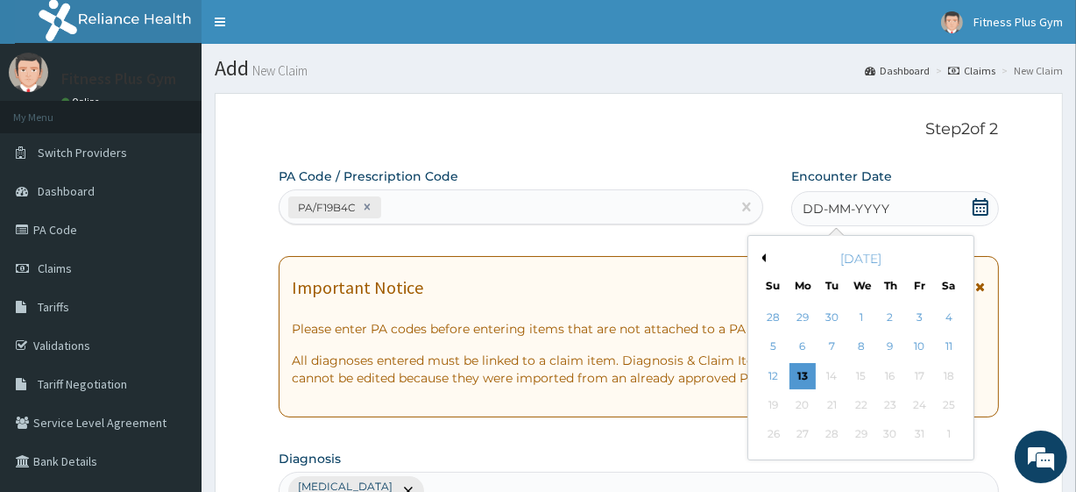
drag, startPoint x: 801, startPoint y: 373, endPoint x: 791, endPoint y: 336, distance: 38.0
click at [801, 369] on div "13" at bounding box center [802, 376] width 26 height 26
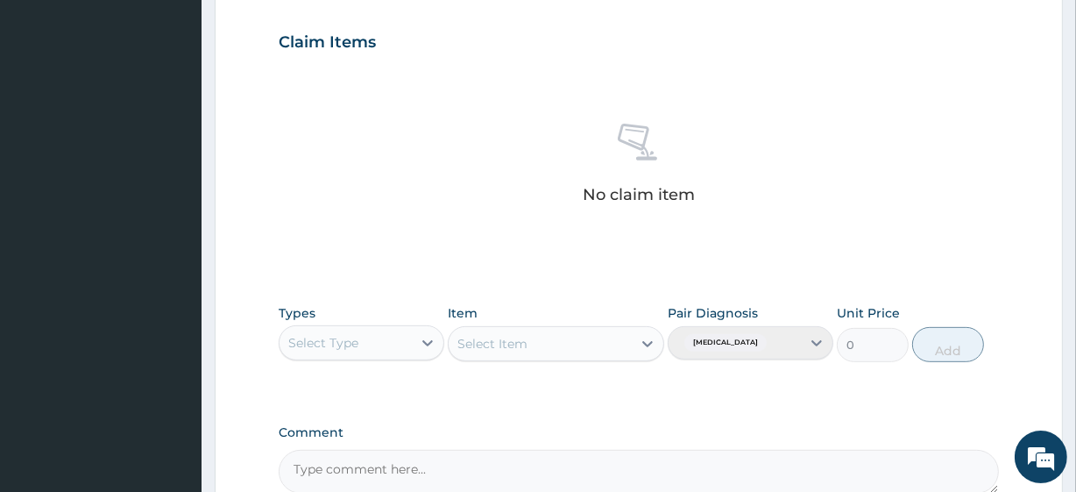
scroll to position [771, 0]
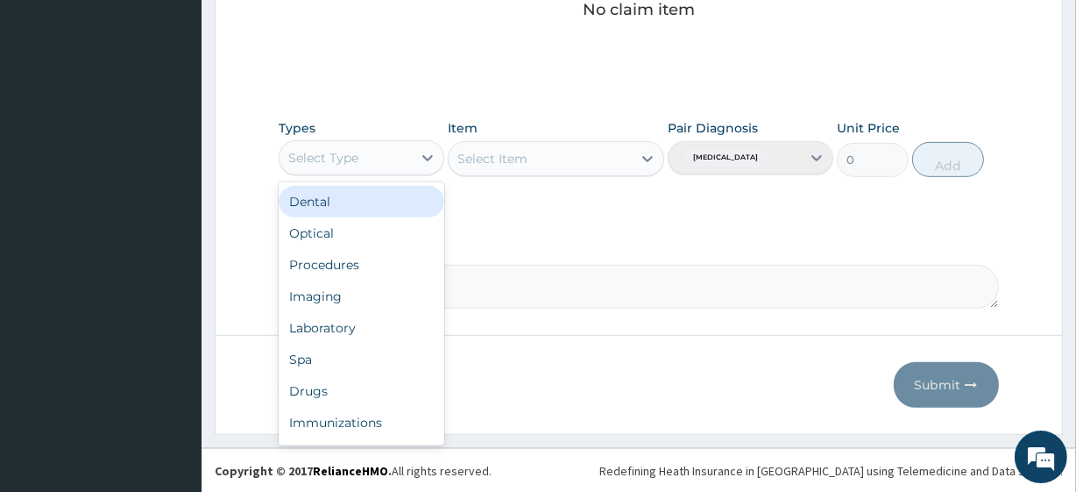
click at [364, 151] on div "Select Type" at bounding box center [346, 158] width 132 height 28
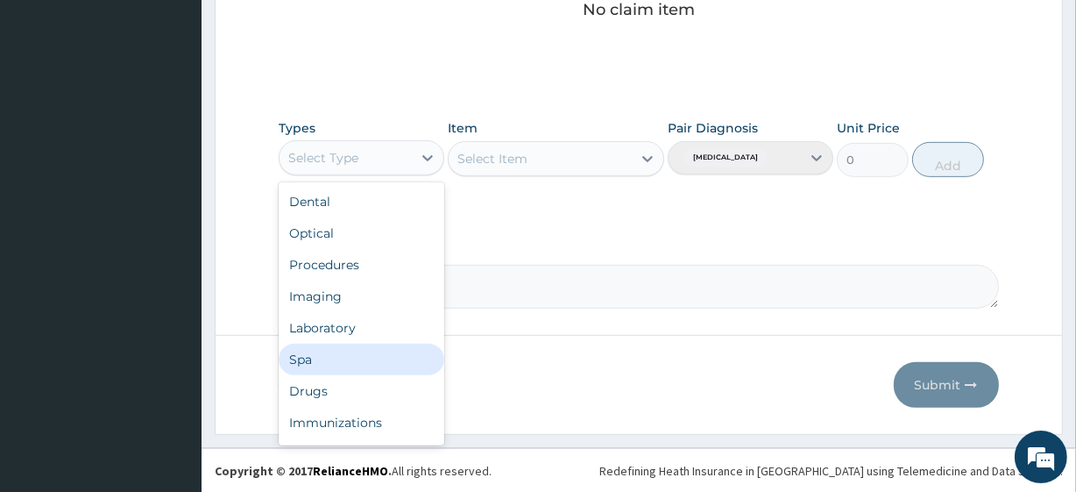
scroll to position [60, 0]
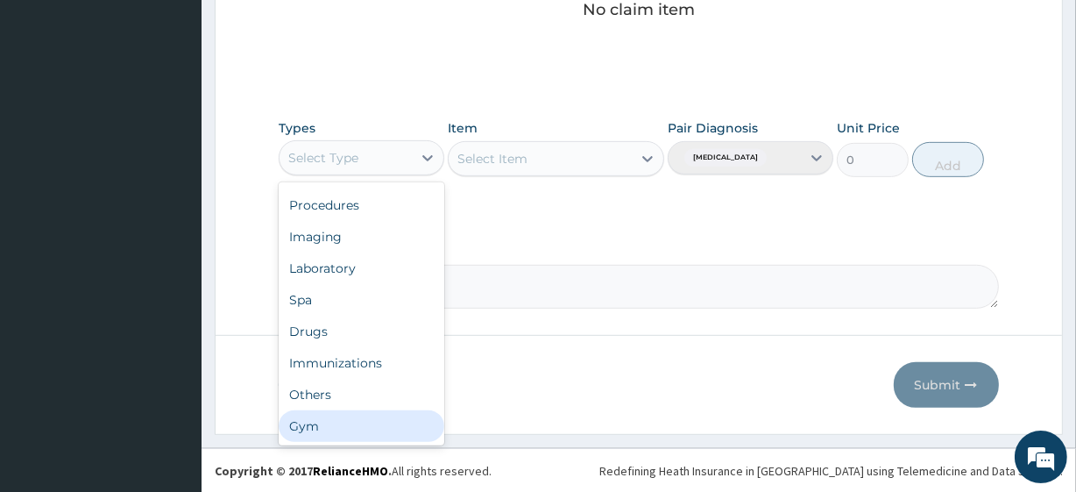
drag, startPoint x: 324, startPoint y: 442, endPoint x: 326, endPoint y: 428, distance: 13.3
click at [325, 436] on div "Dental Optical Procedures Imaging Laboratory Spa Drugs Immunizations Others Gym" at bounding box center [362, 313] width 166 height 263
drag, startPoint x: 329, startPoint y: 420, endPoint x: 333, endPoint y: 408, distance: 11.9
click at [329, 418] on div "Gym" at bounding box center [362, 426] width 166 height 32
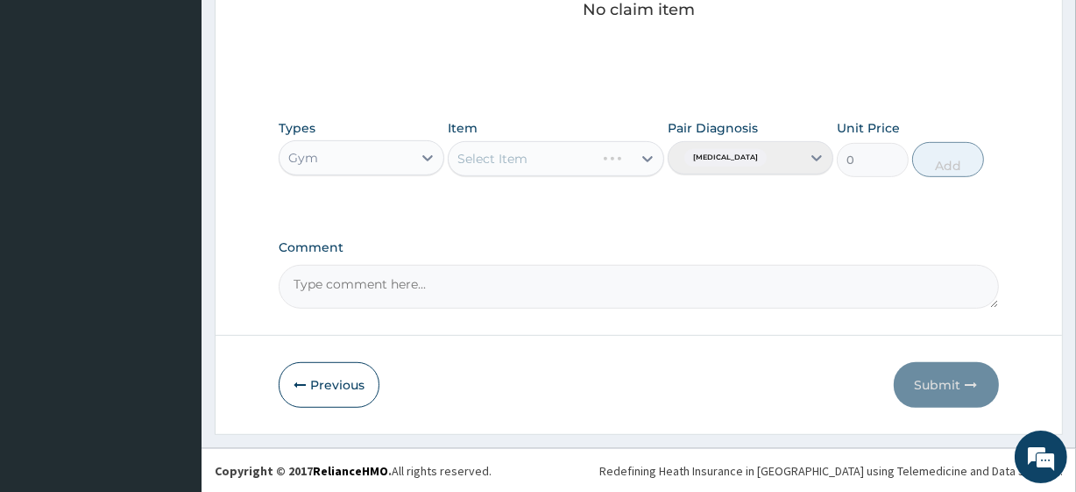
click at [528, 158] on div "Select Item" at bounding box center [556, 158] width 216 height 35
click at [551, 152] on div "Select Item" at bounding box center [540, 159] width 182 height 28
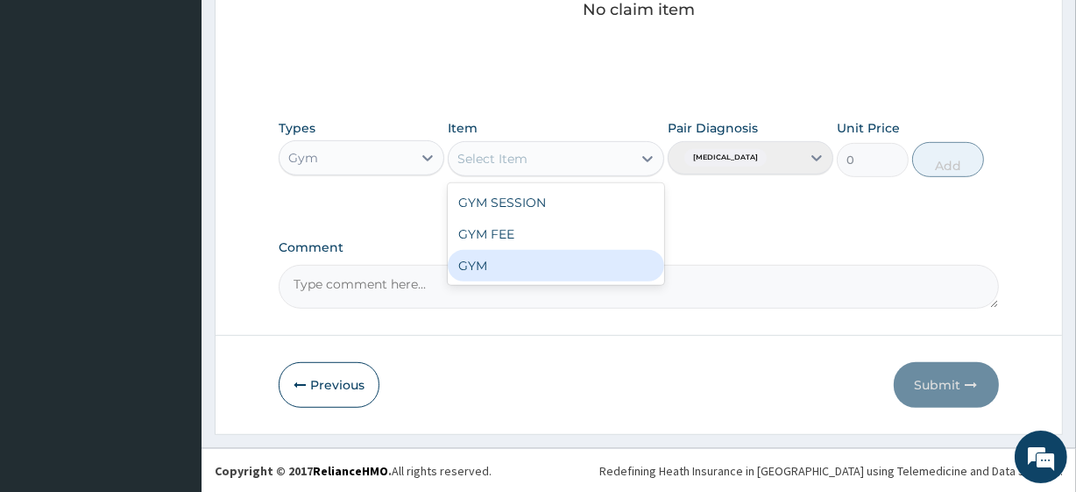
click at [479, 265] on div "GYM" at bounding box center [556, 266] width 216 height 32
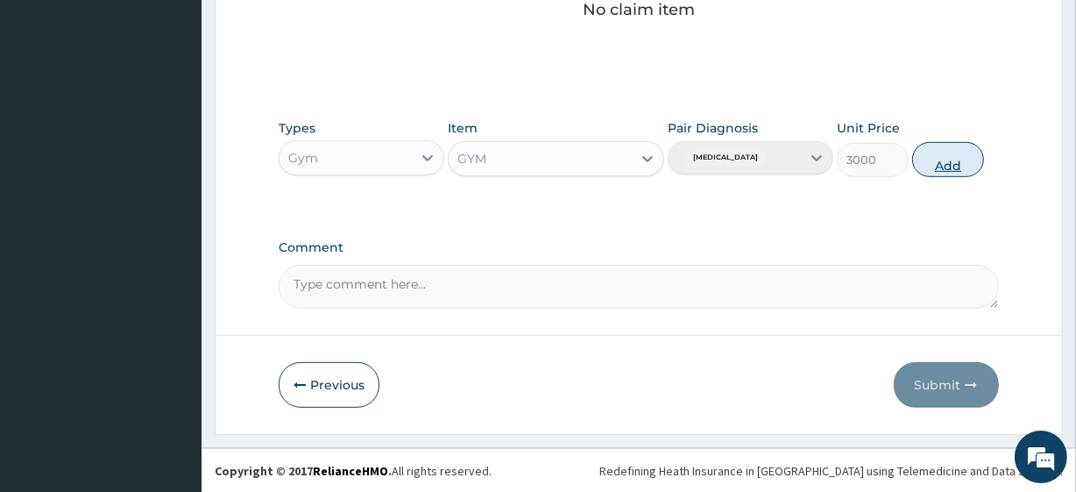
click at [955, 157] on button "Add" at bounding box center [948, 159] width 72 height 35
type input "0"
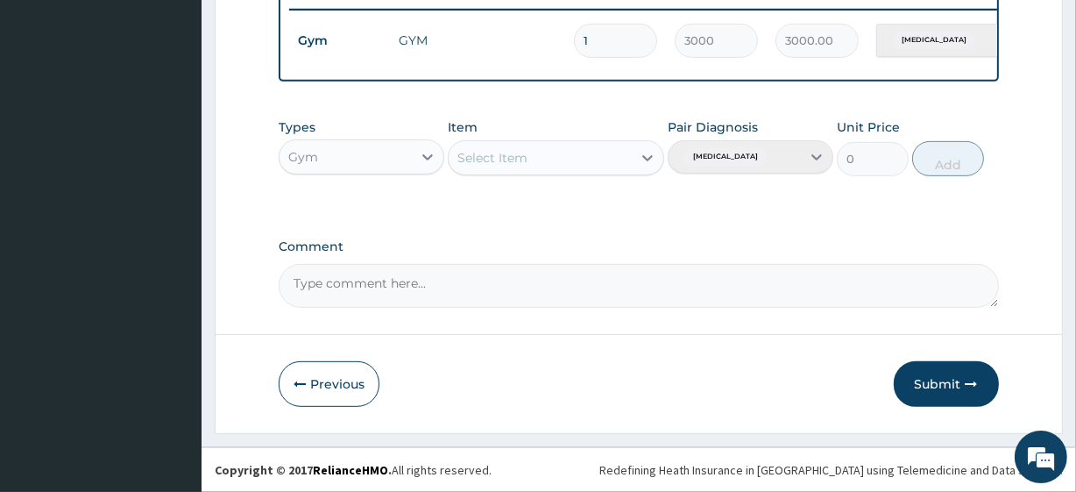
click at [933, 390] on button "Submit" at bounding box center [946, 384] width 105 height 46
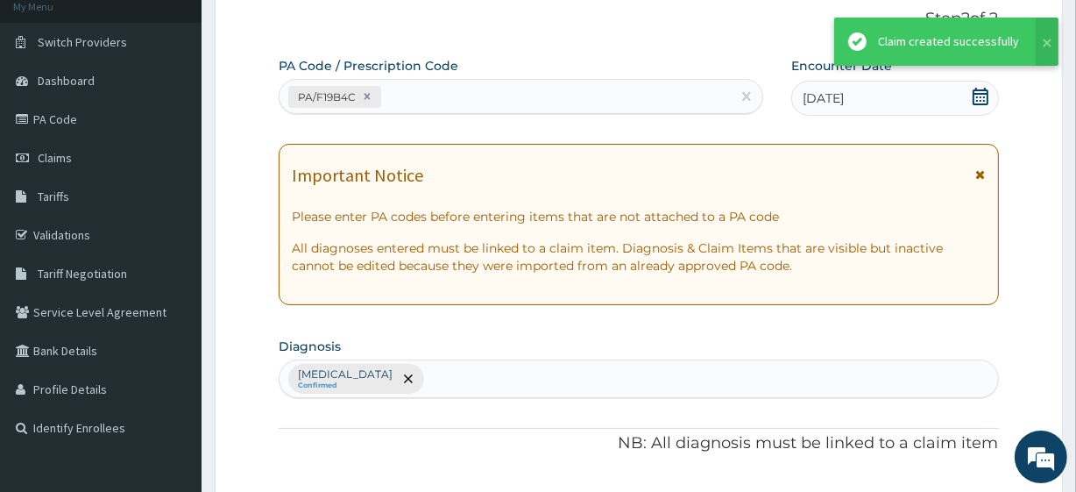
scroll to position [699, 0]
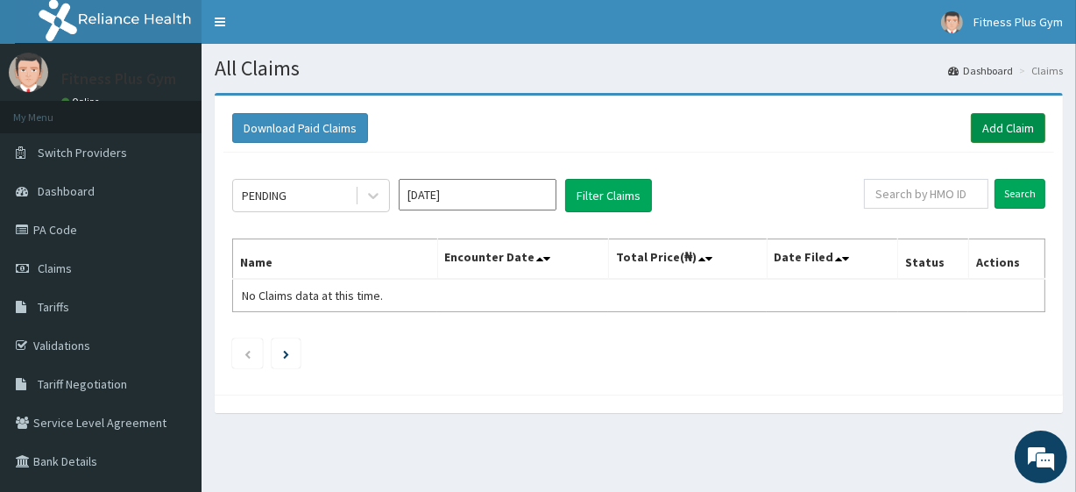
click at [1004, 123] on link "Add Claim" at bounding box center [1008, 128] width 74 height 30
